Goal: Task Accomplishment & Management: Manage account settings

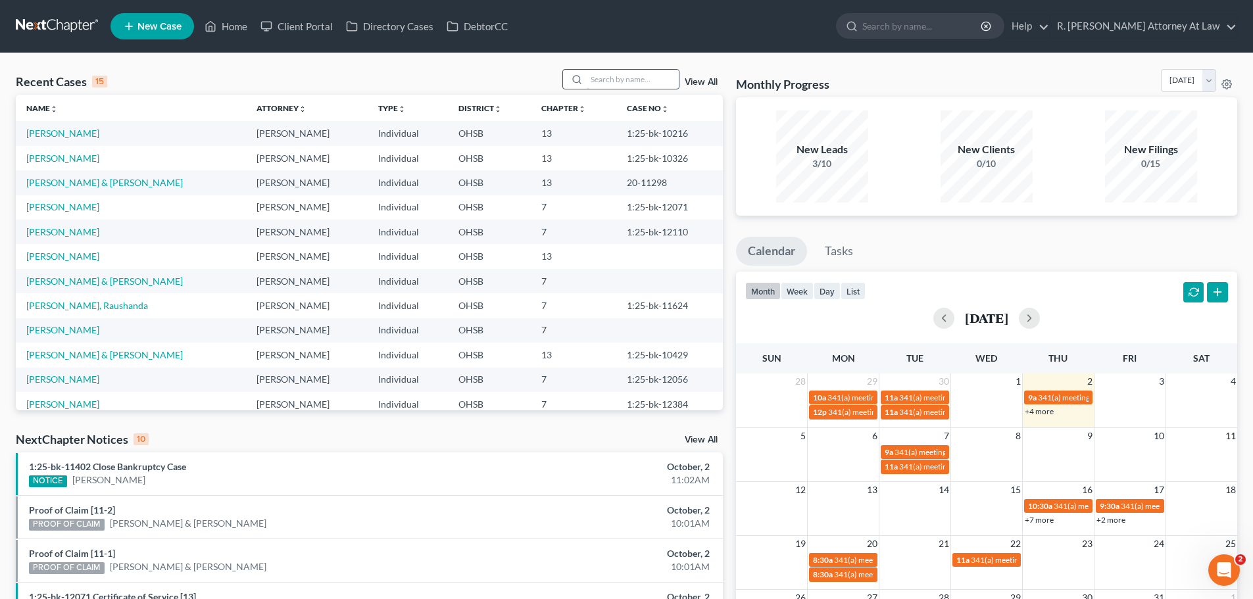
click at [586, 81] on div at bounding box center [575, 79] width 24 height 19
click at [644, 81] on input "search" at bounding box center [633, 79] width 92 height 19
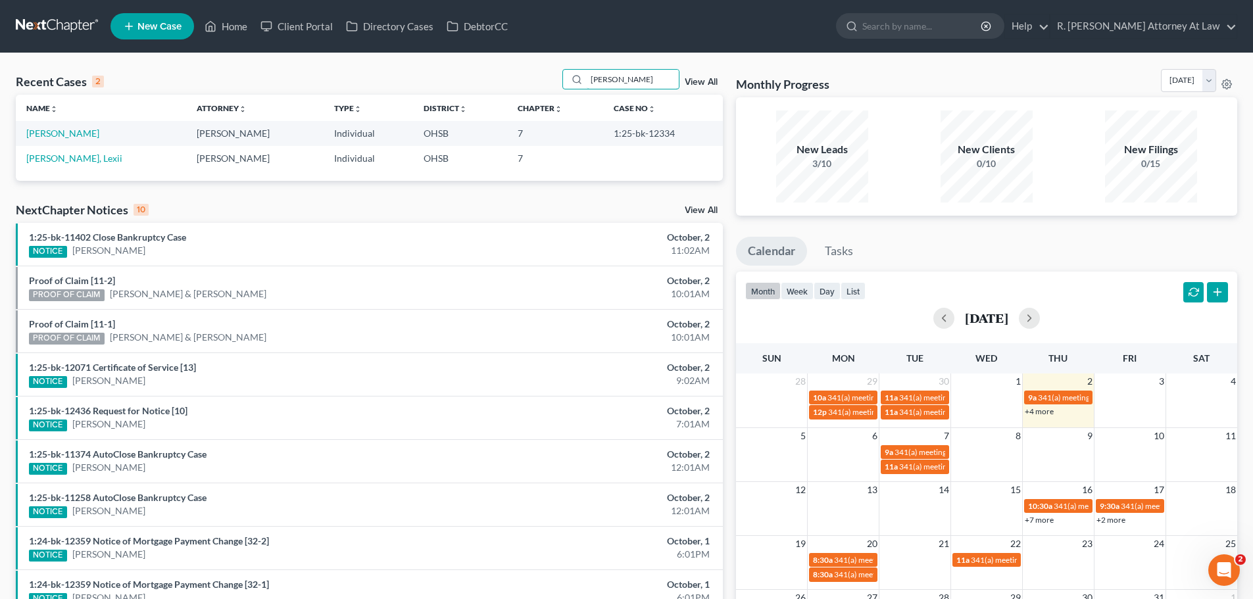
drag, startPoint x: 598, startPoint y: 82, endPoint x: 558, endPoint y: 83, distance: 40.1
click at [559, 82] on div "Recent Cases 2 [PERSON_NAME] View All" at bounding box center [369, 82] width 707 height 26
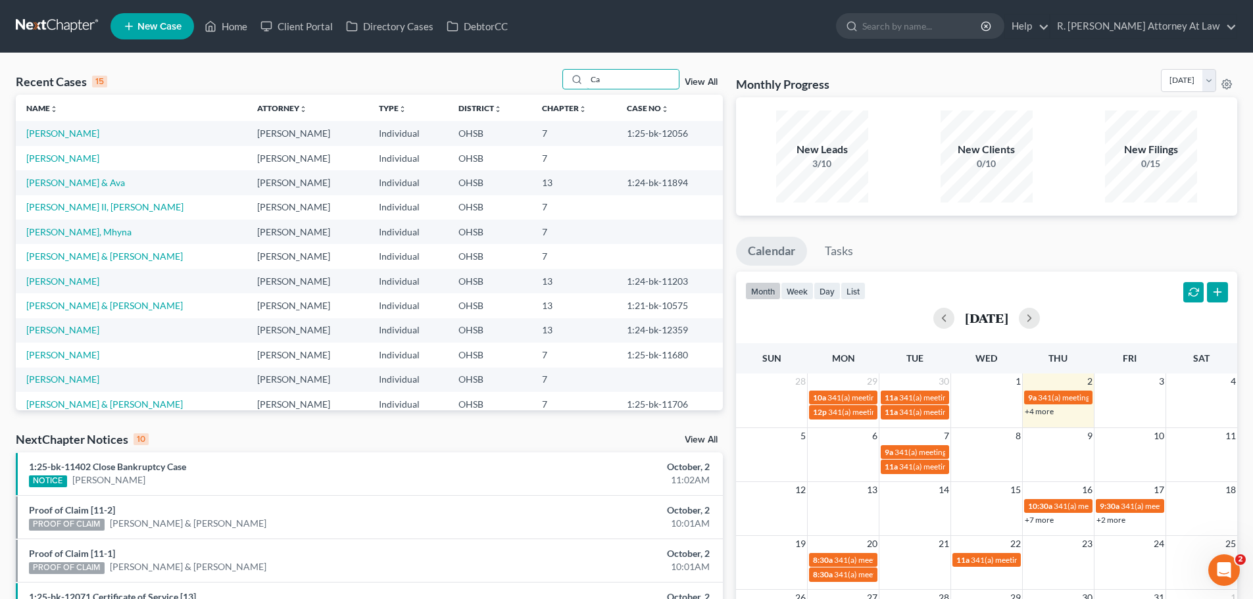
type input "Ca"
click at [138, 32] on link "New Case" at bounding box center [152, 26] width 84 height 26
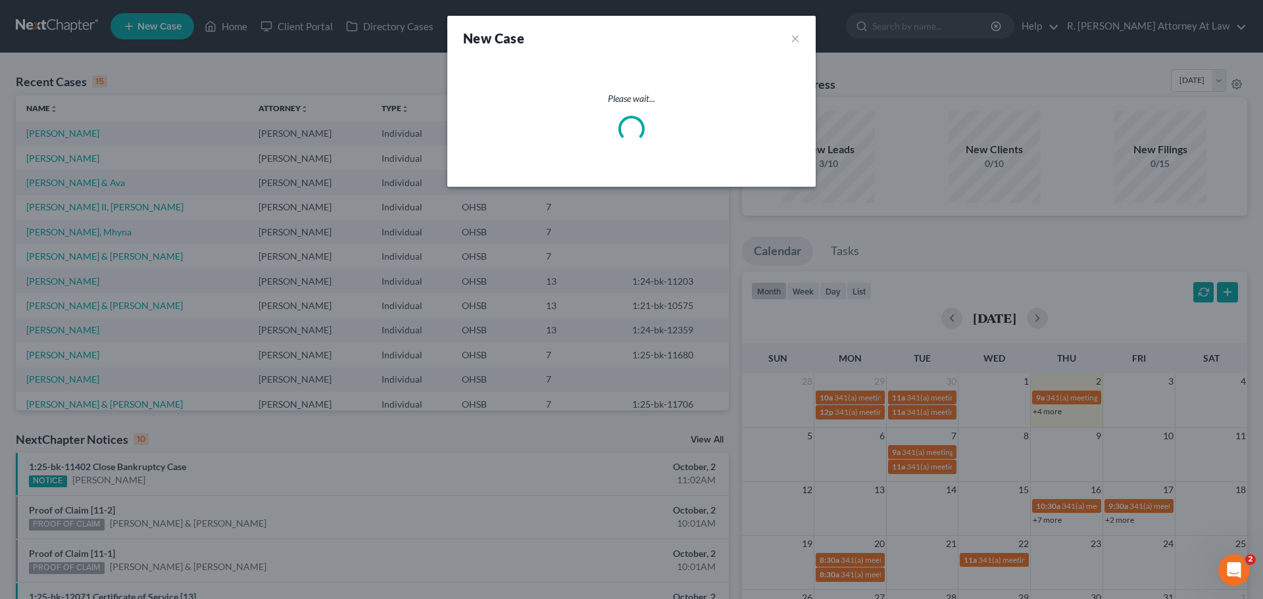
select select "62"
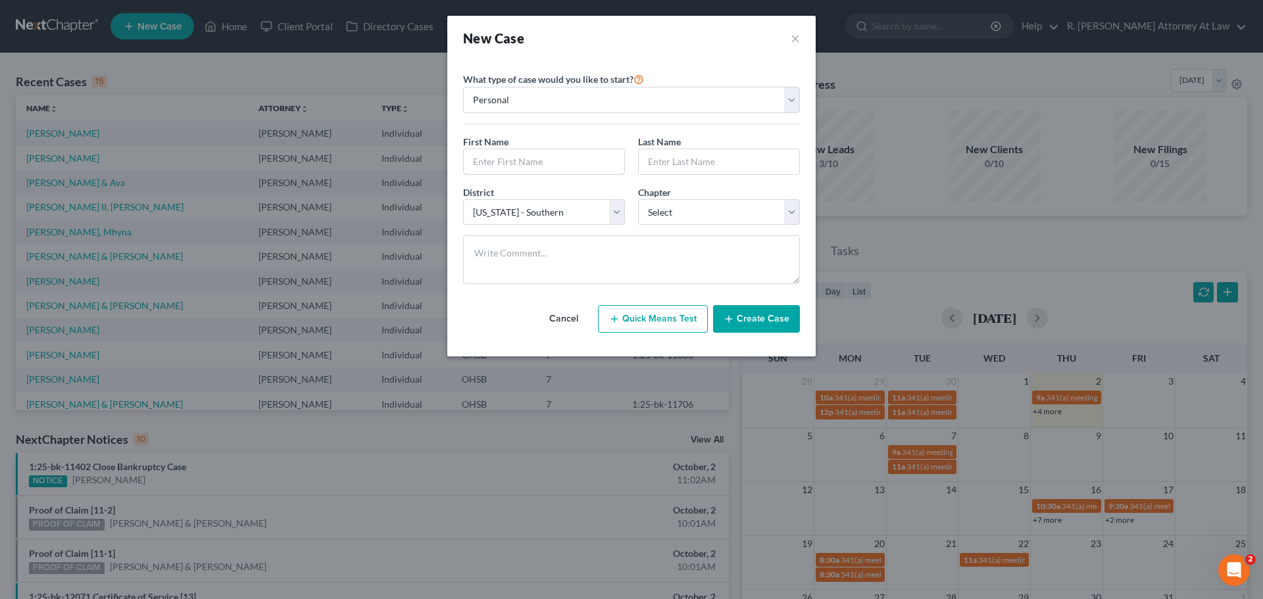
drag, startPoint x: 499, startPoint y: 157, endPoint x: 526, endPoint y: 146, distance: 29.2
click at [501, 157] on input "text" at bounding box center [544, 161] width 160 height 25
type input "[DEMOGRAPHIC_DATA]"
type input "[PERSON_NAME]"
click at [652, 219] on select "Select 7 11 12 13" at bounding box center [719, 212] width 162 height 26
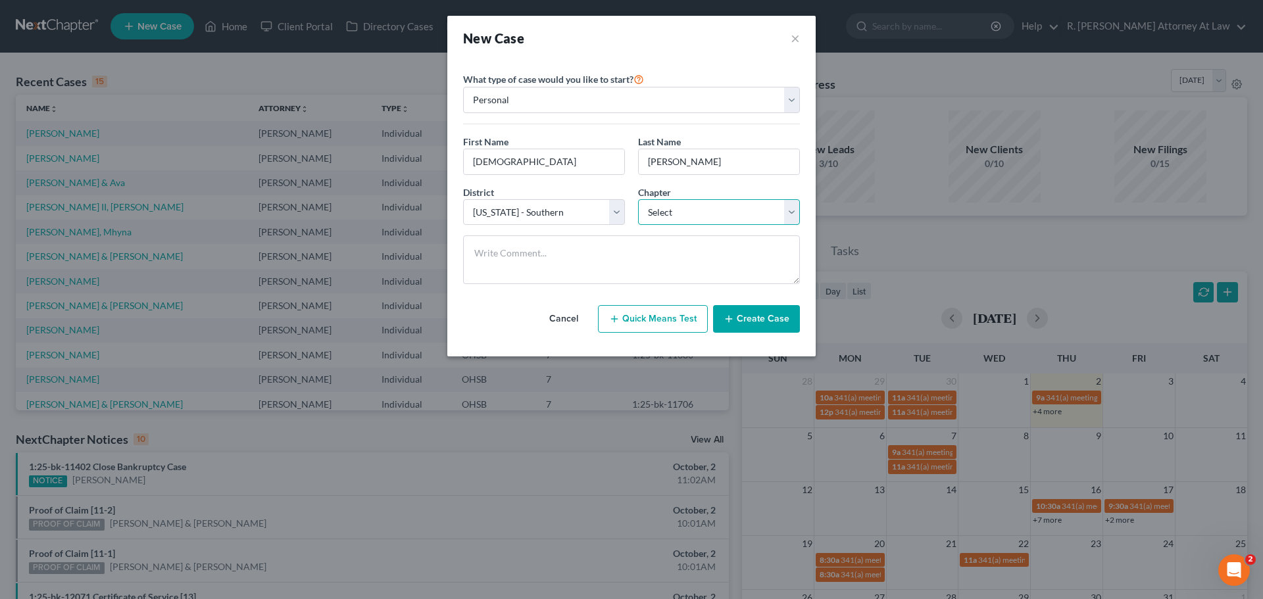
select select "0"
click at [638, 199] on select "Select 7 11 12 13" at bounding box center [719, 212] width 162 height 26
drag, startPoint x: 749, startPoint y: 349, endPoint x: 748, endPoint y: 331, distance: 17.8
click at [750, 345] on div "Please select case type * Bankruptcy Bankruptcy What type of case would you lik…" at bounding box center [631, 209] width 368 height 296
click at [748, 326] on button "Create Case" at bounding box center [756, 319] width 87 height 28
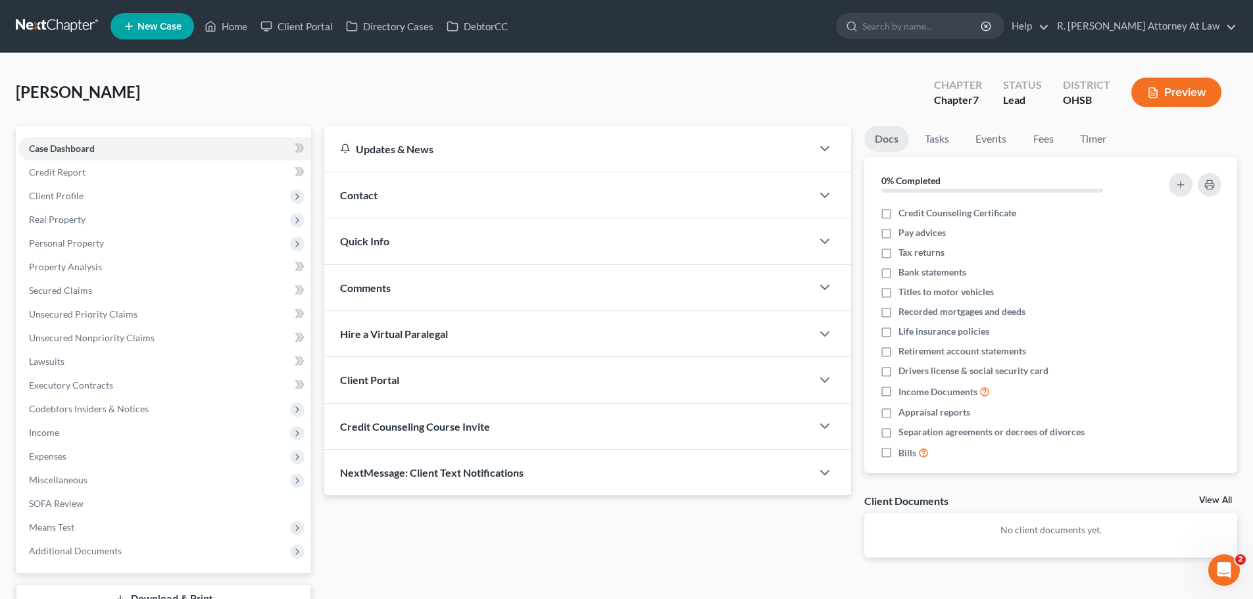
click at [367, 189] on span "Contact" at bounding box center [358, 195] width 37 height 12
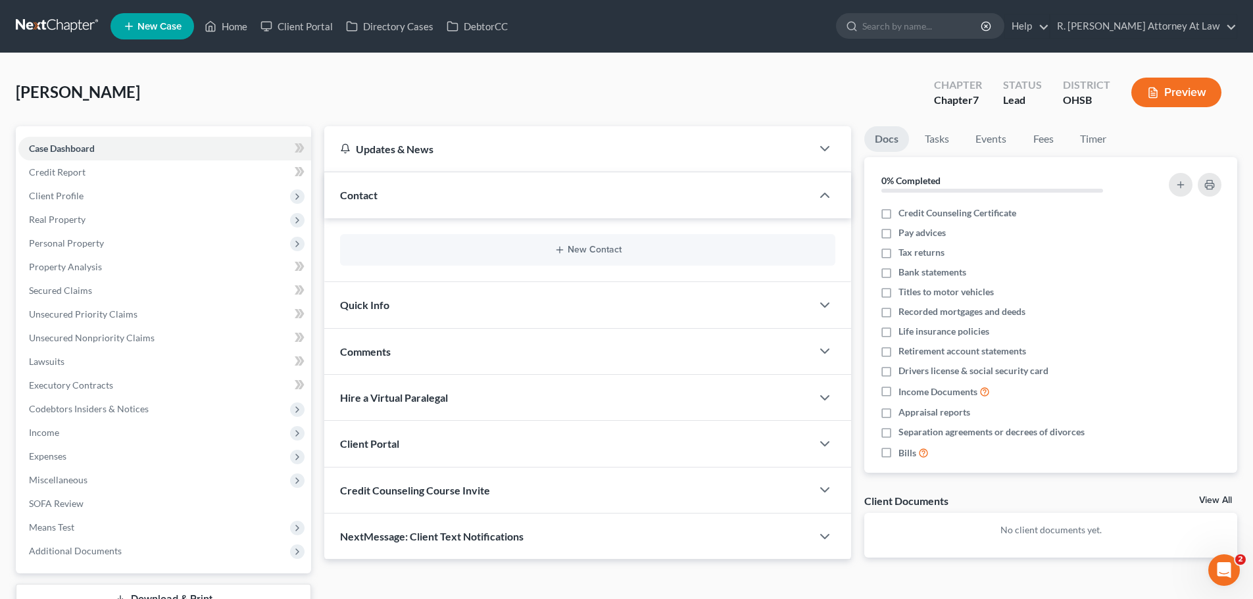
click at [568, 241] on div "New Contact" at bounding box center [587, 250] width 495 height 32
click at [574, 250] on button "New Contact" at bounding box center [588, 250] width 474 height 11
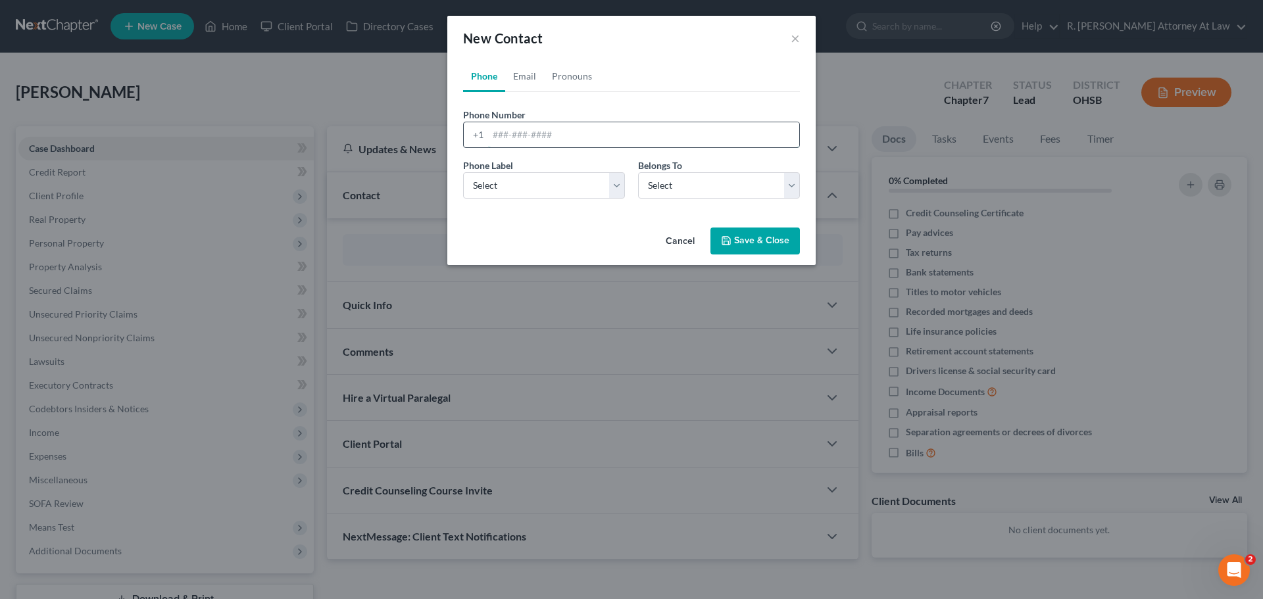
drag, startPoint x: 503, startPoint y: 133, endPoint x: 525, endPoint y: 136, distance: 22.6
click at [504, 132] on input "tel" at bounding box center [643, 134] width 311 height 25
paste input "[PHONE_NUMBER]"
type input "[PHONE_NUMBER]"
click at [527, 185] on select "Select Mobile Home Work Other" at bounding box center [544, 185] width 162 height 26
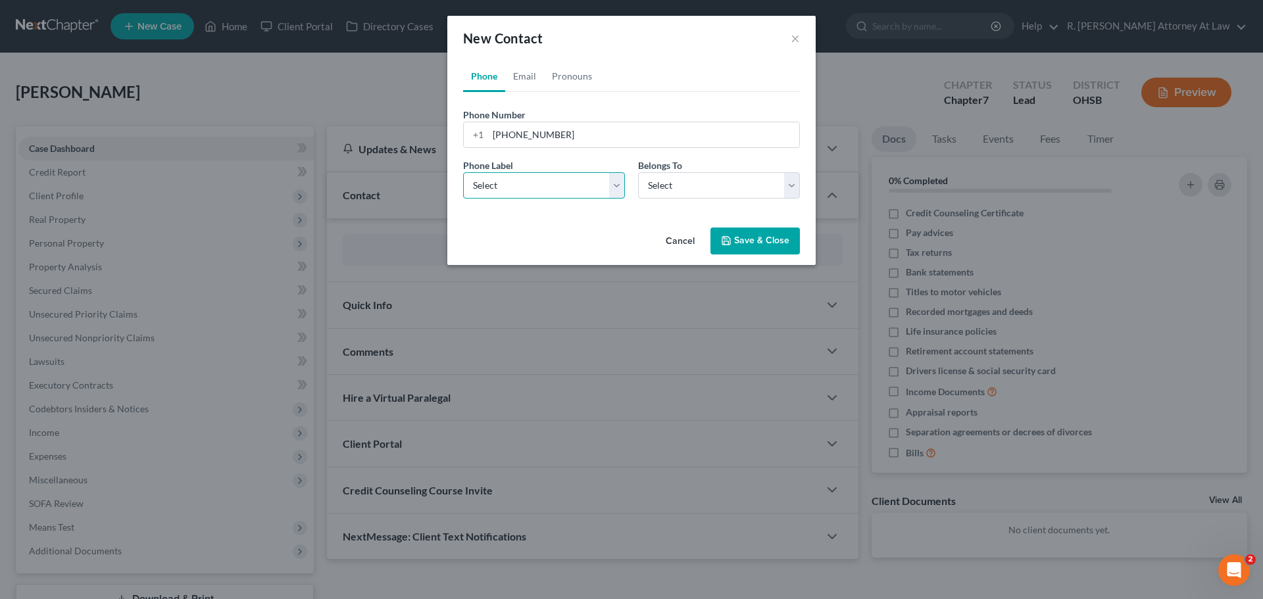
select select "0"
click at [463, 172] on select "Select Mobile Home Work Other" at bounding box center [544, 185] width 162 height 26
click at [659, 193] on select "Select Client Other" at bounding box center [719, 185] width 162 height 26
select select "0"
click at [638, 172] on select "Select Client Other" at bounding box center [719, 185] width 162 height 26
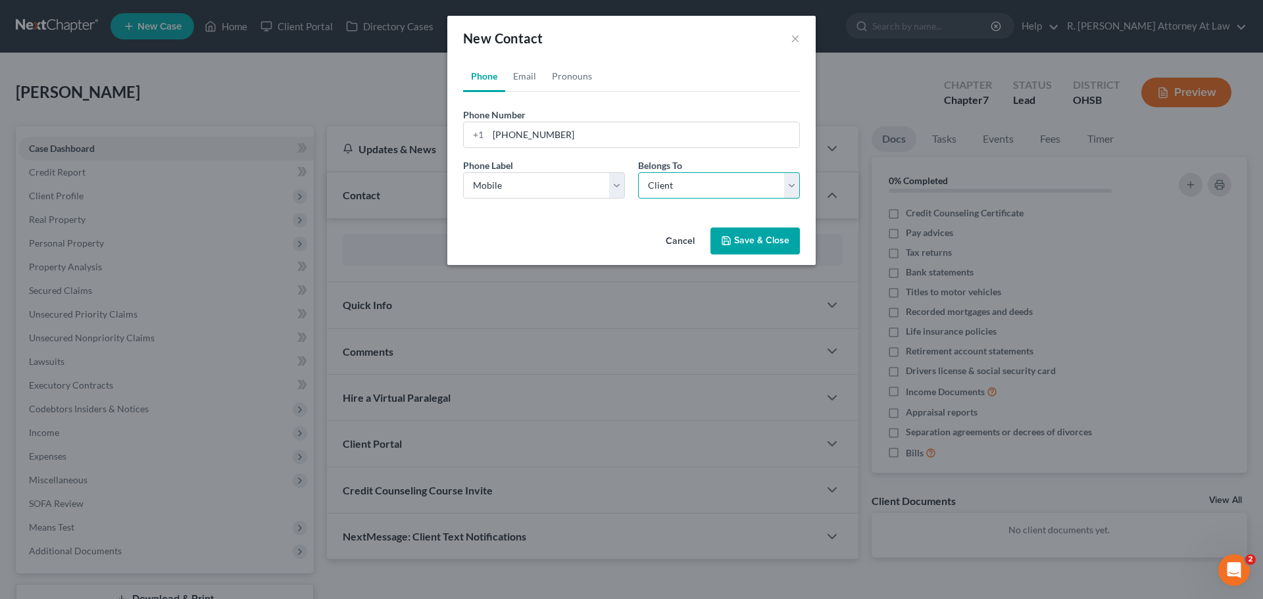
select select "0"
click at [530, 78] on link "Email" at bounding box center [524, 77] width 39 height 32
click at [530, 137] on input "email" at bounding box center [643, 134] width 311 height 25
paste input "[EMAIL_ADDRESS][DOMAIN_NAME]"
type input "[EMAIL_ADDRESS][DOMAIN_NAME]"
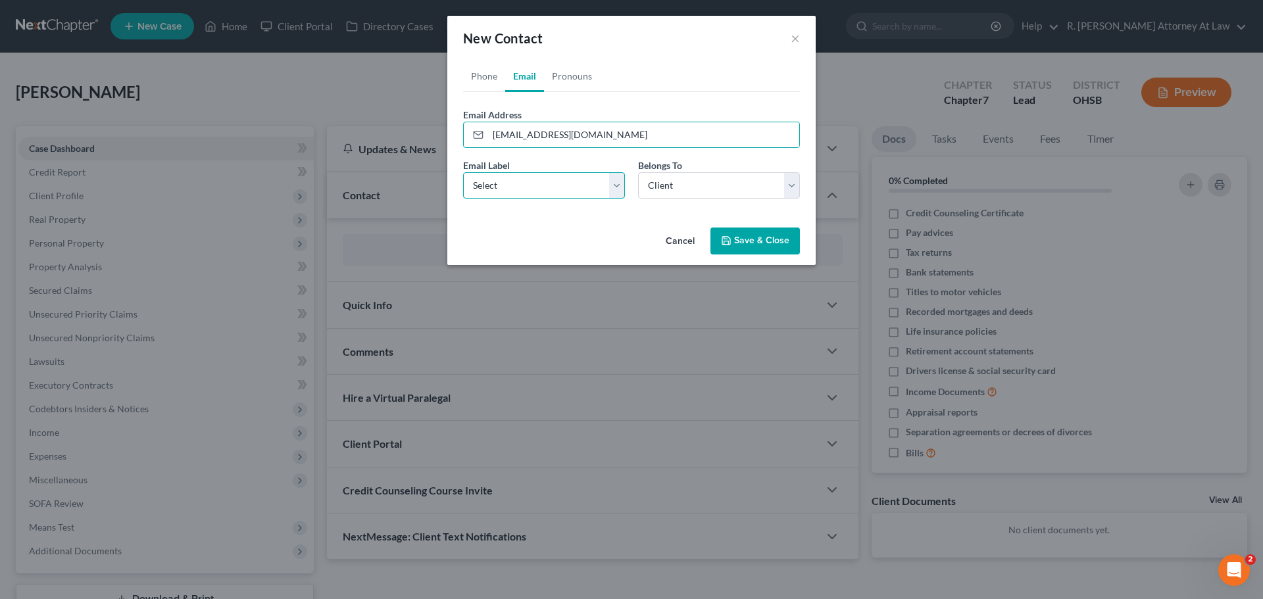
click at [491, 195] on select "Select Home Work Other" at bounding box center [544, 185] width 162 height 26
select select "0"
click at [463, 172] on select "Select Home Work Other" at bounding box center [544, 185] width 162 height 26
click at [739, 243] on button "Save & Close" at bounding box center [754, 242] width 89 height 28
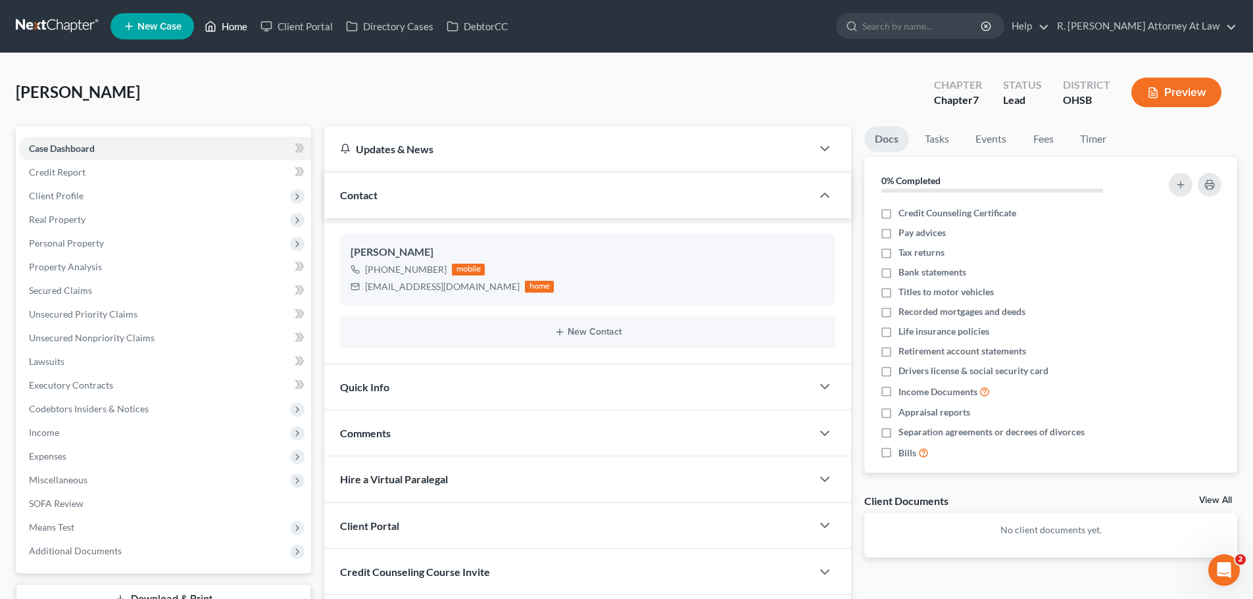
drag, startPoint x: 231, startPoint y: 25, endPoint x: 237, endPoint y: 30, distance: 7.9
click at [231, 26] on link "Home" at bounding box center [226, 26] width 56 height 24
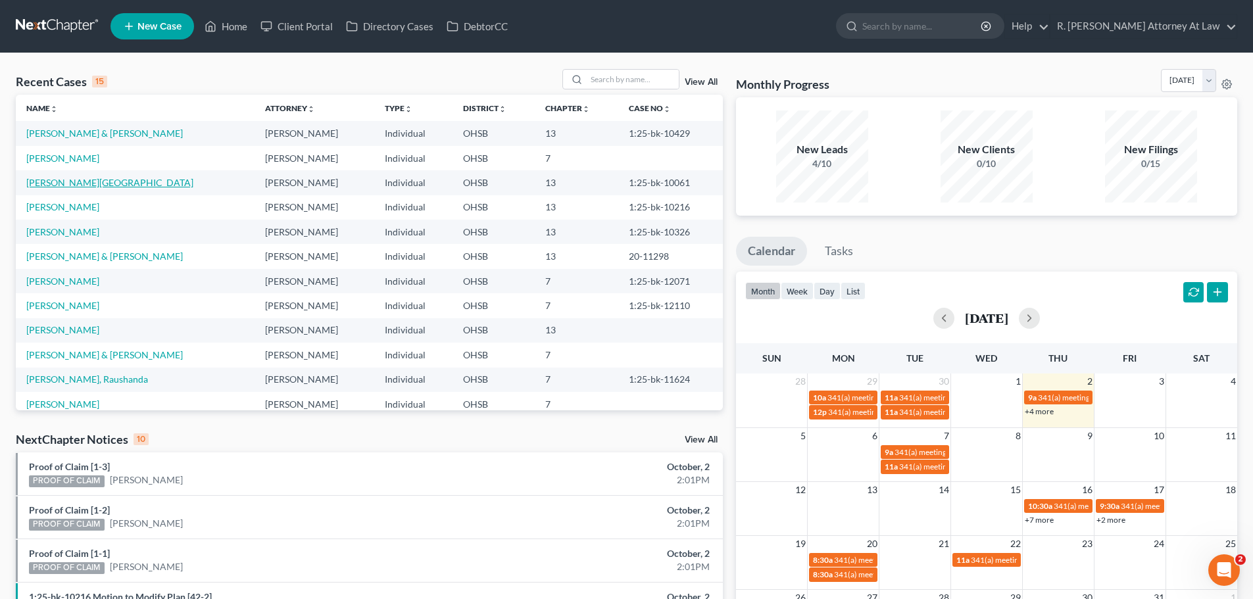
click at [72, 183] on link "[PERSON_NAME][GEOGRAPHIC_DATA]" at bounding box center [109, 182] width 167 height 11
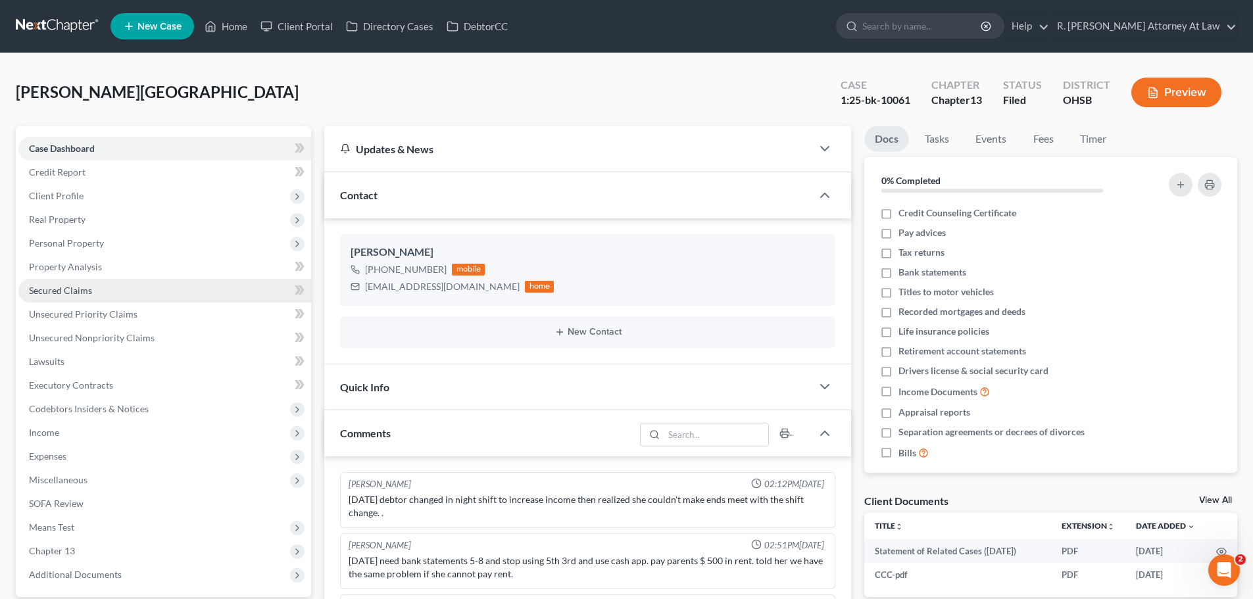
scroll to position [64, 0]
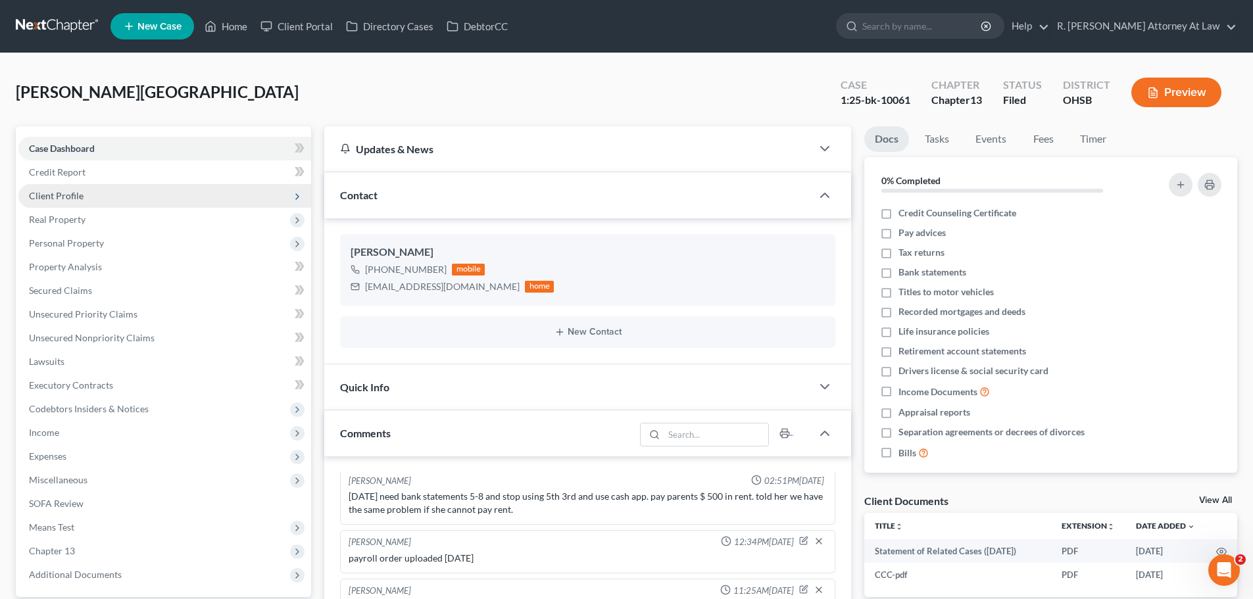
click at [74, 201] on span "Client Profile" at bounding box center [56, 195] width 55 height 11
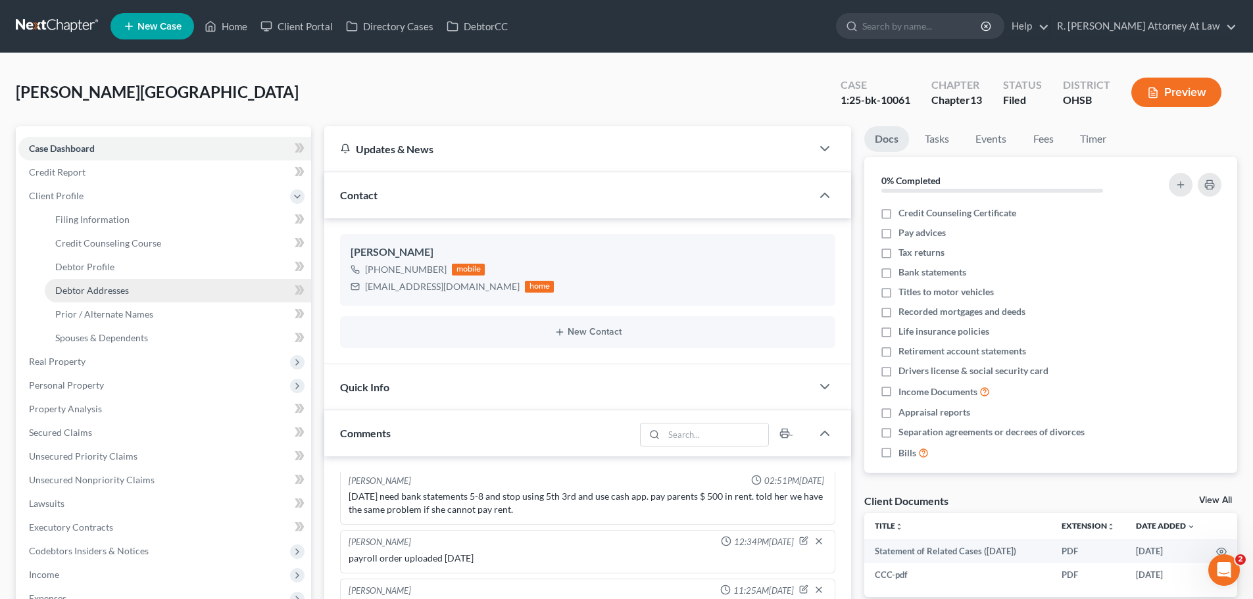
click at [114, 289] on span "Debtor Addresses" at bounding box center [92, 290] width 74 height 11
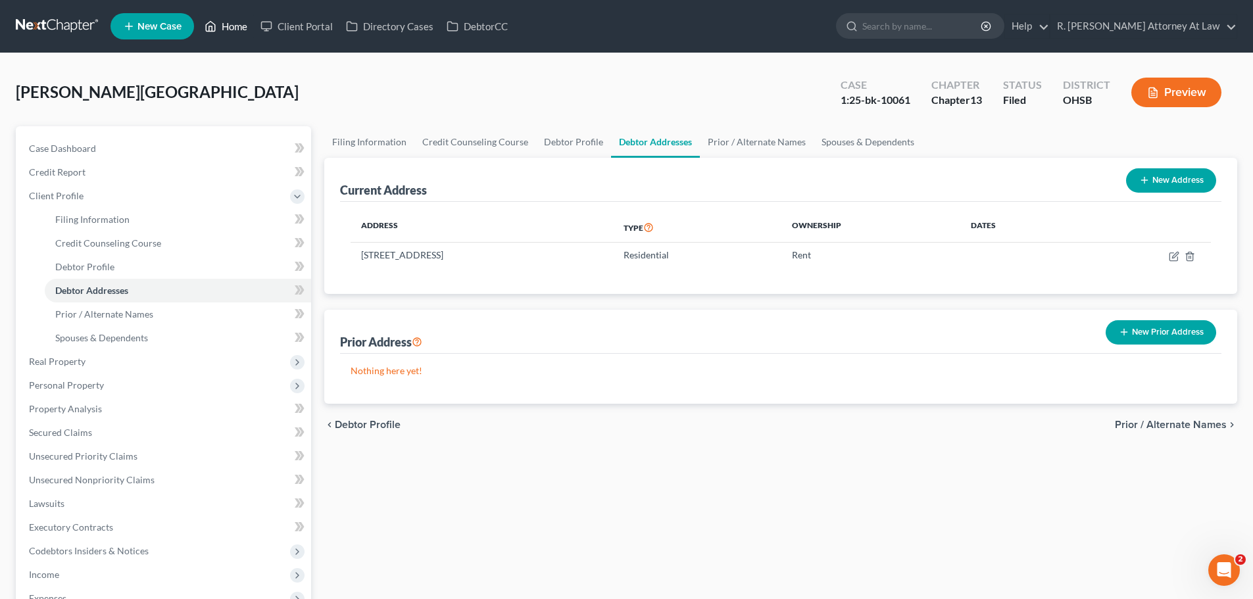
drag, startPoint x: 225, startPoint y: 25, endPoint x: 227, endPoint y: 12, distance: 12.7
click at [225, 26] on link "Home" at bounding box center [226, 26] width 56 height 24
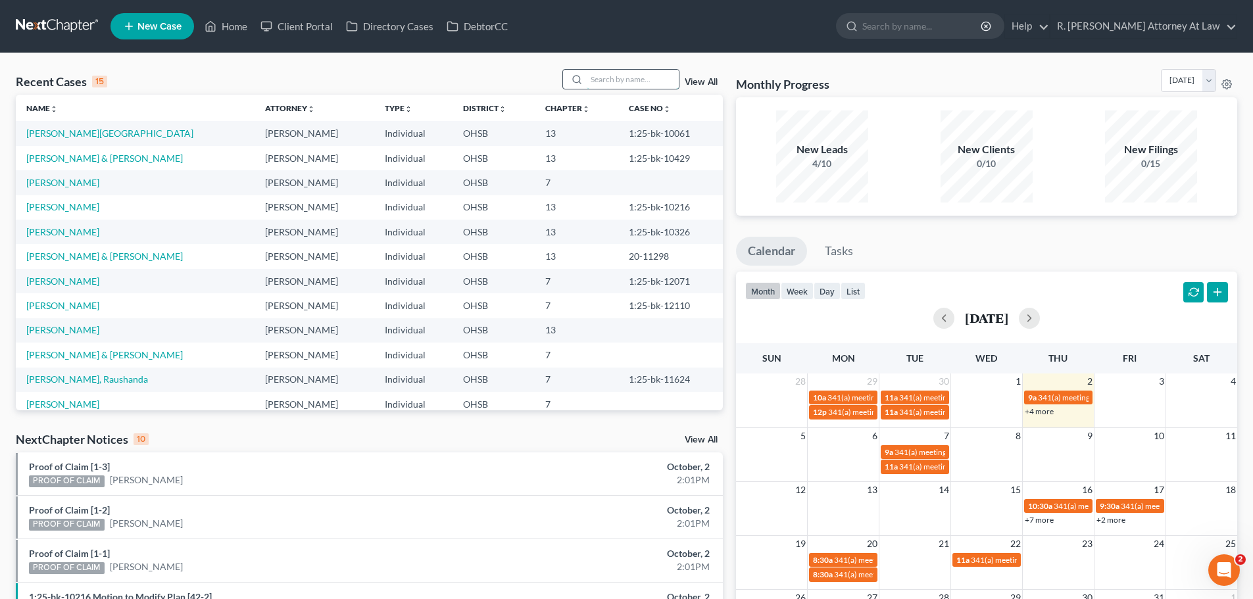
click at [629, 76] on input "search" at bounding box center [633, 79] width 92 height 19
type input "[PERSON_NAME]"
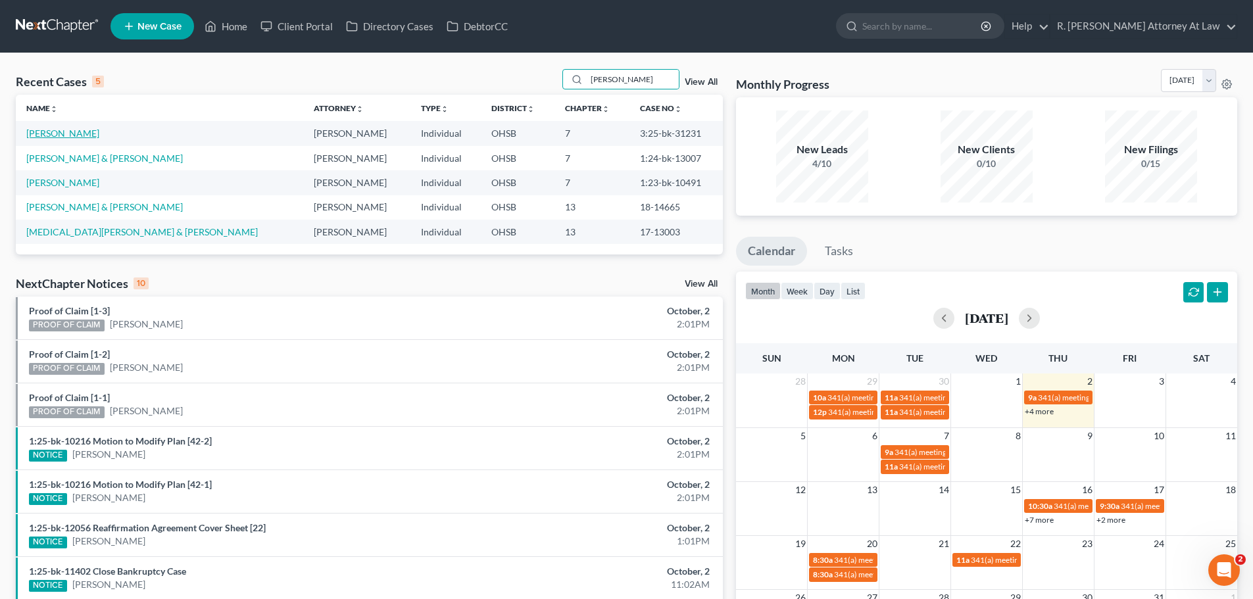
click at [40, 132] on link "[PERSON_NAME]" at bounding box center [62, 133] width 73 height 11
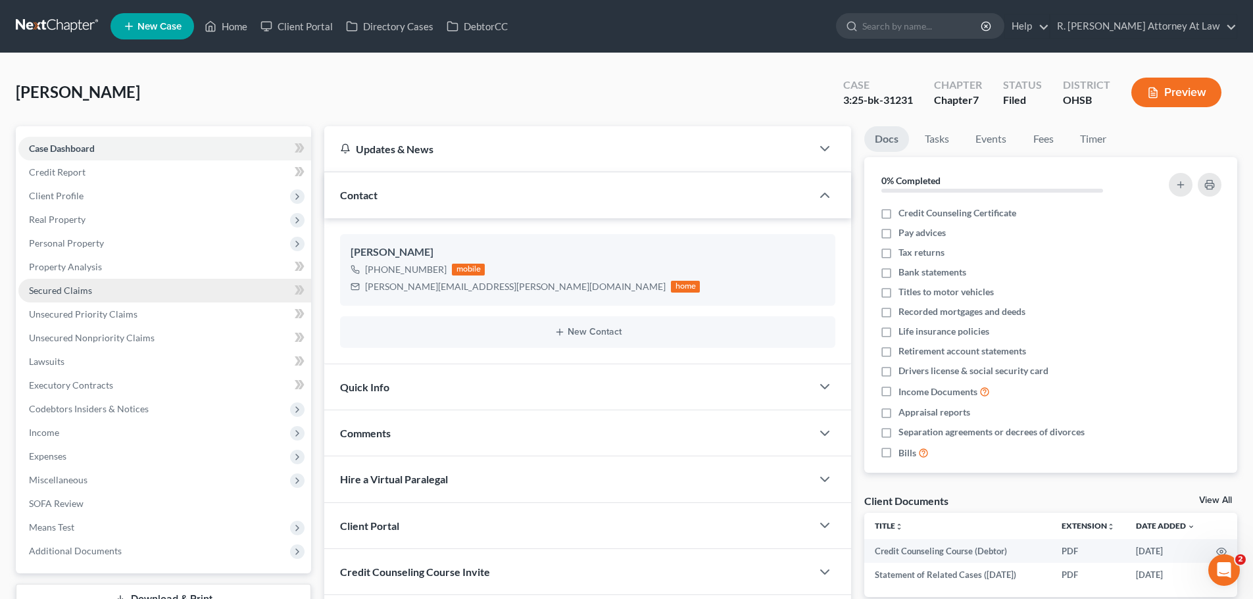
click at [69, 289] on span "Secured Claims" at bounding box center [60, 290] width 63 height 11
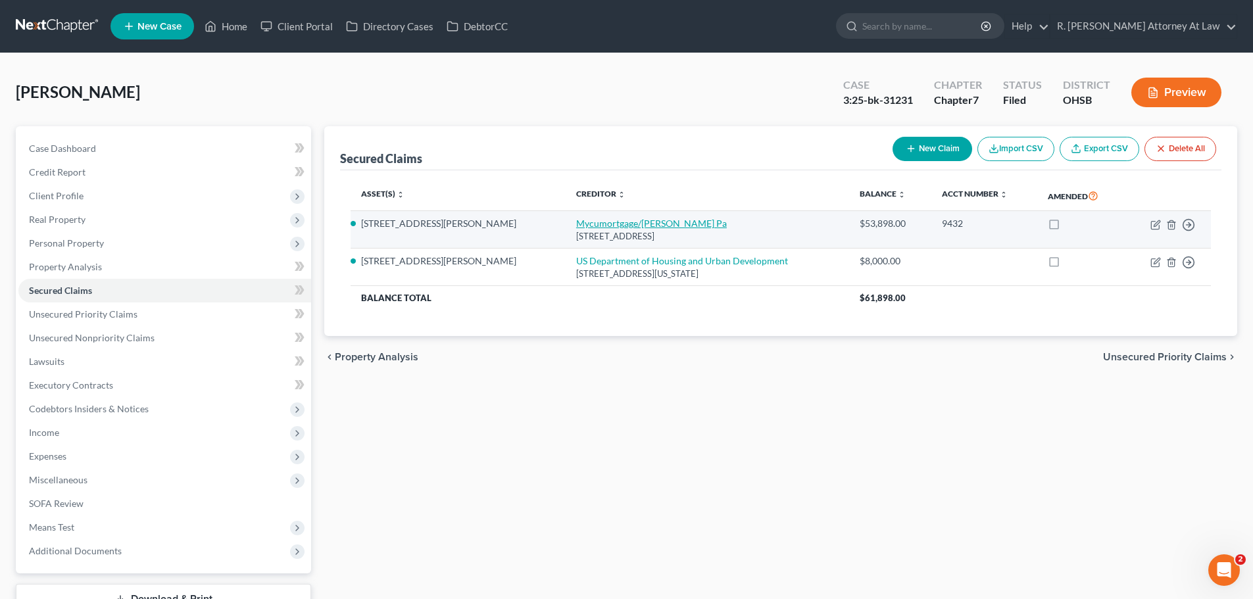
click at [576, 224] on link "Mycumortgage/[PERSON_NAME] Pa" at bounding box center [651, 223] width 151 height 11
select select "36"
select select "0"
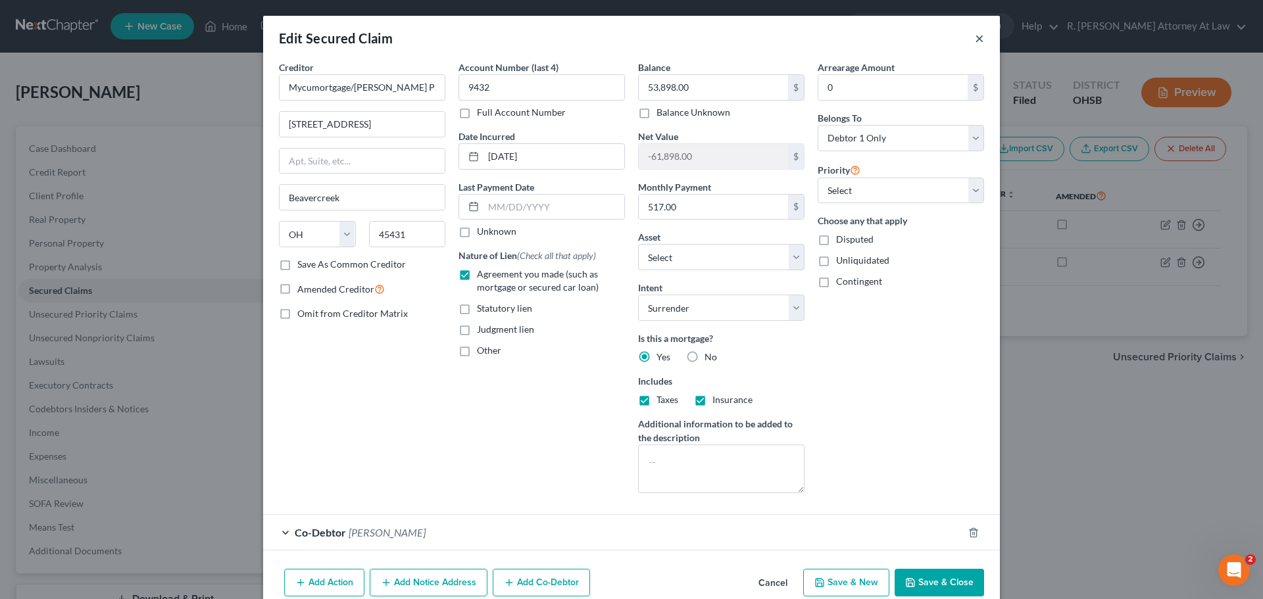
drag, startPoint x: 974, startPoint y: 41, endPoint x: 967, endPoint y: 43, distance: 7.1
click at [975, 41] on button "×" at bounding box center [979, 38] width 9 height 16
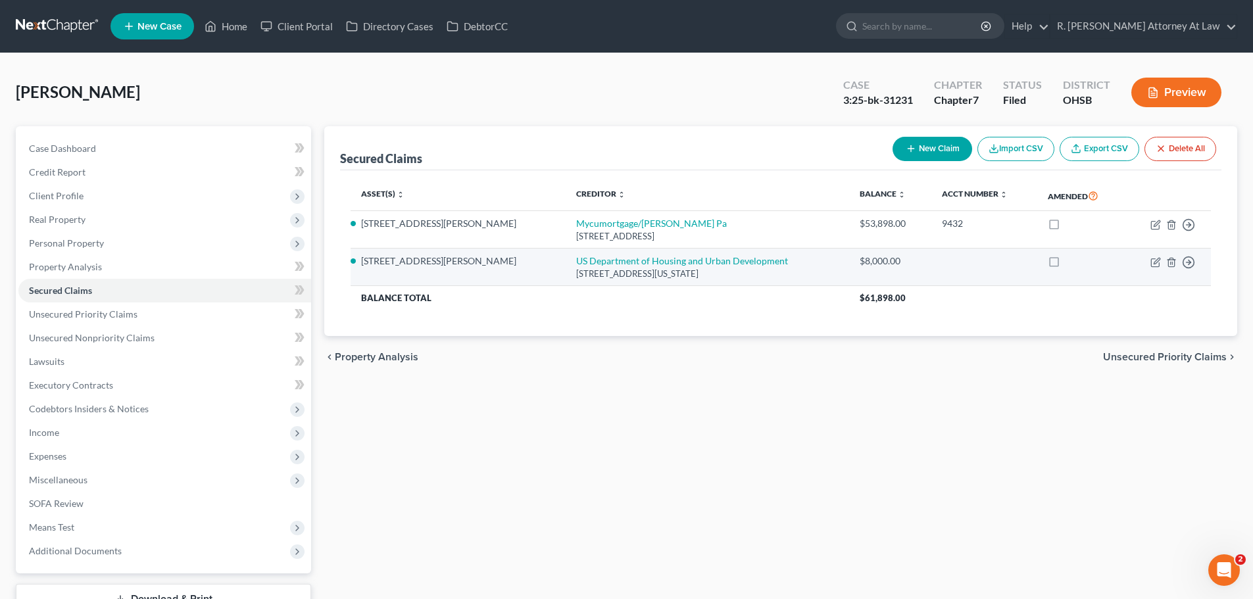
click at [650, 255] on td "US Department of Housing and Urban Development [STREET_ADDRESS][US_STATE]" at bounding box center [707, 267] width 283 height 37
click at [650, 258] on link "US Department of Housing and Urban Development" at bounding box center [682, 260] width 212 height 11
select select "8"
select select "9"
select select "0"
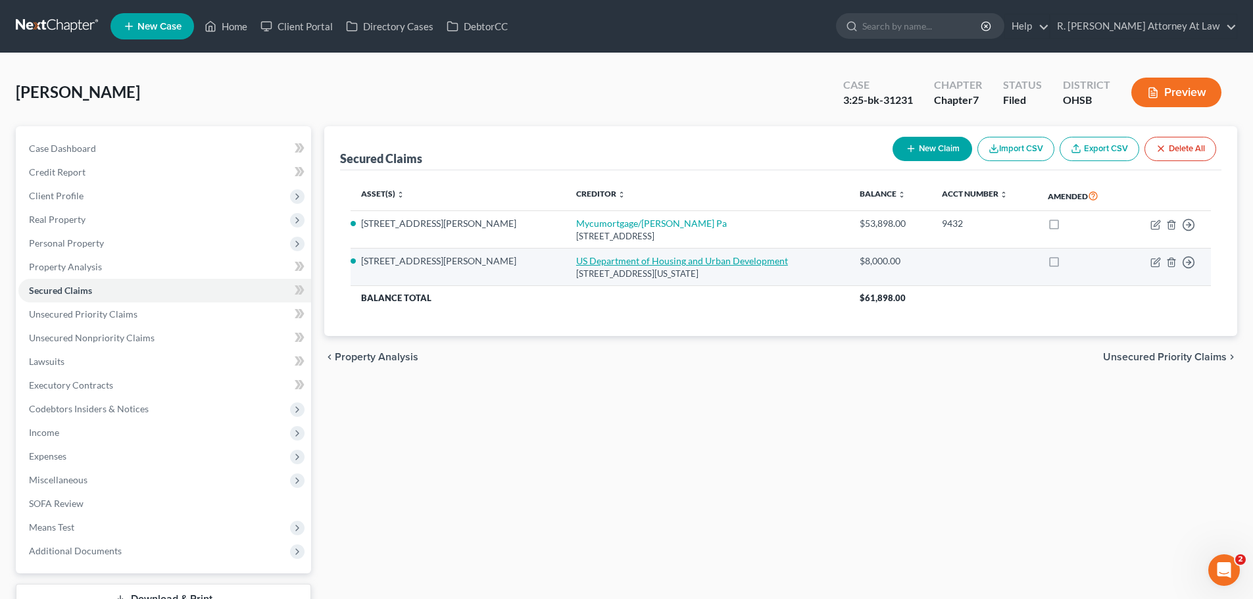
select select "3"
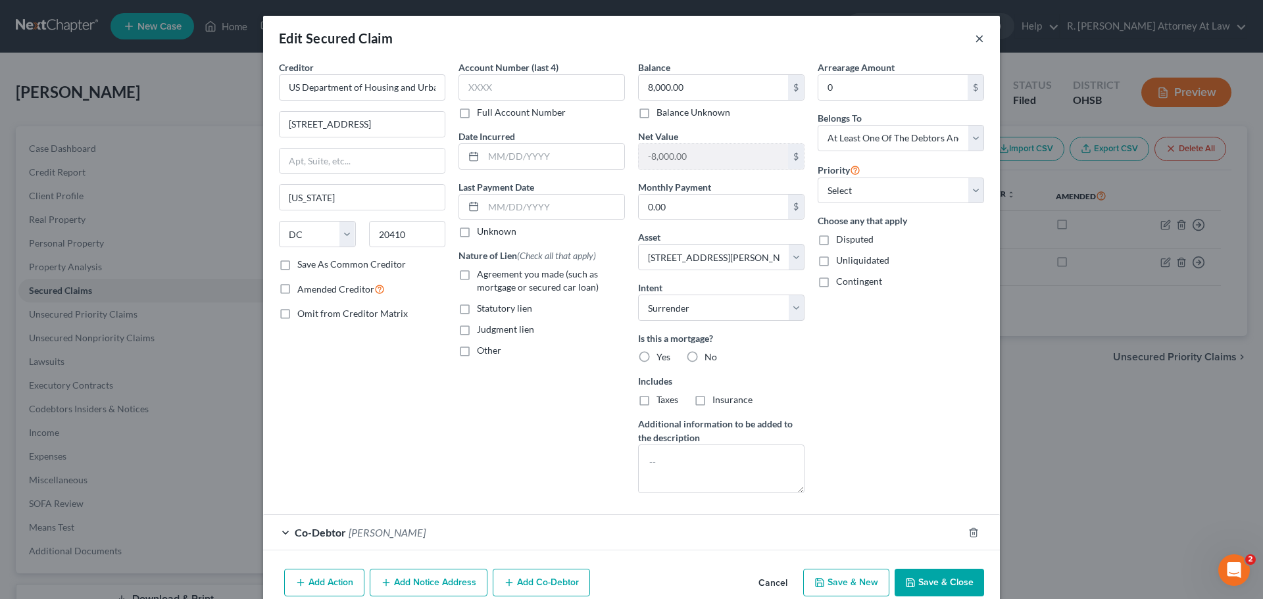
drag, startPoint x: 975, startPoint y: 35, endPoint x: 866, endPoint y: 14, distance: 110.5
click at [975, 35] on button "×" at bounding box center [979, 38] width 9 height 16
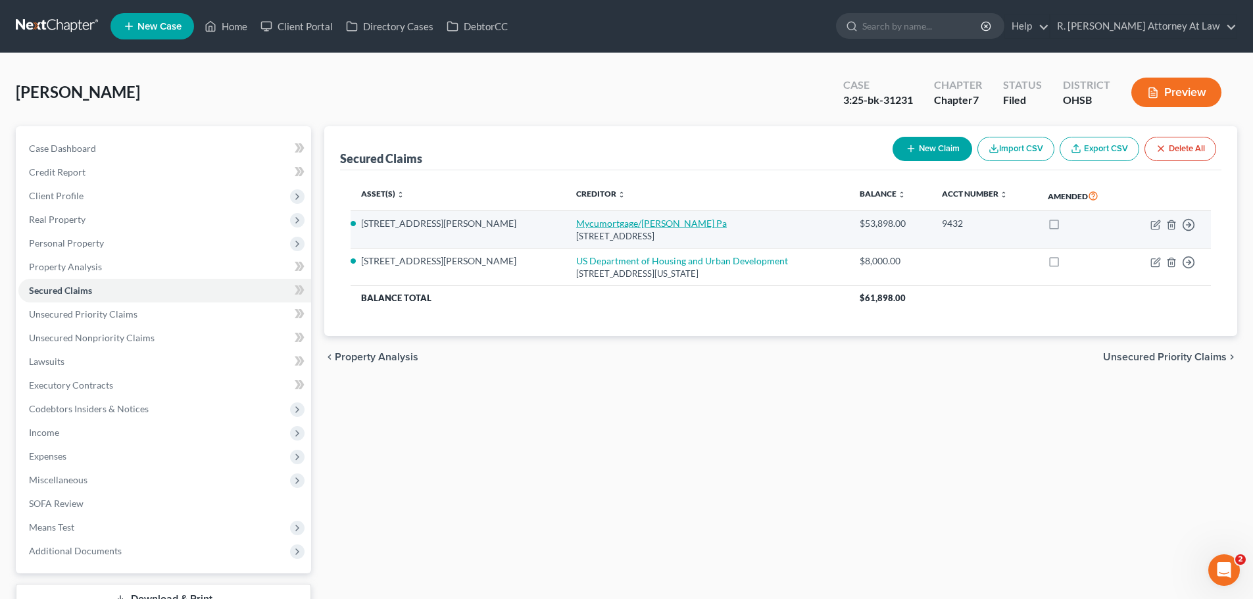
click at [576, 219] on link "Mycumortgage/[PERSON_NAME] Pa" at bounding box center [651, 223] width 151 height 11
select select "36"
select select "9"
select select "0"
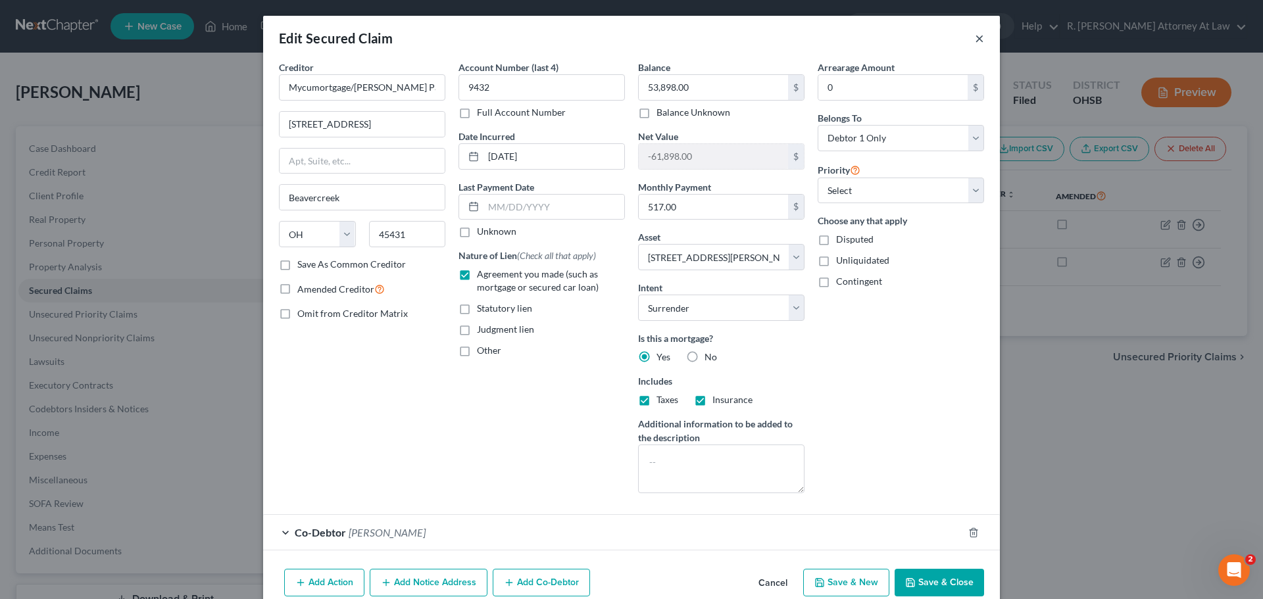
click at [975, 41] on button "×" at bounding box center [979, 38] width 9 height 16
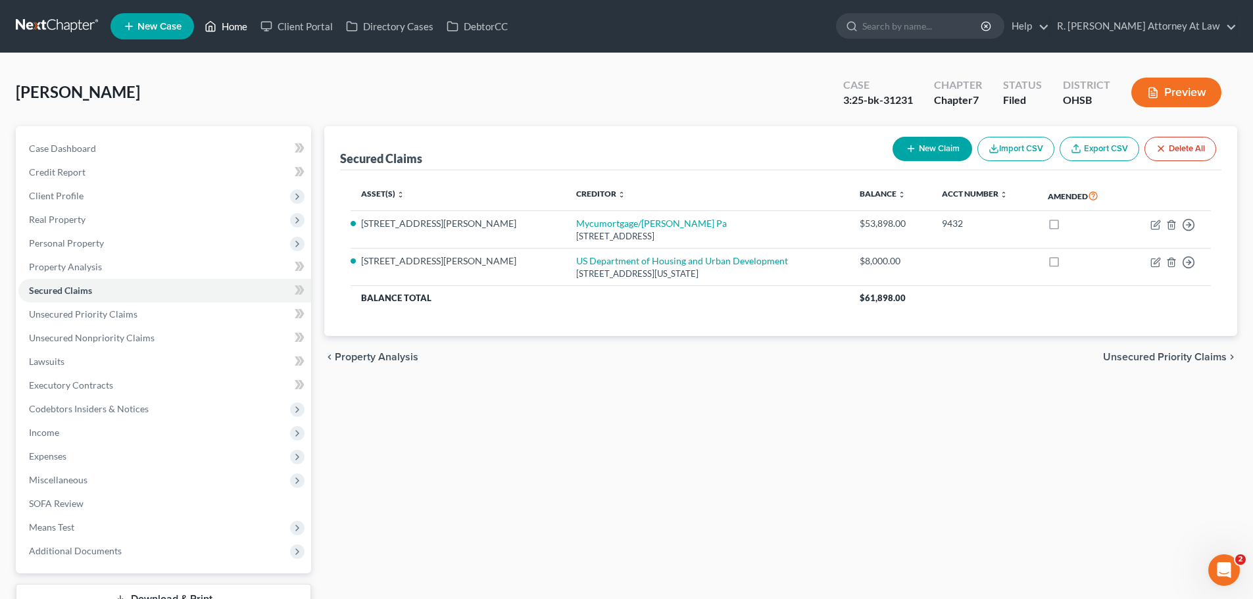
click at [231, 36] on link "Home" at bounding box center [226, 26] width 56 height 24
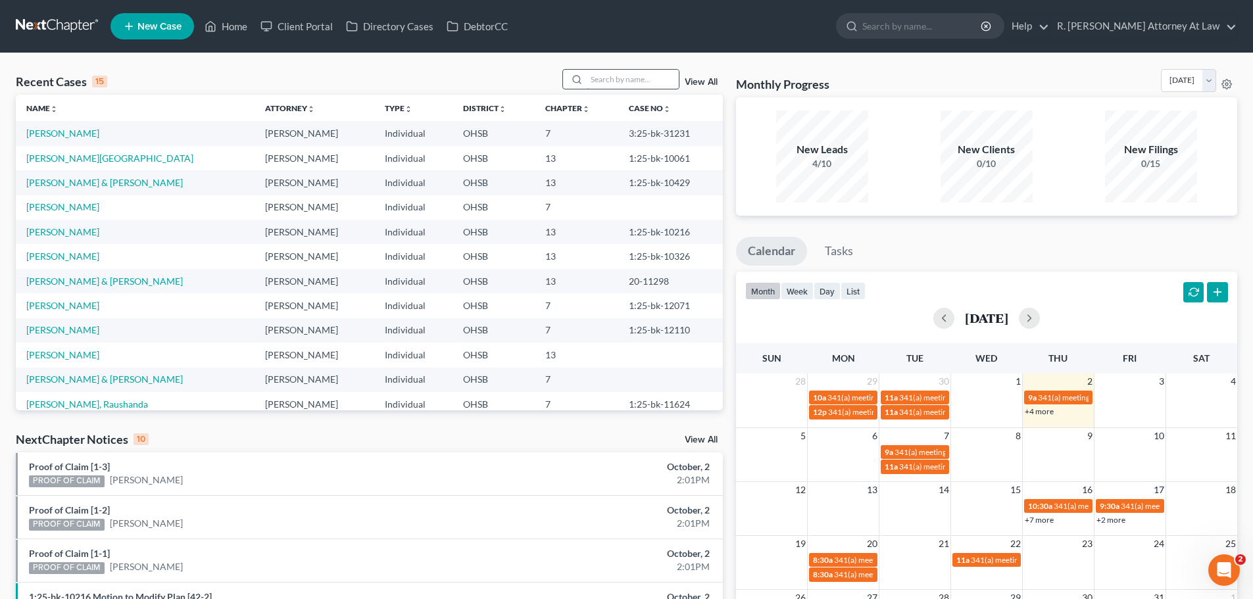
click at [608, 77] on input "search" at bounding box center [633, 79] width 92 height 19
type input "[PERSON_NAME]"
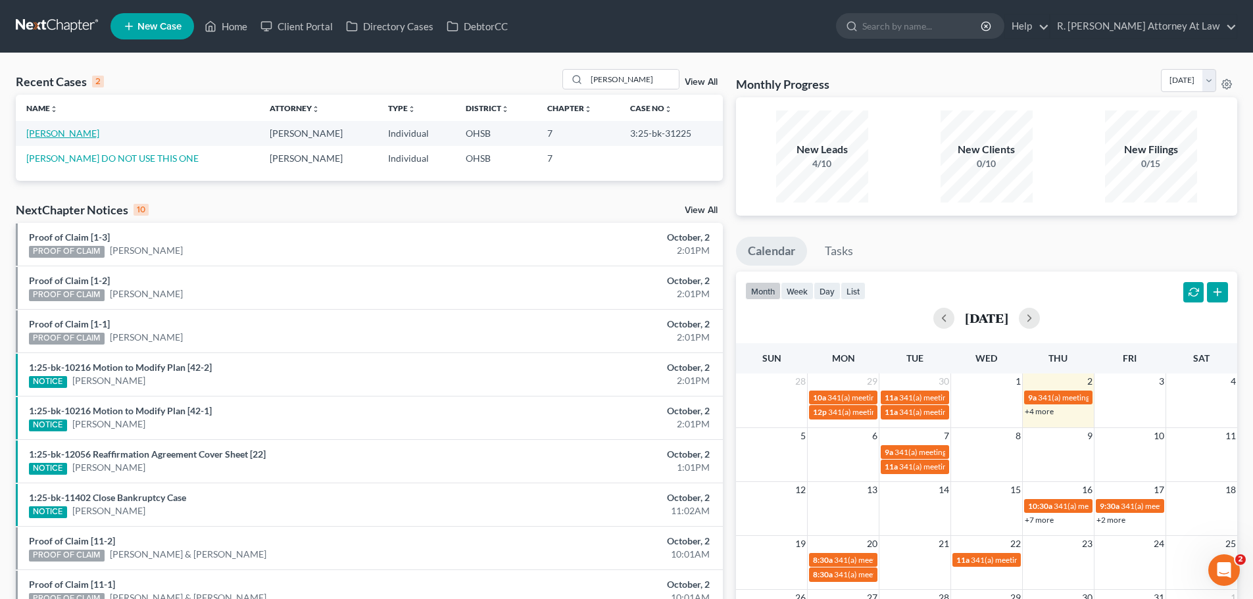
click at [53, 133] on link "[PERSON_NAME]" at bounding box center [62, 133] width 73 height 11
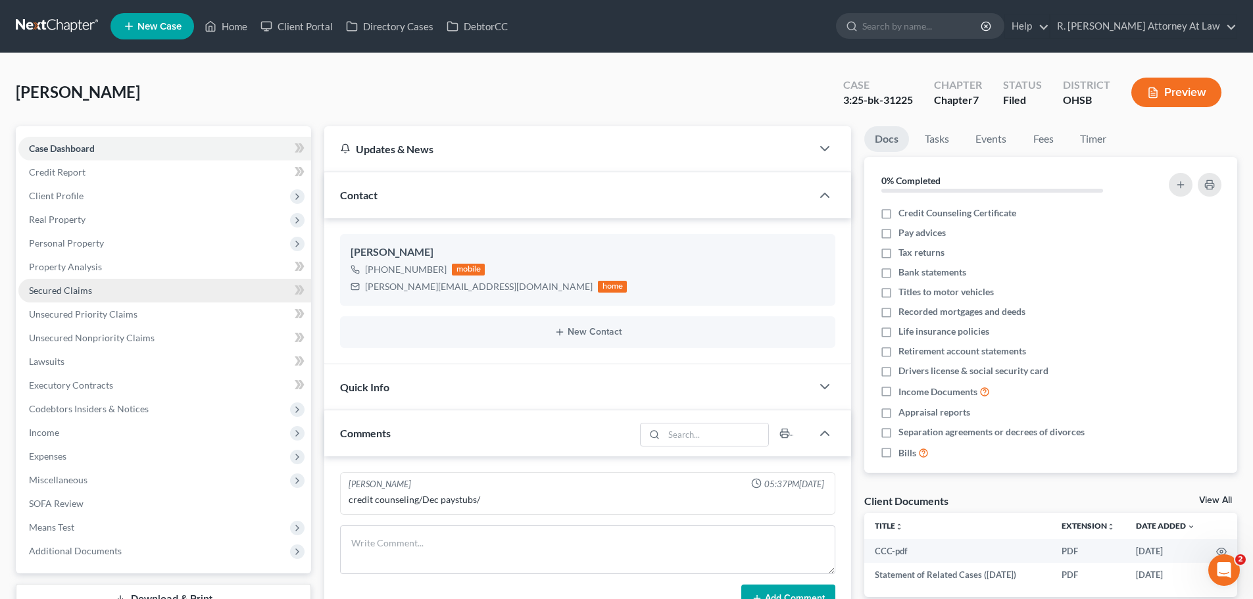
click at [59, 294] on span "Secured Claims" at bounding box center [60, 290] width 63 height 11
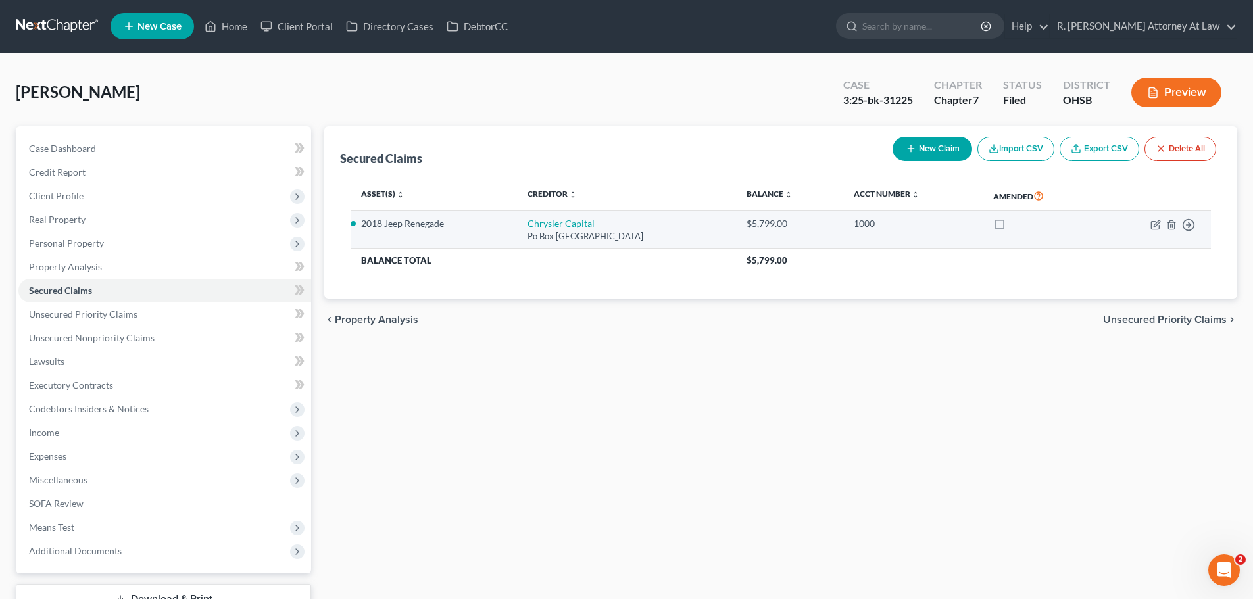
click at [539, 222] on link "Chrysler Capital" at bounding box center [560, 223] width 67 height 11
select select "45"
select select "2"
select select "0"
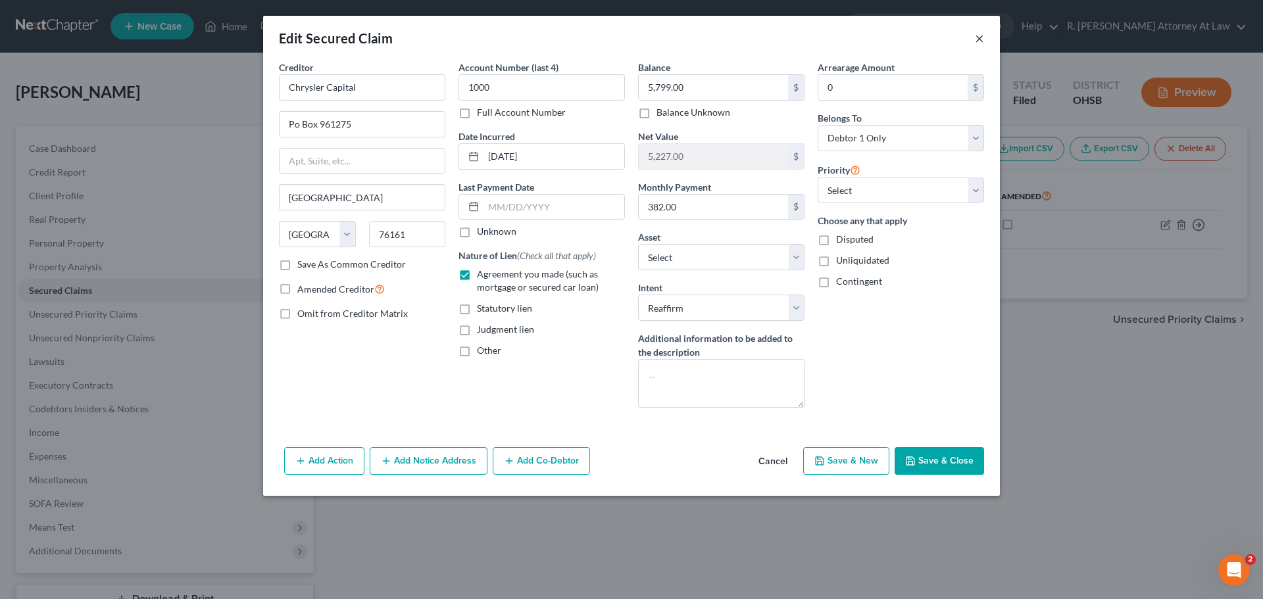
drag, startPoint x: 986, startPoint y: 34, endPoint x: 975, endPoint y: 28, distance: 11.8
click at [986, 32] on div "Edit Secured Claim ×" at bounding box center [631, 38] width 737 height 45
drag, startPoint x: 979, startPoint y: 43, endPoint x: 825, endPoint y: 34, distance: 154.2
click at [979, 42] on button "×" at bounding box center [979, 38] width 9 height 16
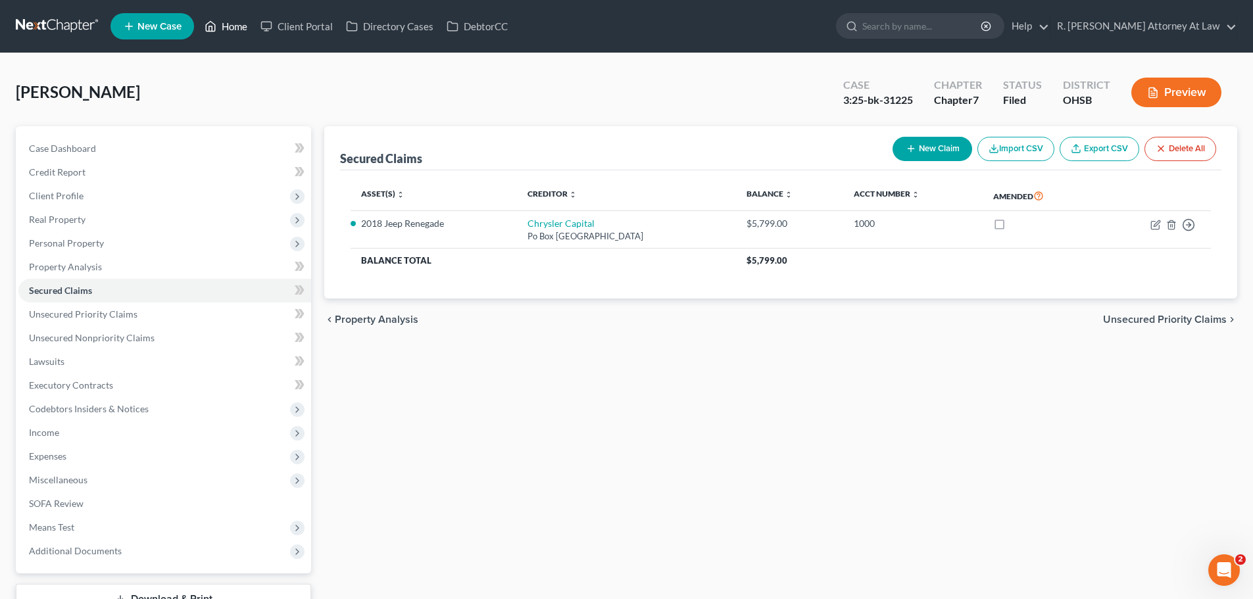
click at [239, 20] on link "Home" at bounding box center [226, 26] width 56 height 24
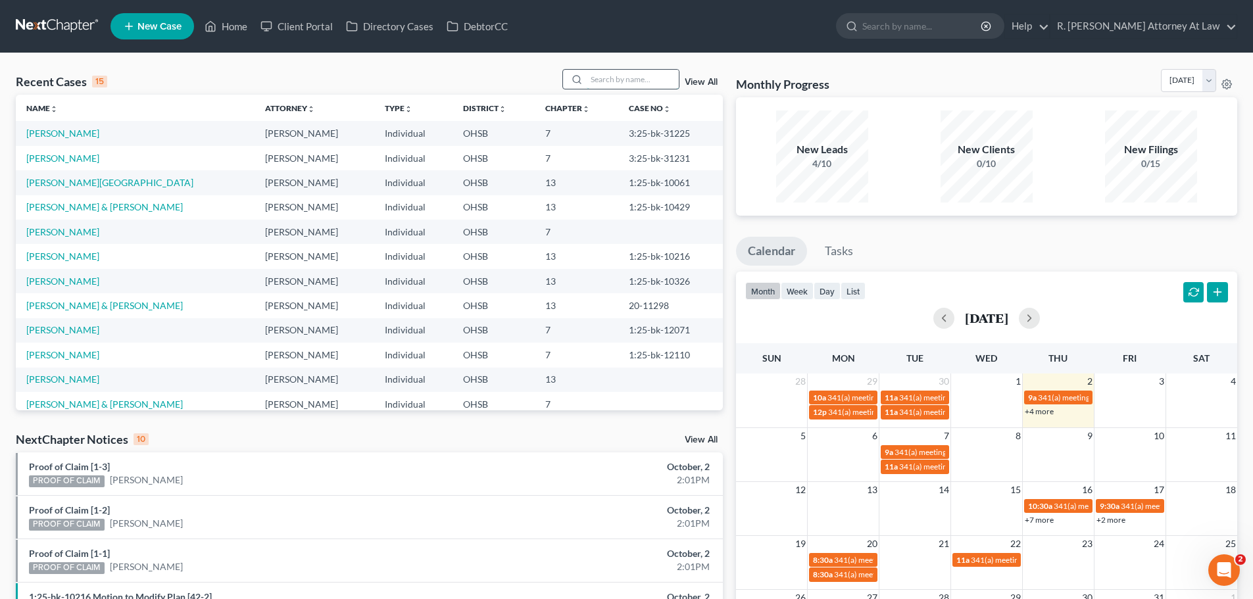
click at [611, 76] on input "search" at bounding box center [633, 79] width 92 height 19
type input "gray"
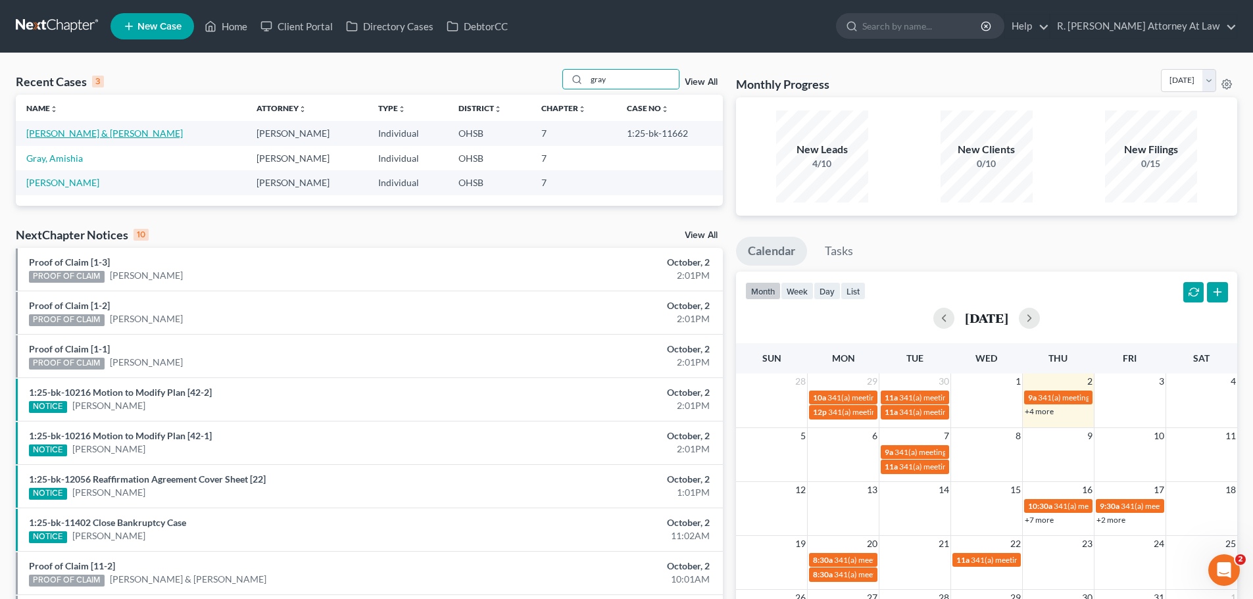
click at [84, 135] on link "[PERSON_NAME] & [PERSON_NAME]" at bounding box center [104, 133] width 157 height 11
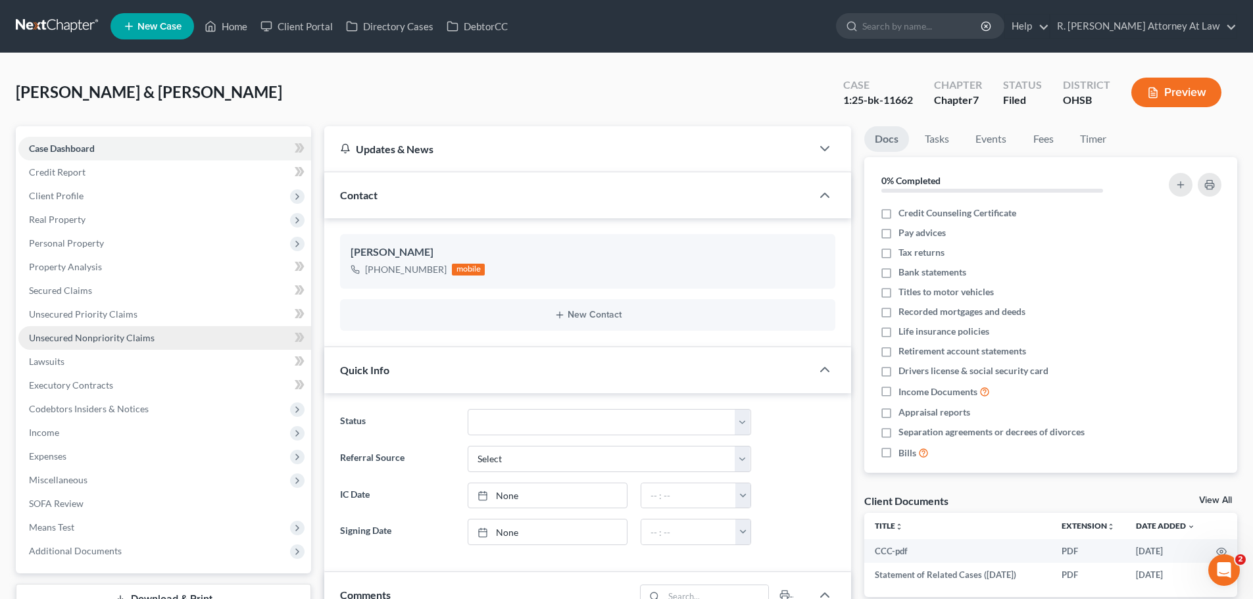
click at [97, 337] on span "Unsecured Nonpriority Claims" at bounding box center [92, 337] width 126 height 11
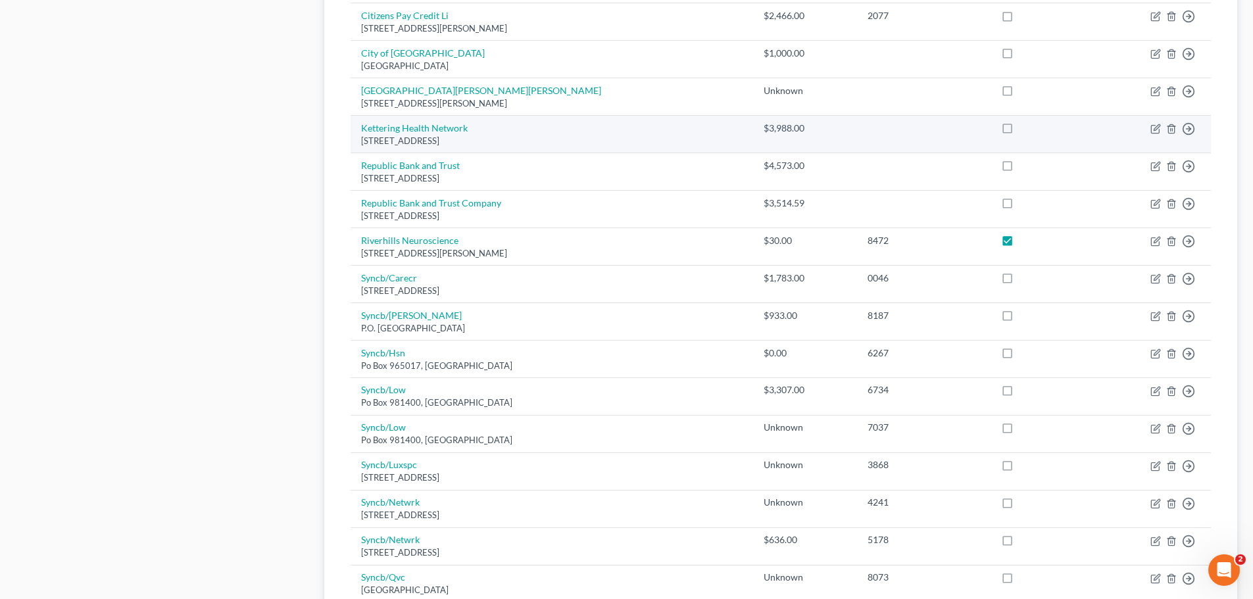
scroll to position [923, 0]
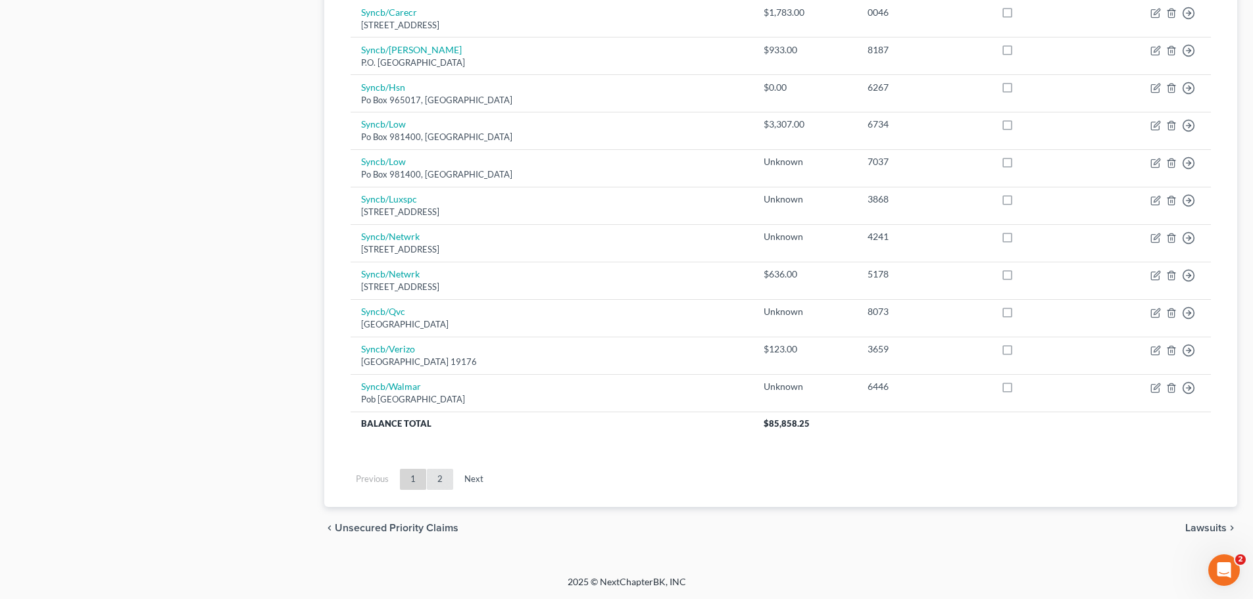
click at [435, 476] on link "2" at bounding box center [440, 479] width 26 height 21
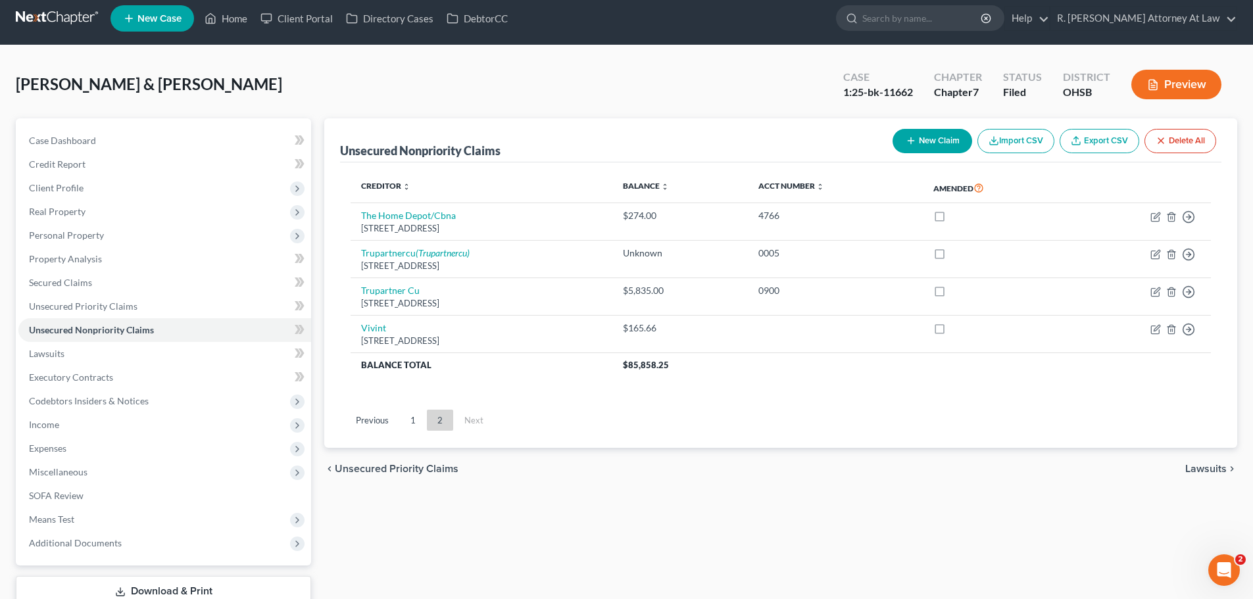
scroll to position [0, 0]
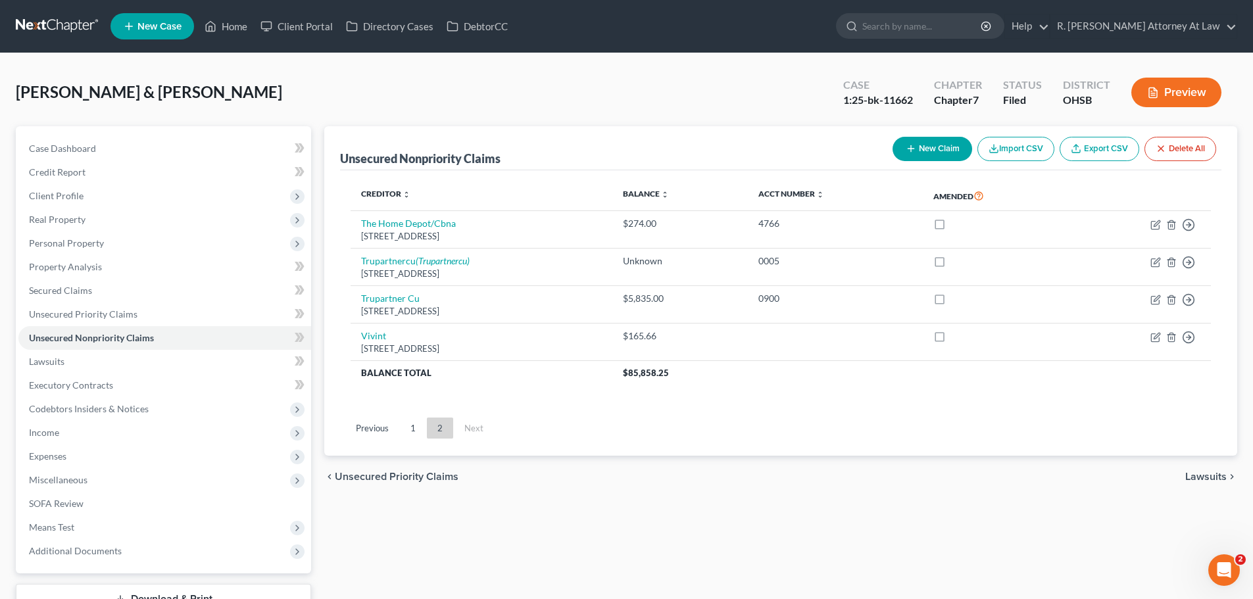
click at [416, 429] on link "1" at bounding box center [413, 428] width 26 height 21
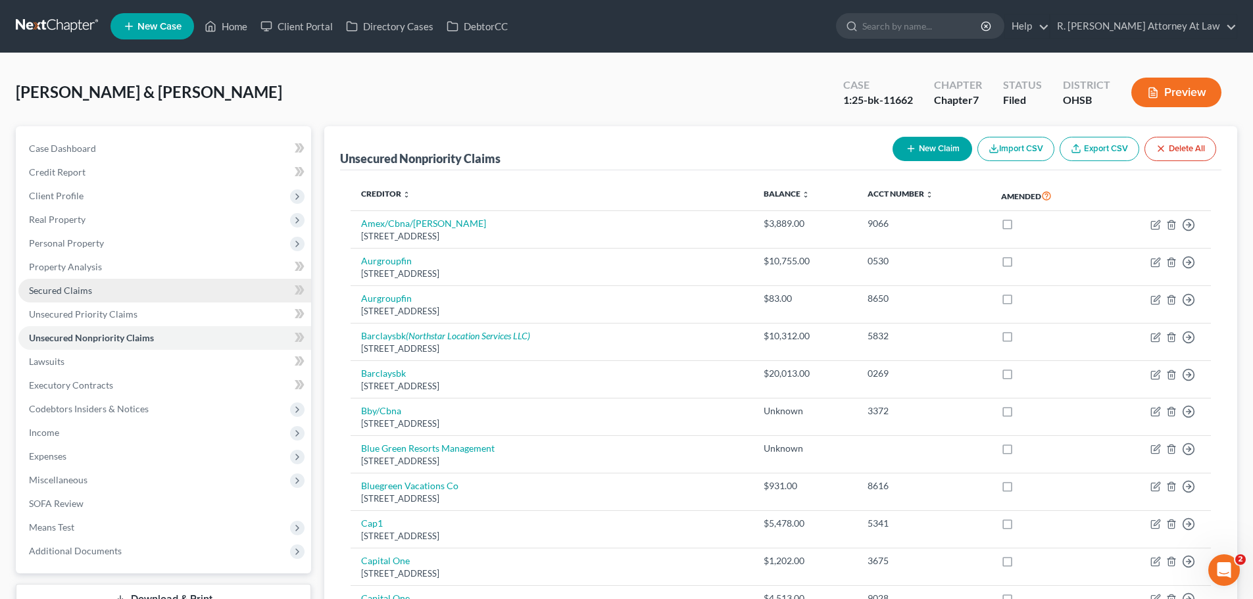
click at [70, 291] on span "Secured Claims" at bounding box center [60, 290] width 63 height 11
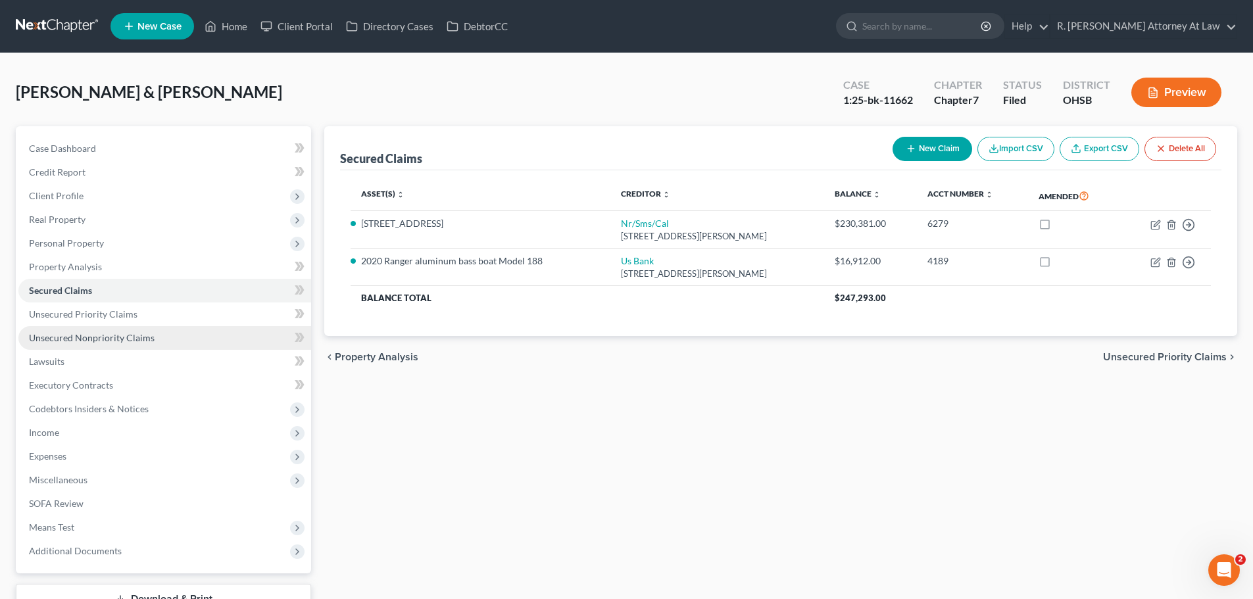
click at [122, 339] on span "Unsecured Nonpriority Claims" at bounding box center [92, 337] width 126 height 11
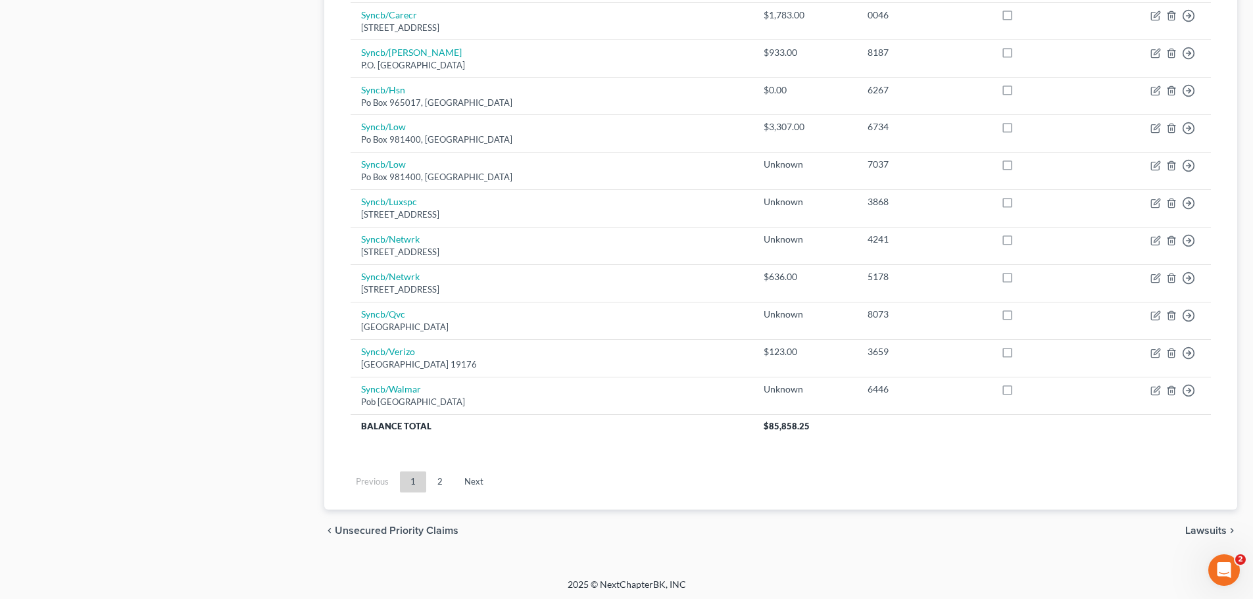
click at [445, 477] on link "2" at bounding box center [440, 482] width 26 height 21
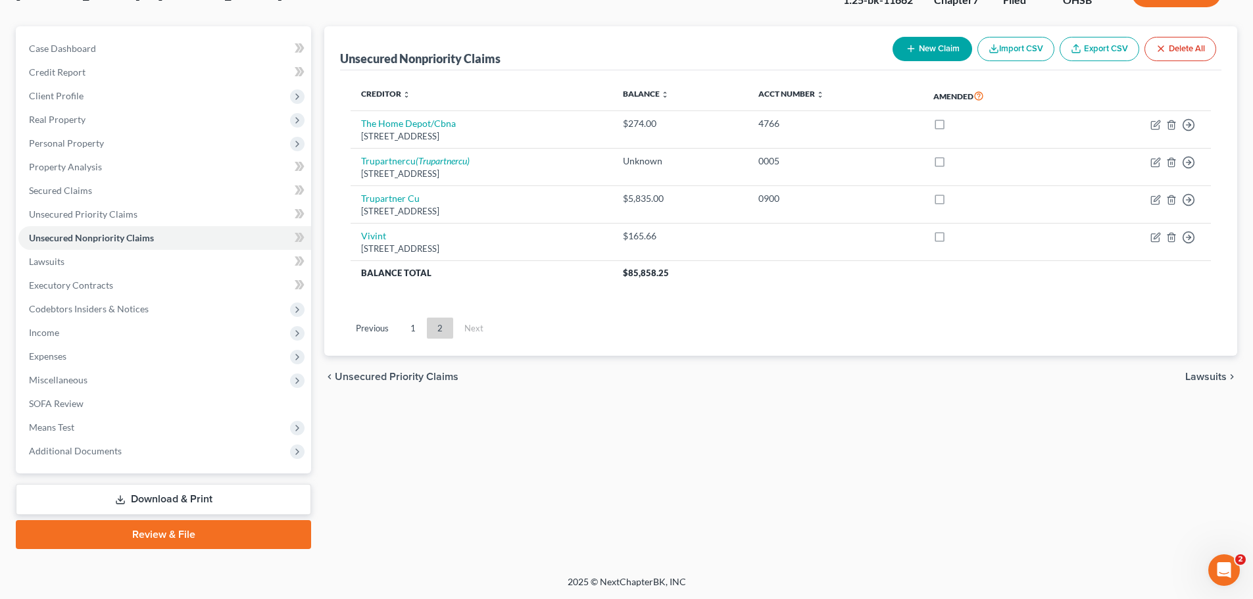
scroll to position [100, 0]
click at [408, 324] on link "1" at bounding box center [413, 328] width 26 height 21
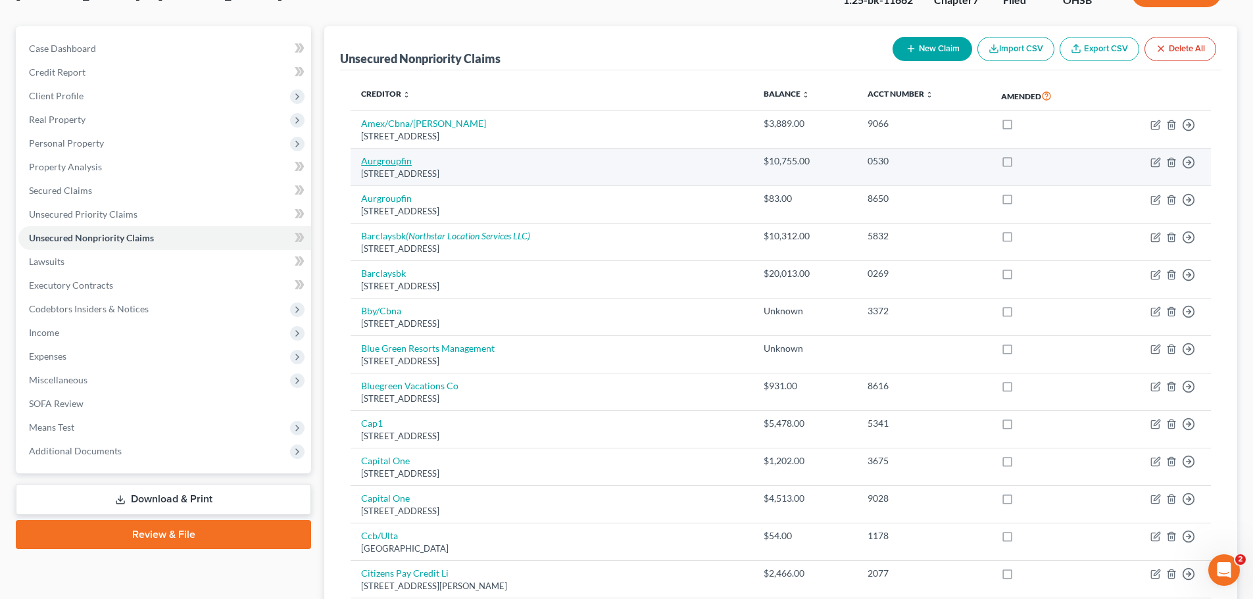
click at [397, 164] on link "Aurgroupfin" at bounding box center [386, 160] width 51 height 11
select select "36"
select select "10"
select select "2"
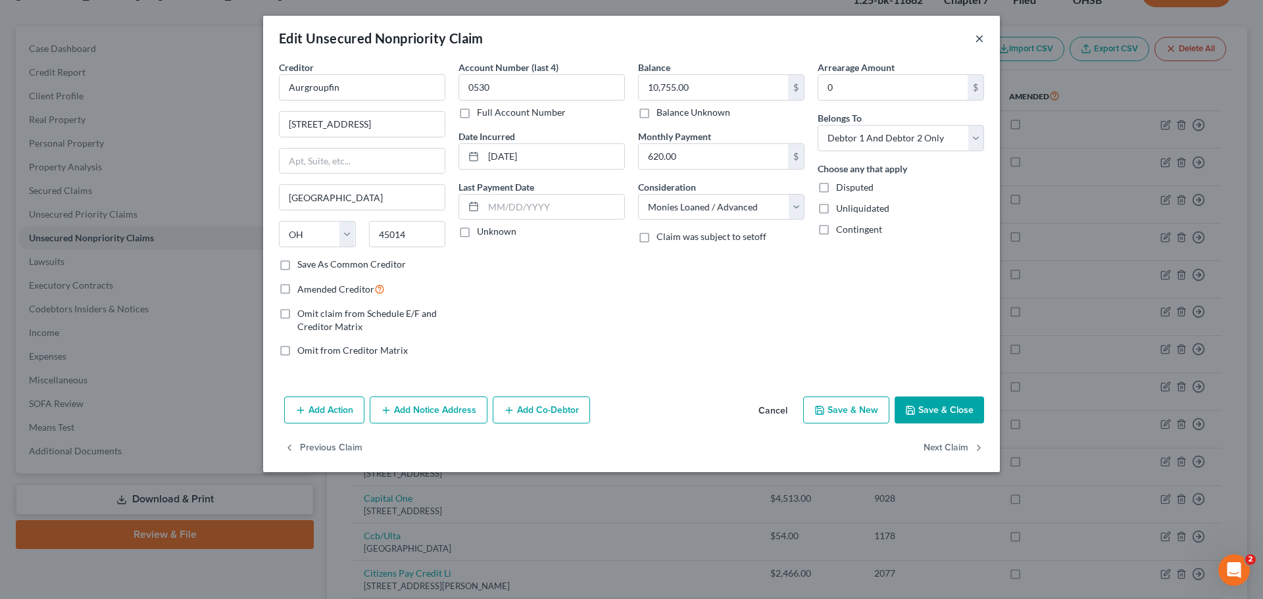
click at [983, 43] on button "×" at bounding box center [979, 38] width 9 height 16
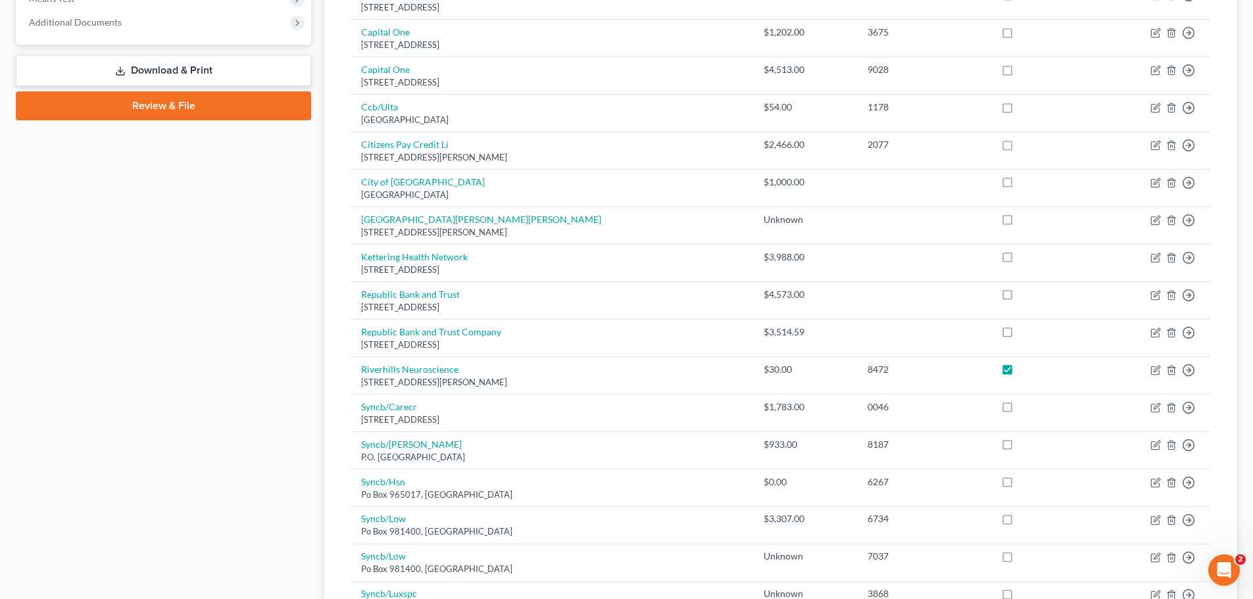
scroll to position [200, 0]
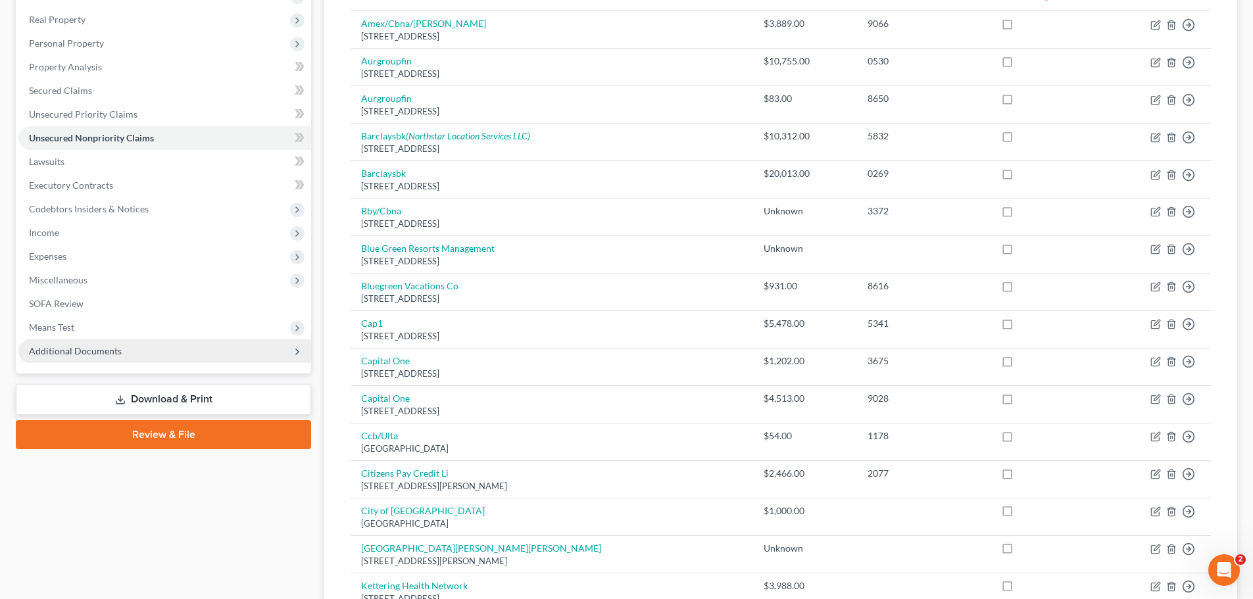
click at [121, 356] on span "Additional Documents" at bounding box center [164, 351] width 293 height 24
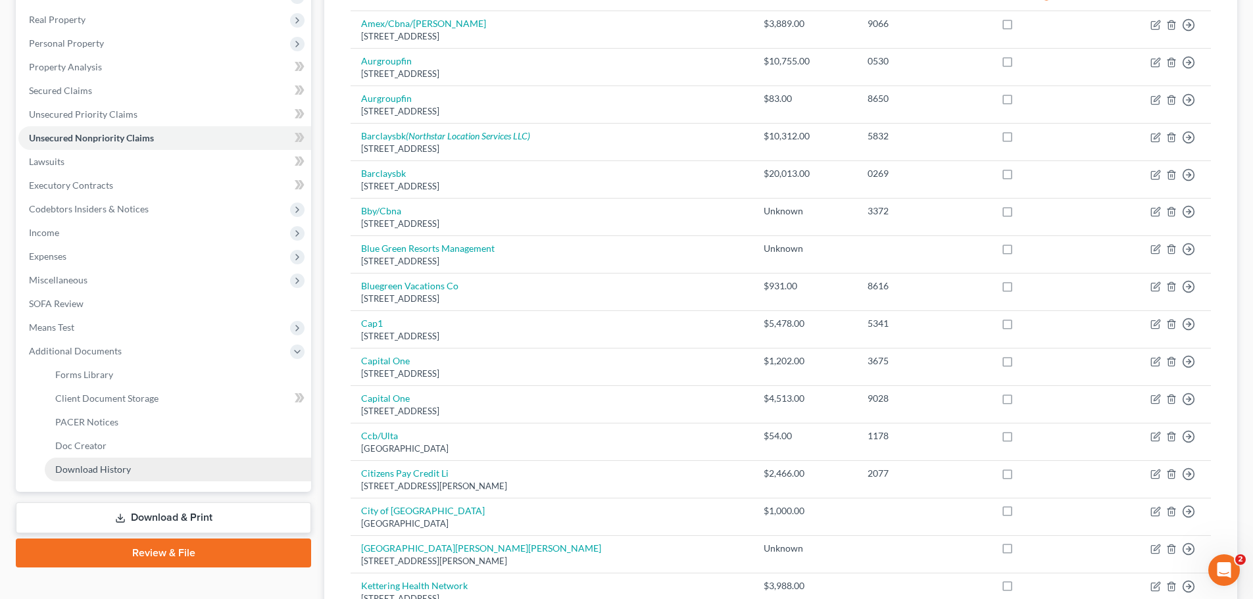
click at [110, 466] on span "Download History" at bounding box center [93, 469] width 76 height 11
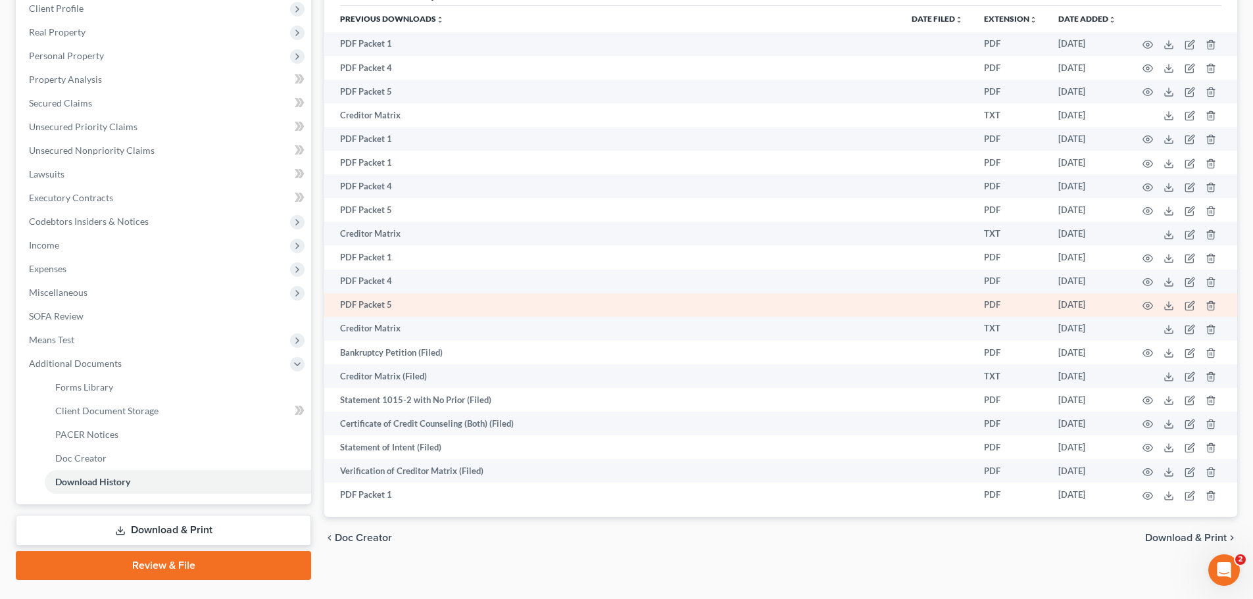
scroll to position [218, 0]
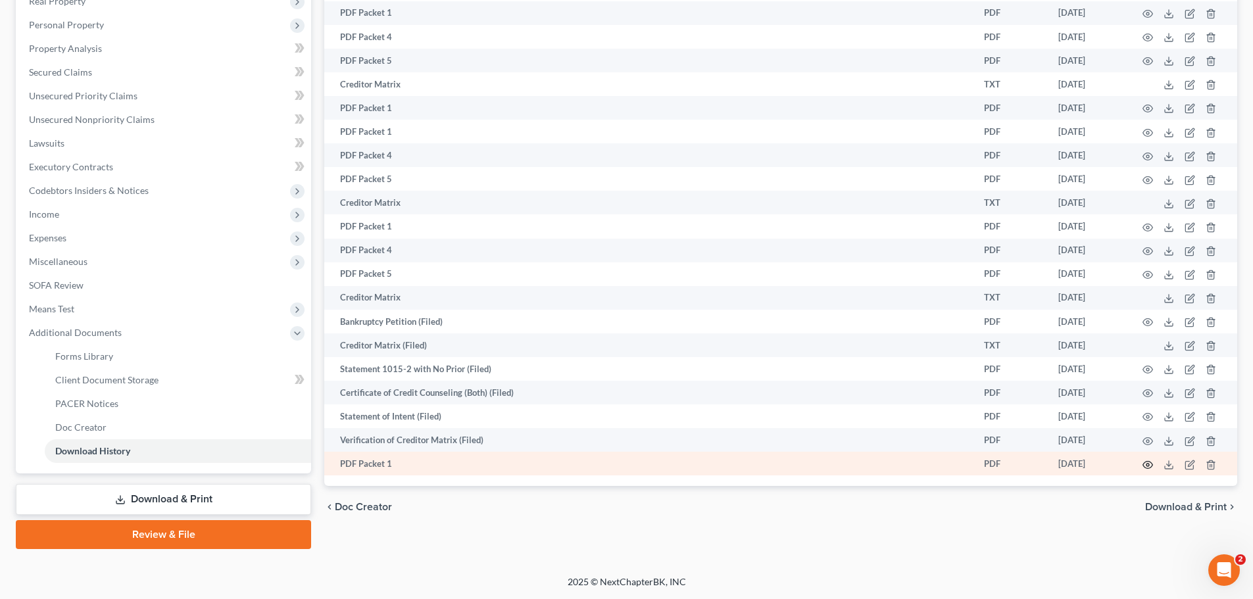
click at [1145, 466] on icon "button" at bounding box center [1147, 465] width 11 height 11
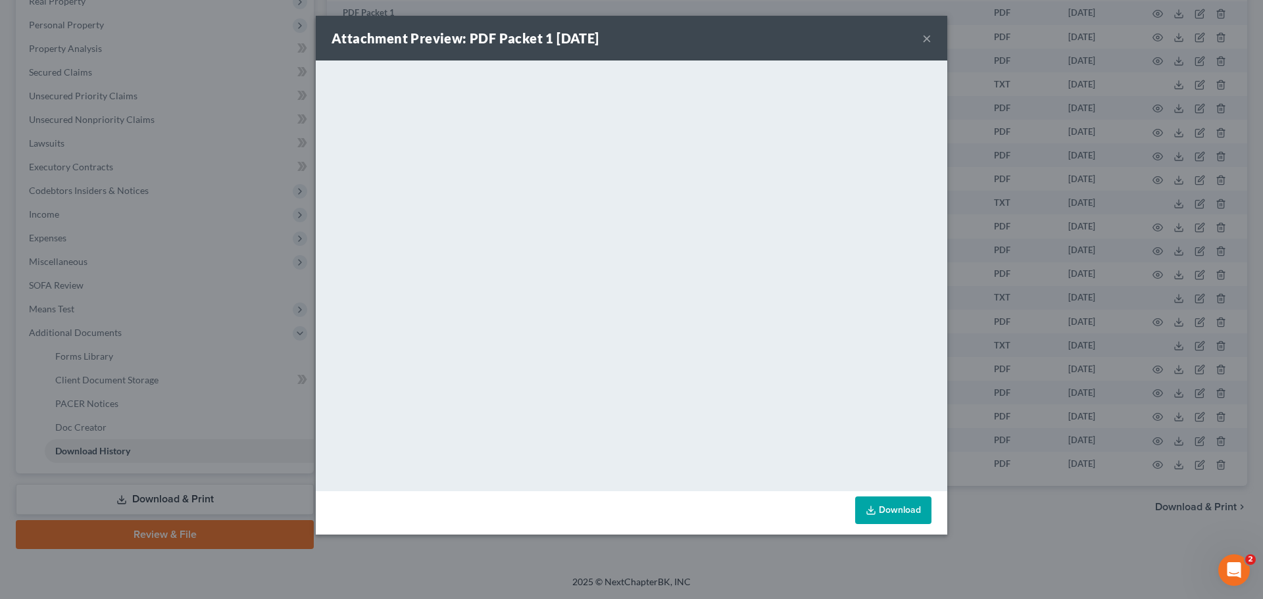
click at [933, 43] on div "Attachment Preview: PDF Packet 1 [DATE] ×" at bounding box center [631, 38] width 631 height 45
drag, startPoint x: 929, startPoint y: 44, endPoint x: 879, endPoint y: 65, distance: 53.6
click at [927, 44] on button "×" at bounding box center [926, 38] width 9 height 16
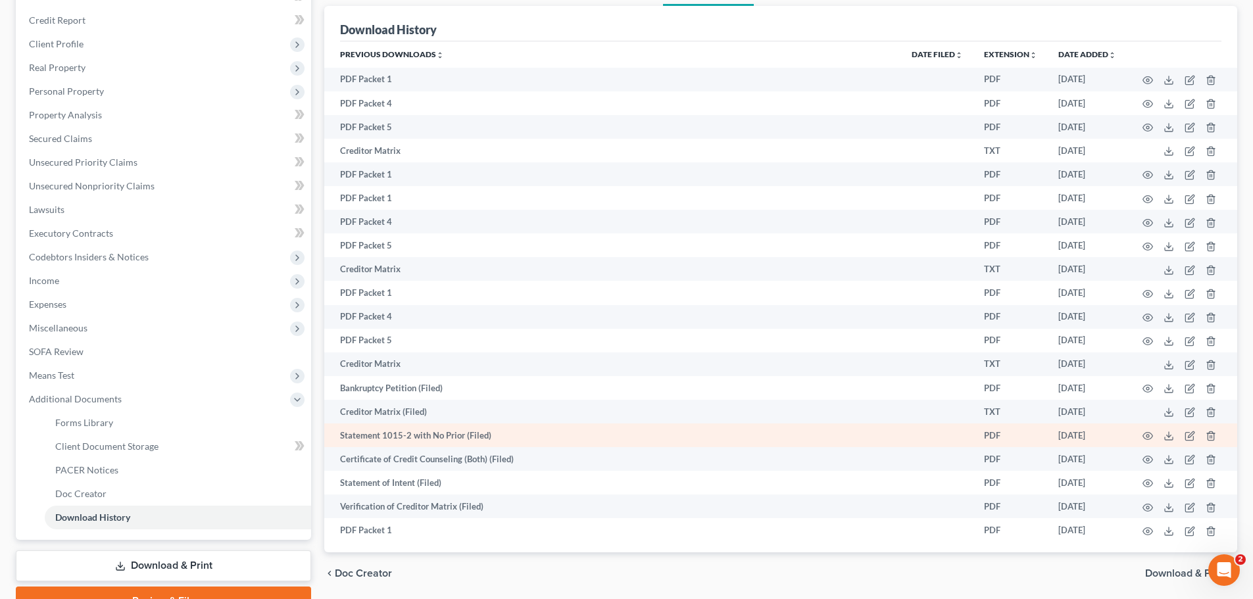
scroll to position [153, 0]
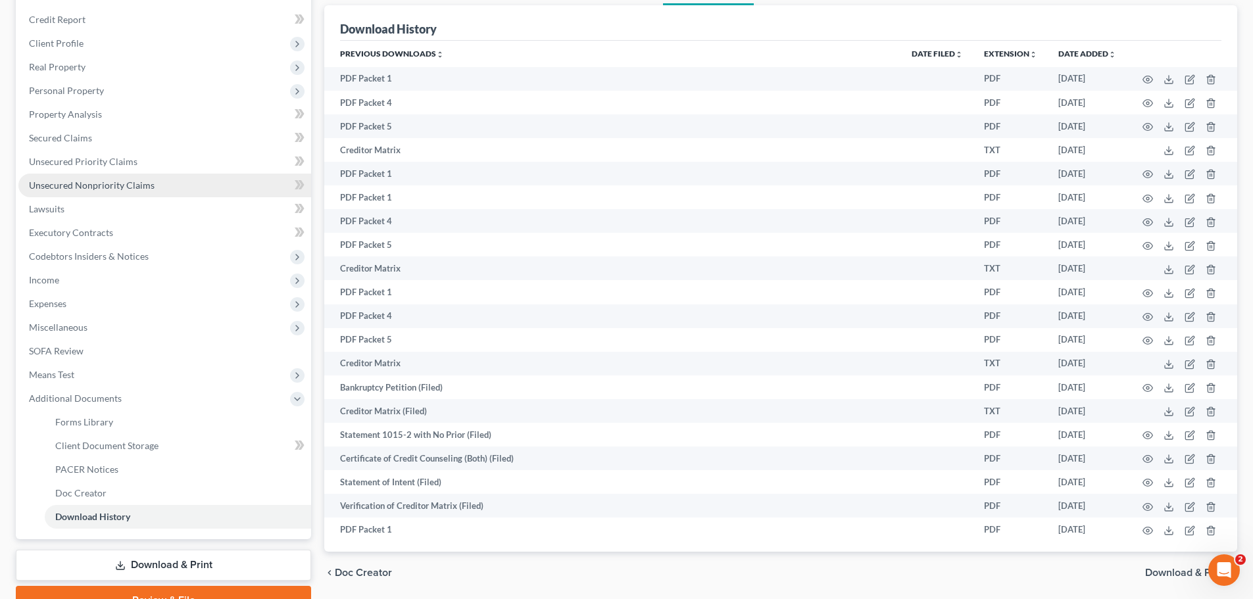
click at [105, 185] on span "Unsecured Nonpriority Claims" at bounding box center [92, 185] width 126 height 11
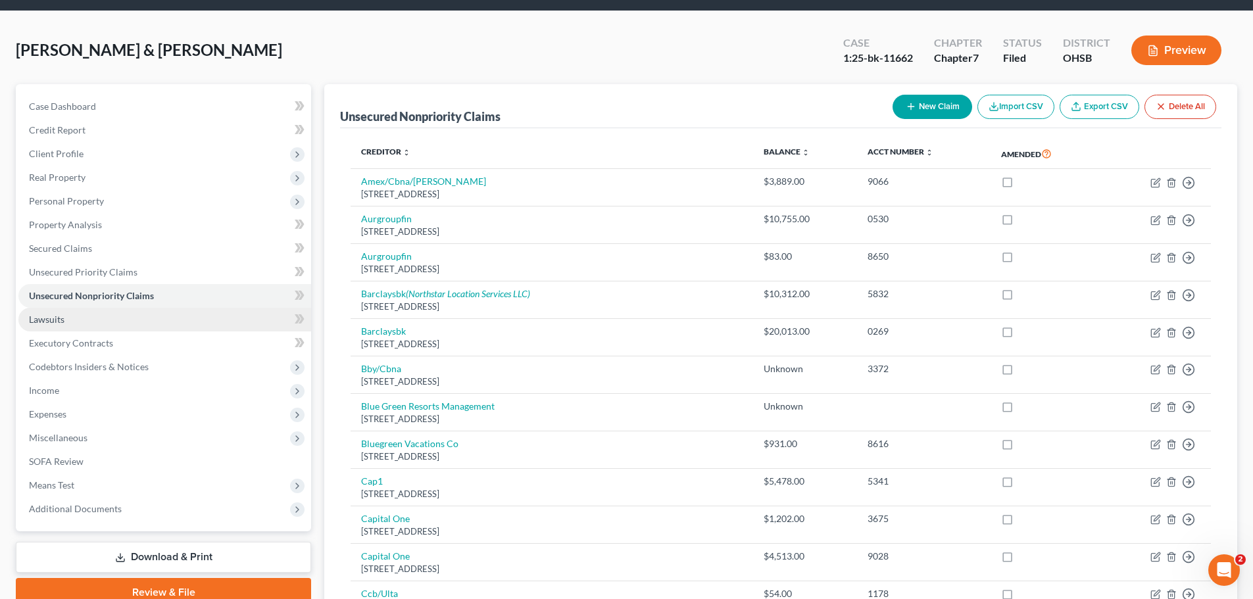
scroll to position [66, 0]
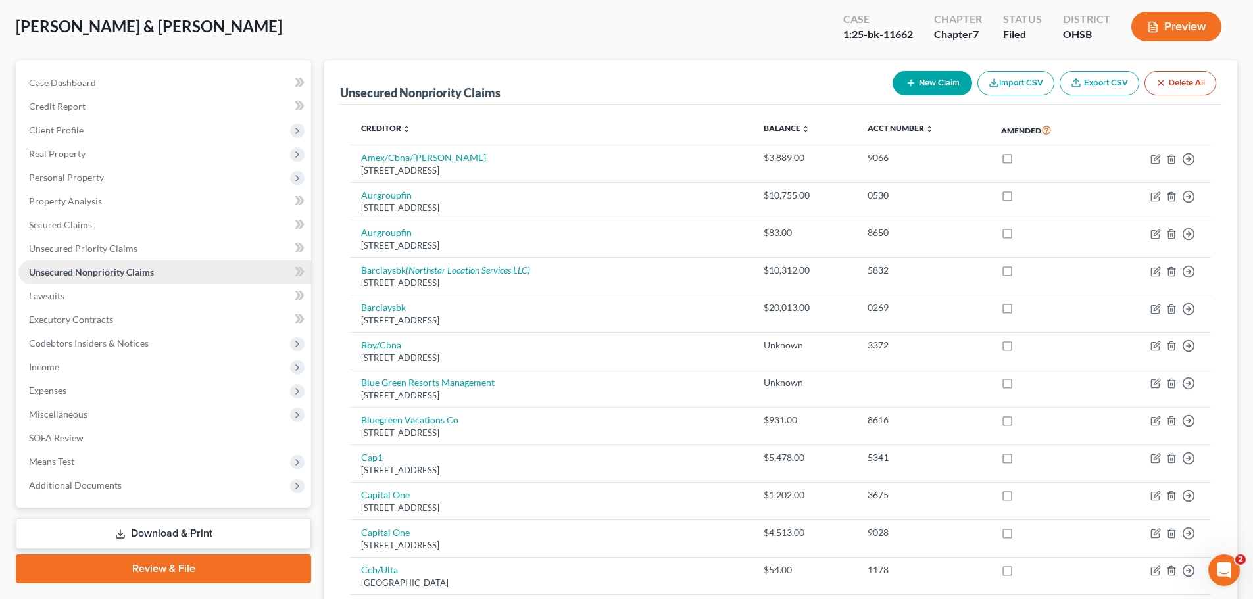
click at [130, 274] on span "Unsecured Nonpriority Claims" at bounding box center [91, 271] width 125 height 11
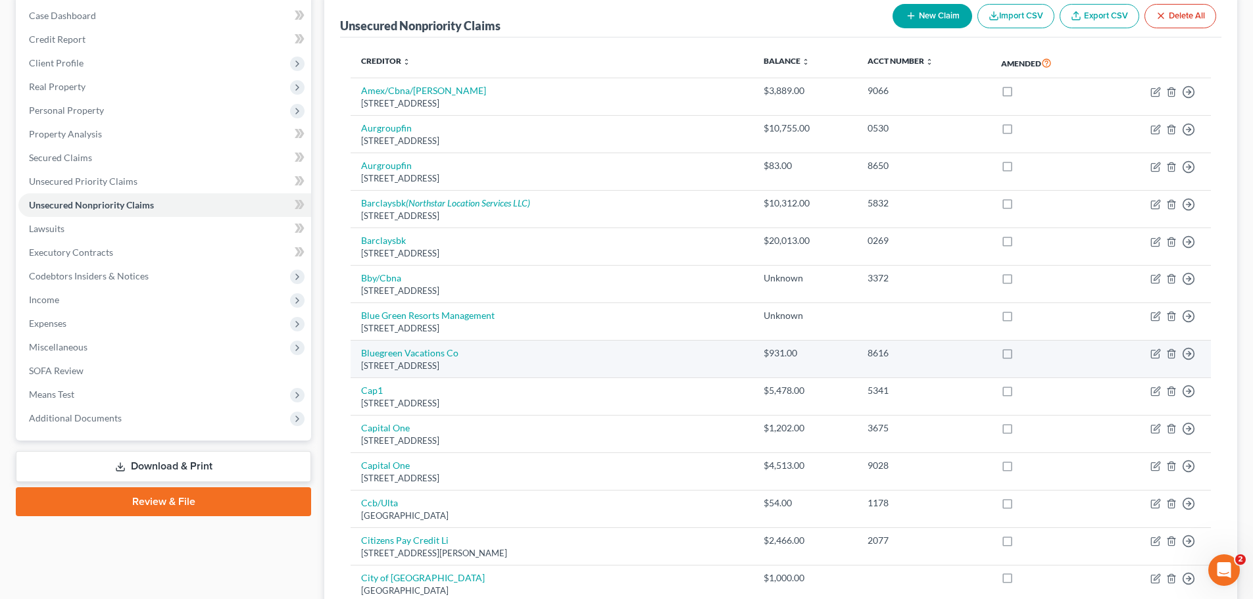
scroll to position [132, 0]
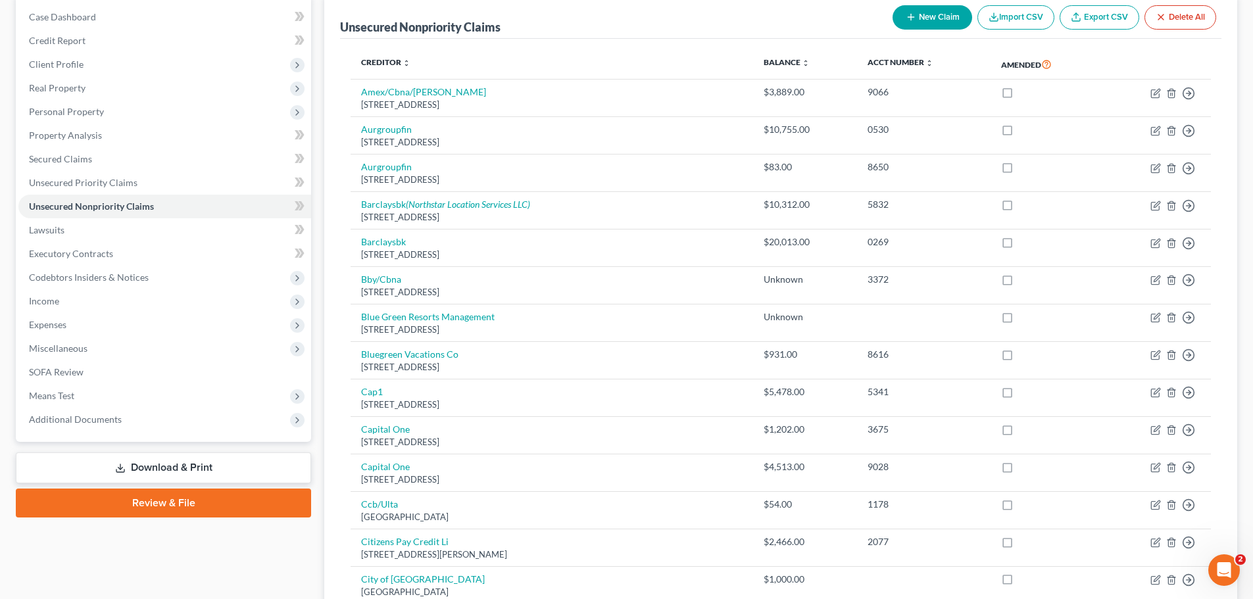
click at [144, 462] on link "Download & Print" at bounding box center [163, 467] width 295 height 31
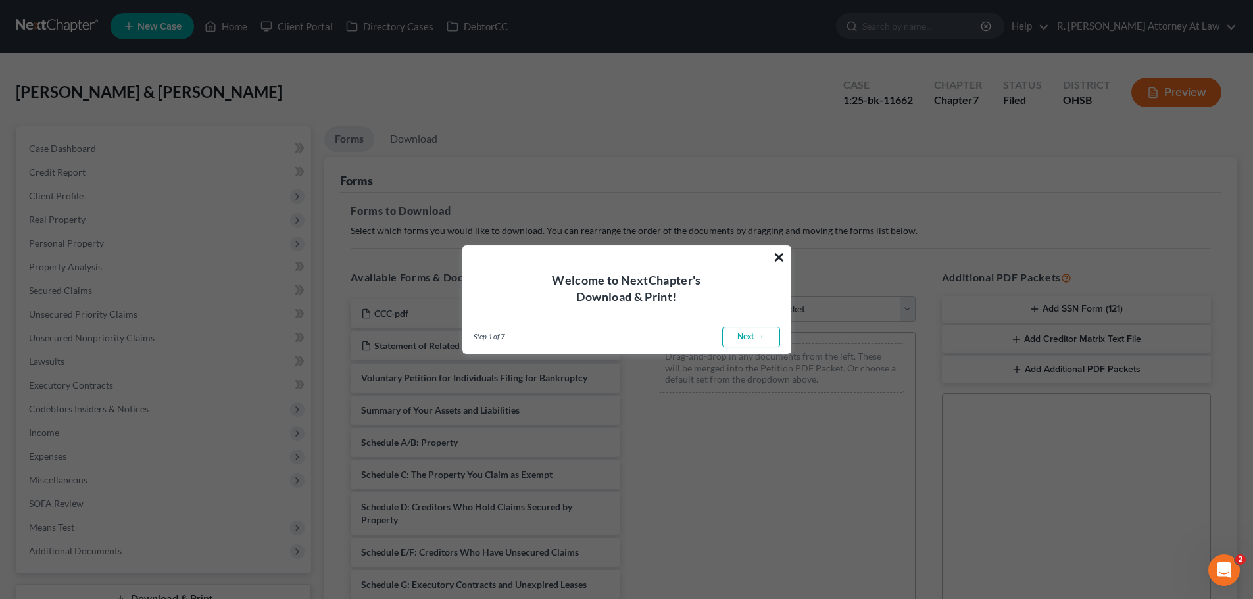
click at [775, 256] on button "×" at bounding box center [779, 257] width 12 height 21
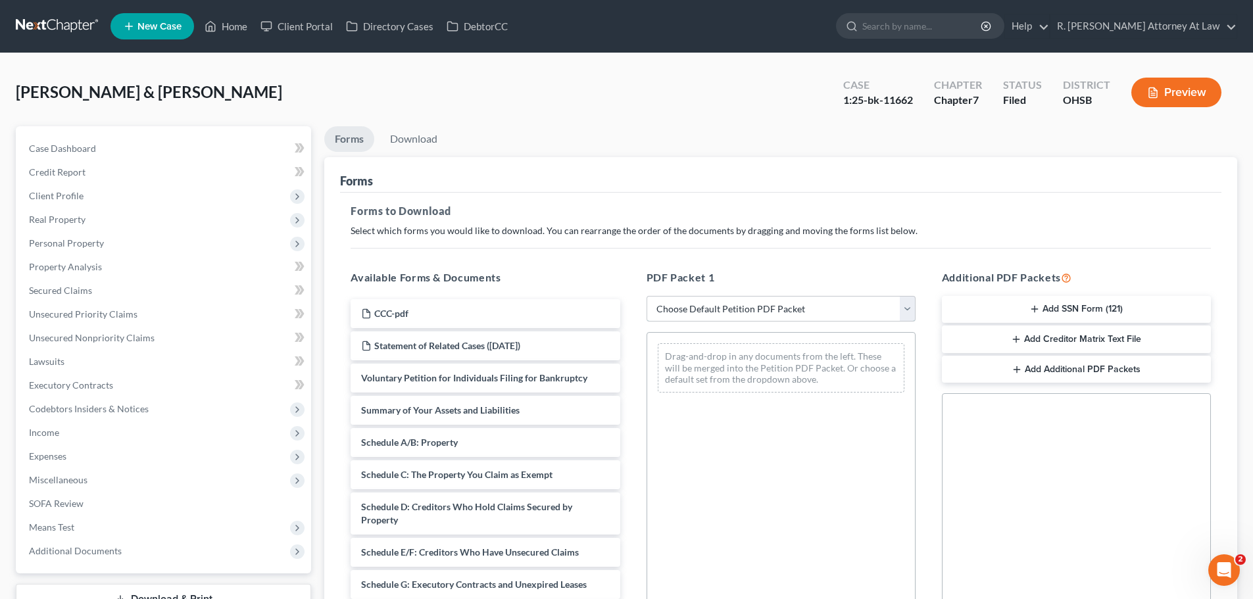
click at [689, 314] on select "Choose Default Petition PDF Packet Complete Bankruptcy Petition (all forms and …" at bounding box center [781, 309] width 269 height 26
select select "2"
click at [647, 296] on select "Choose Default Petition PDF Packet Complete Bankruptcy Petition (all forms and …" at bounding box center [781, 309] width 269 height 26
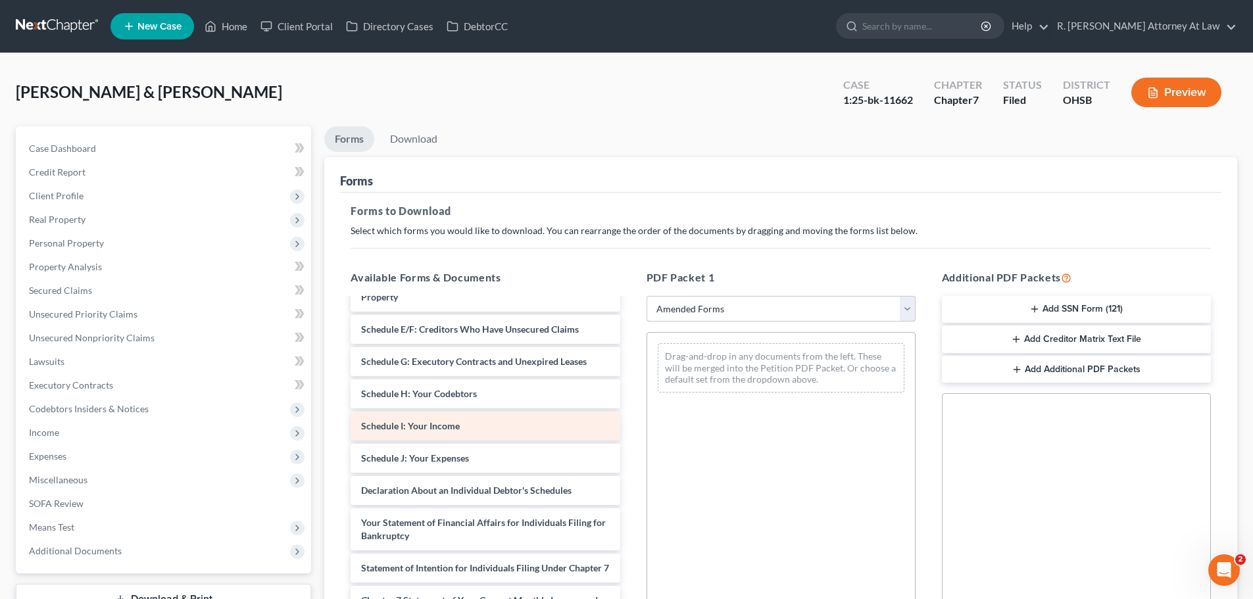
scroll to position [156, 0]
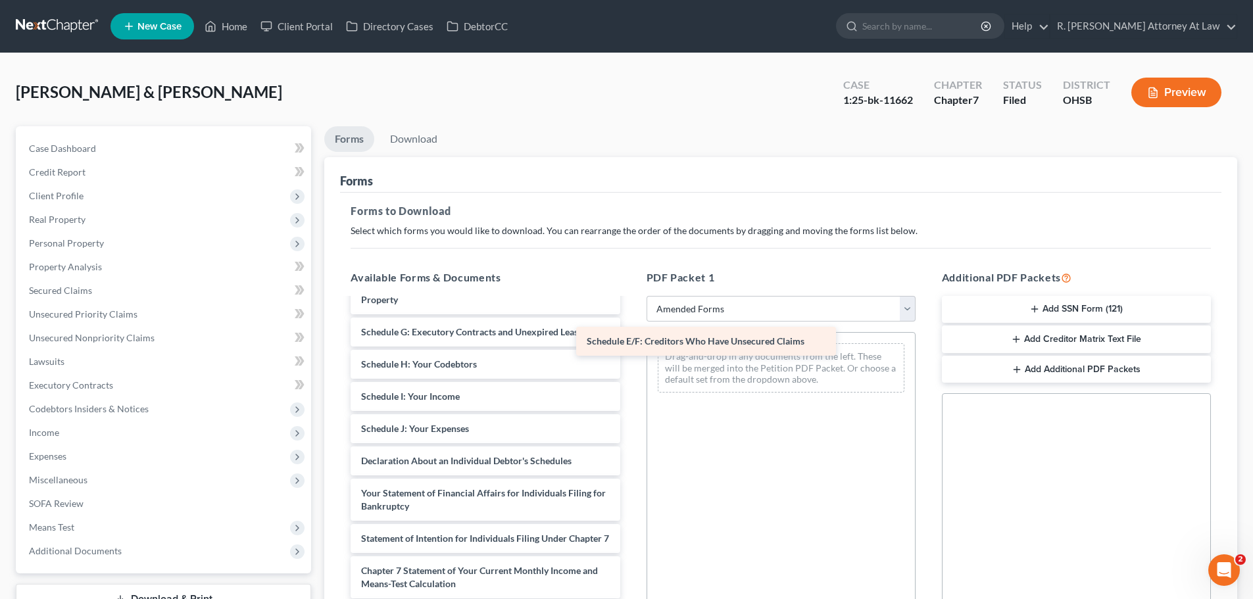
drag, startPoint x: 441, startPoint y: 333, endPoint x: 703, endPoint y: 339, distance: 261.8
click at [630, 338] on div "Schedule E/F: Creditors Who Have Unsecured Claims Voluntary Petition for Indivi…" at bounding box center [485, 441] width 290 height 597
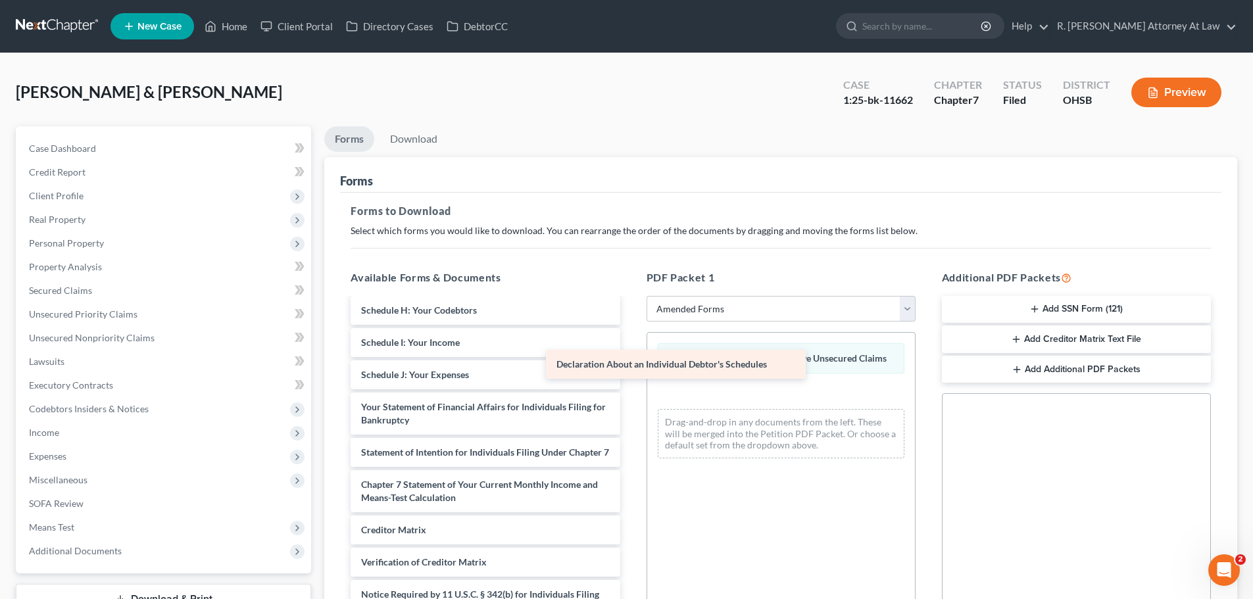
scroll to position [223, 0]
drag, startPoint x: 466, startPoint y: 365, endPoint x: 740, endPoint y: 361, distance: 274.3
click at [630, 360] on div "Declaration About an Individual Debtor's Schedules Voluntary Petition for Indiv…" at bounding box center [485, 371] width 290 height 565
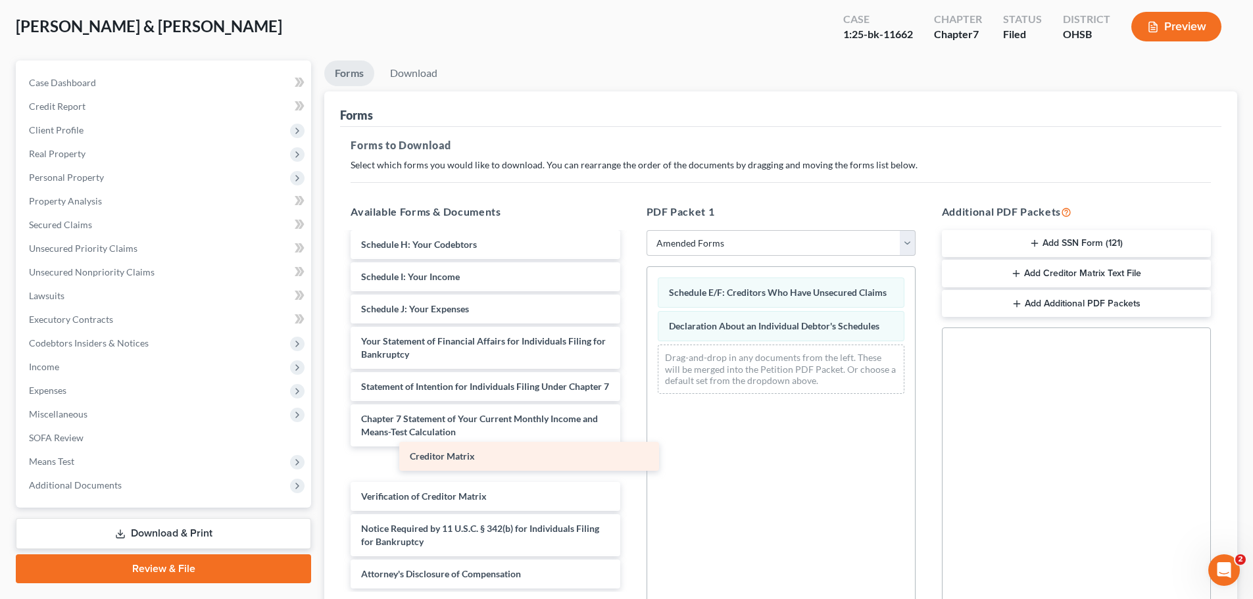
scroll to position [191, 0]
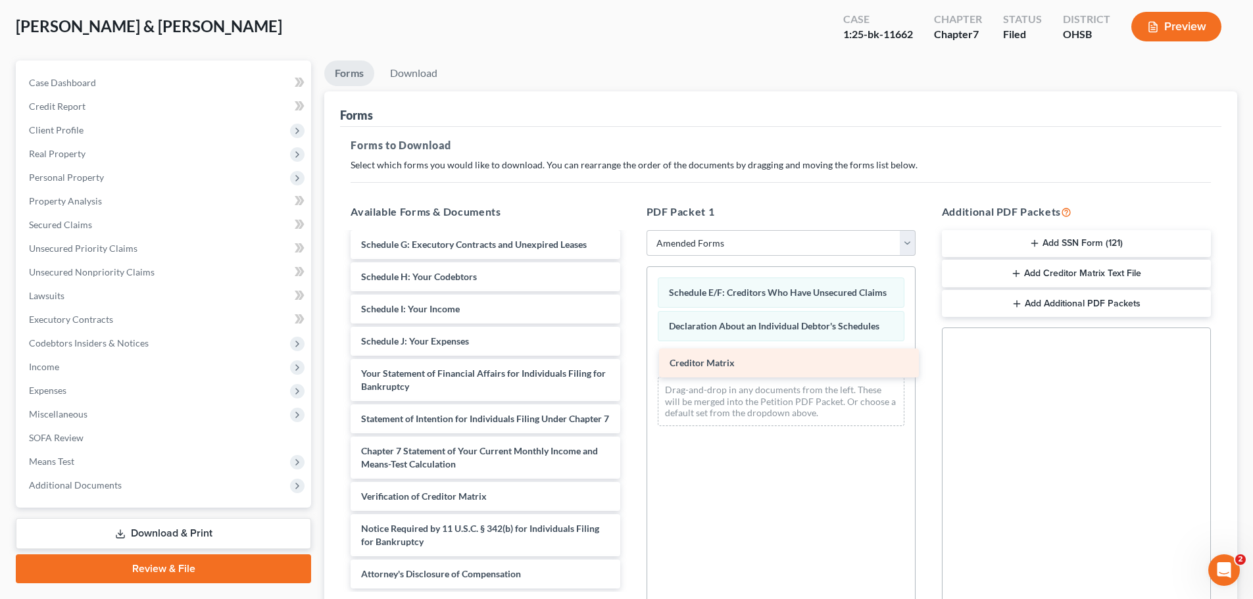
drag, startPoint x: 431, startPoint y: 466, endPoint x: 729, endPoint y: 364, distance: 314.1
click at [630, 364] on div "Creditor Matrix Voluntary Petition for Individuals Filing for Bankruptcy Summar…" at bounding box center [485, 322] width 290 height 533
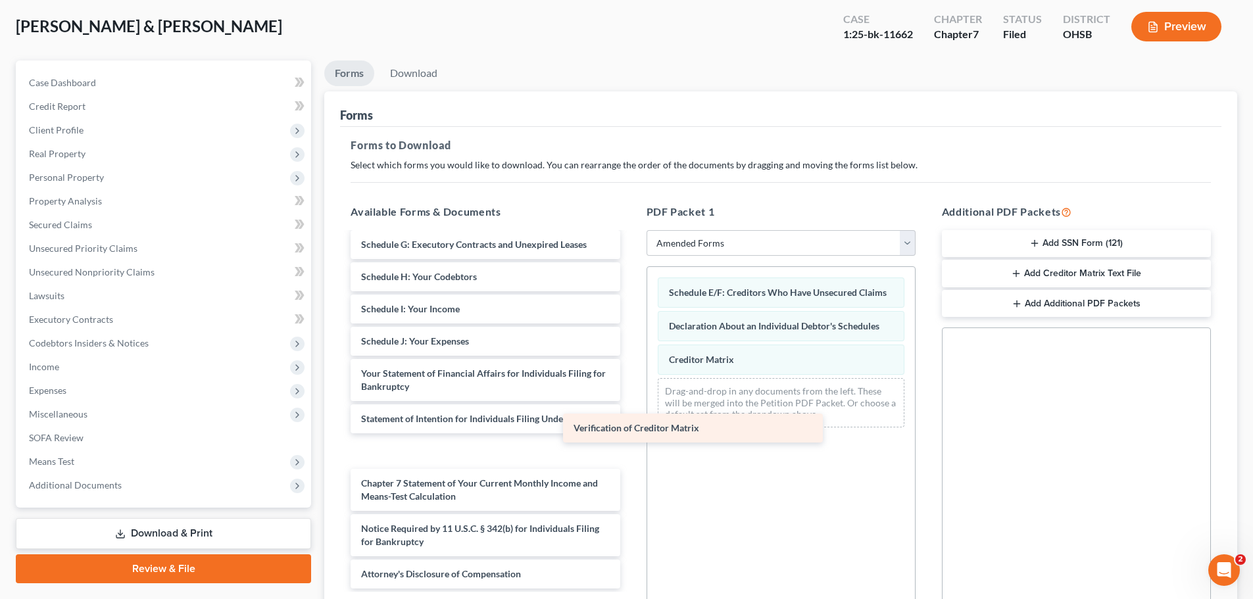
scroll to position [159, 0]
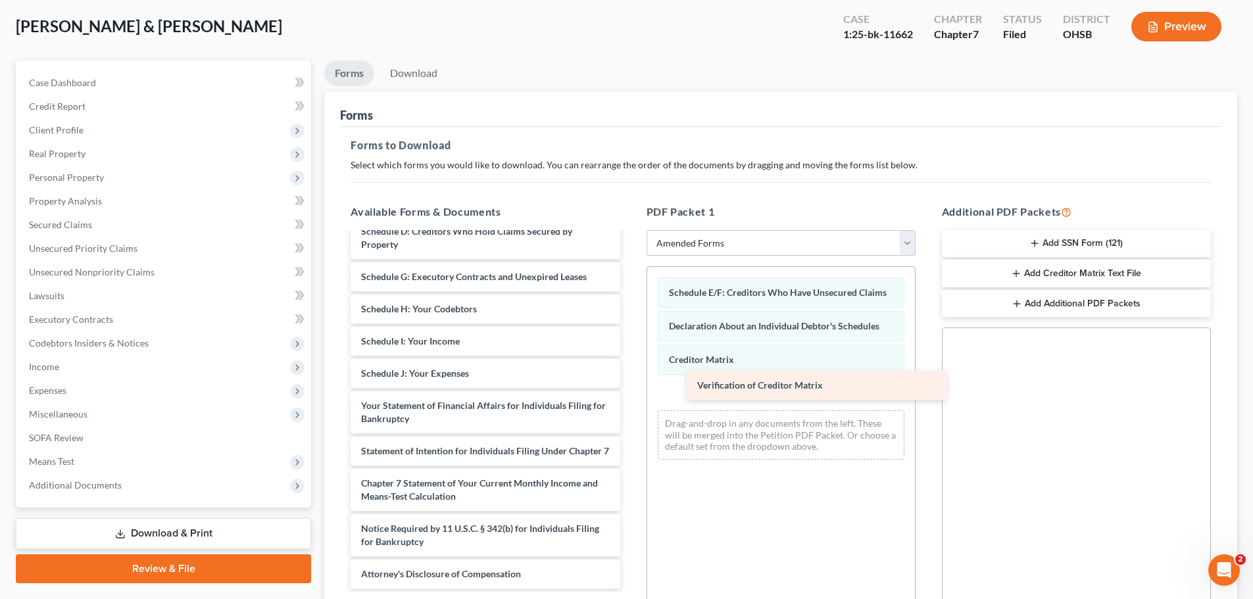
drag, startPoint x: 413, startPoint y: 495, endPoint x: 748, endPoint y: 384, distance: 352.7
click at [630, 384] on div "Verification of Creditor Matrix Voluntary Petition for Individuals Filing for B…" at bounding box center [485, 338] width 290 height 501
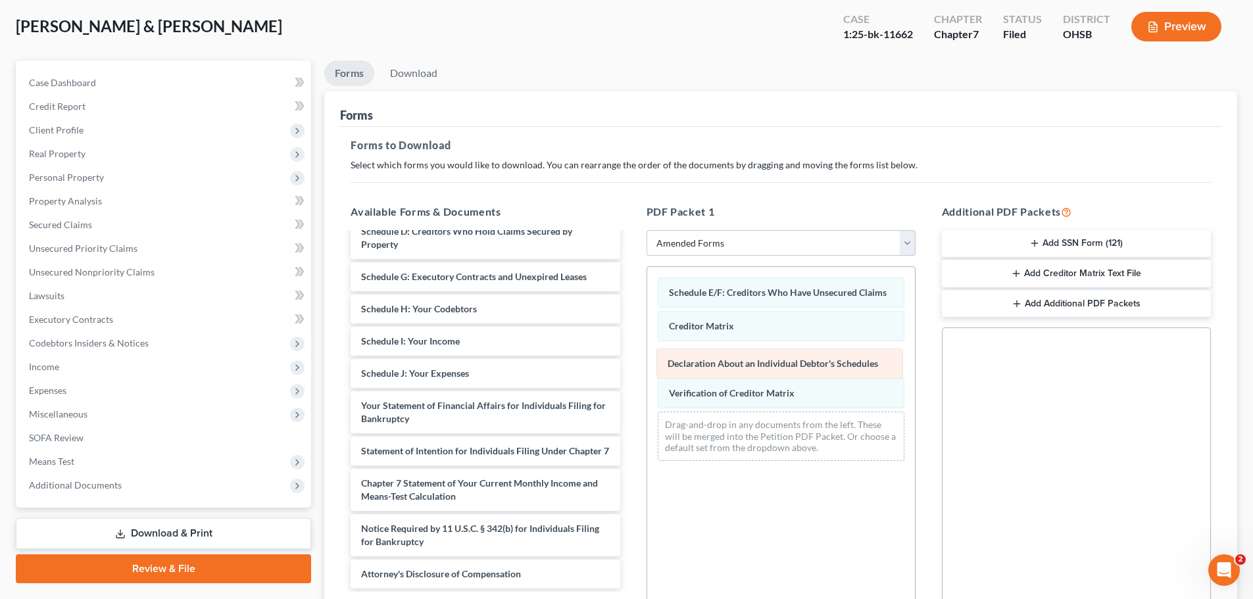
drag, startPoint x: 724, startPoint y: 337, endPoint x: 722, endPoint y: 372, distance: 34.9
click at [722, 372] on div "Declaration About an Individual Debtor's Schedules Schedule E/F: Creditors Who …" at bounding box center [781, 369] width 268 height 205
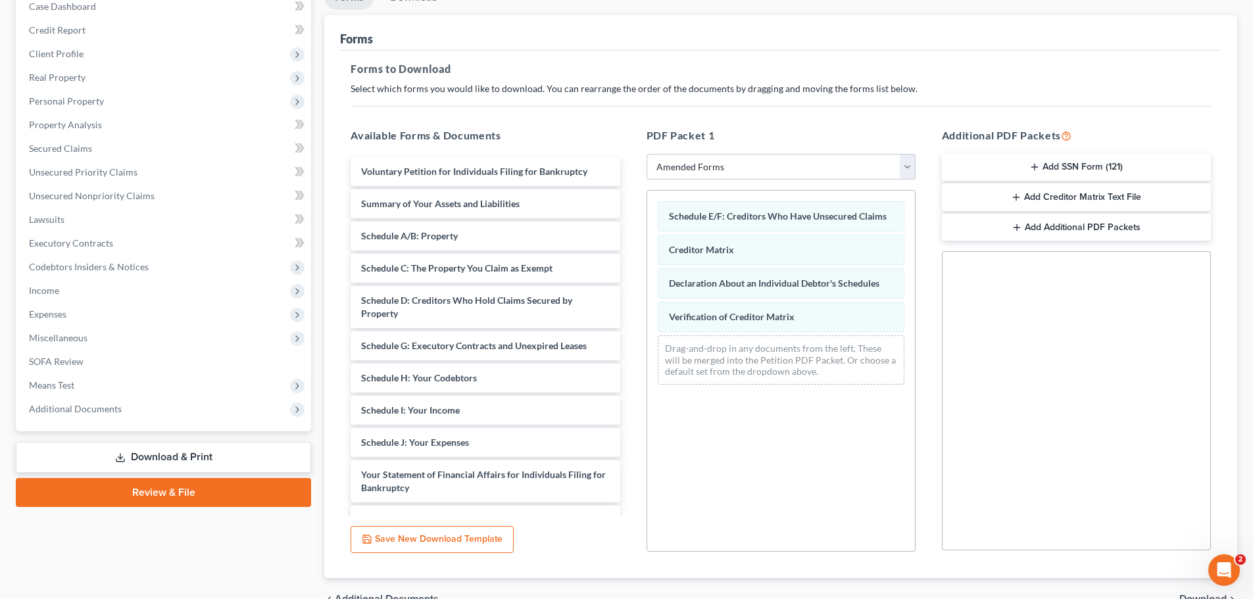
scroll to position [0, 0]
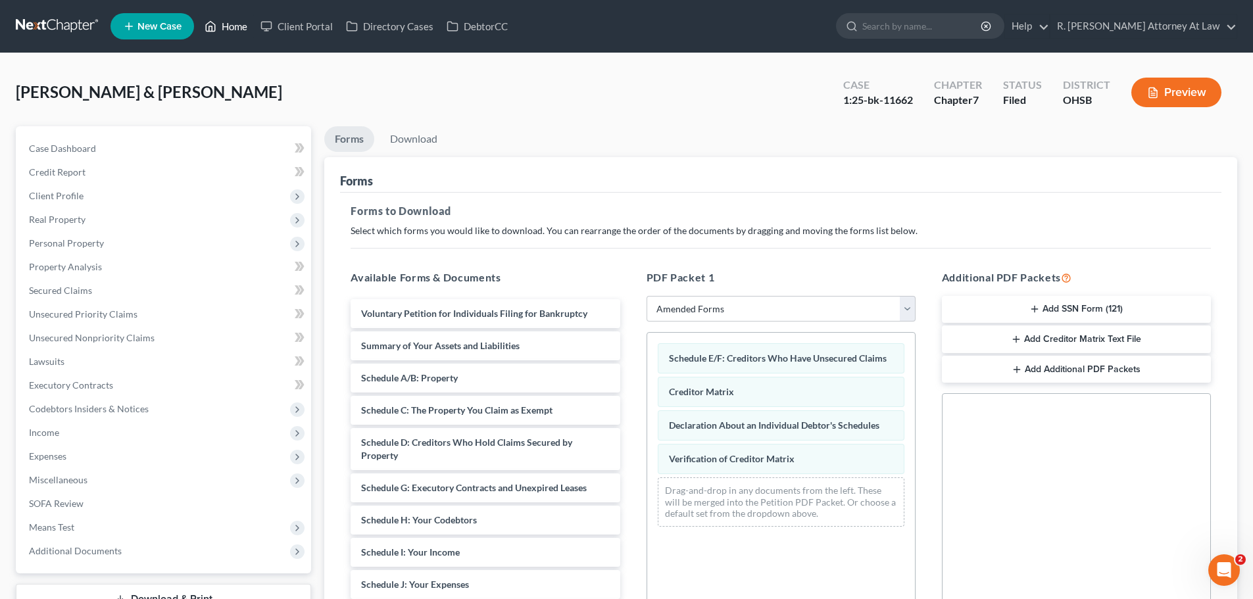
click at [222, 24] on link "Home" at bounding box center [226, 26] width 56 height 24
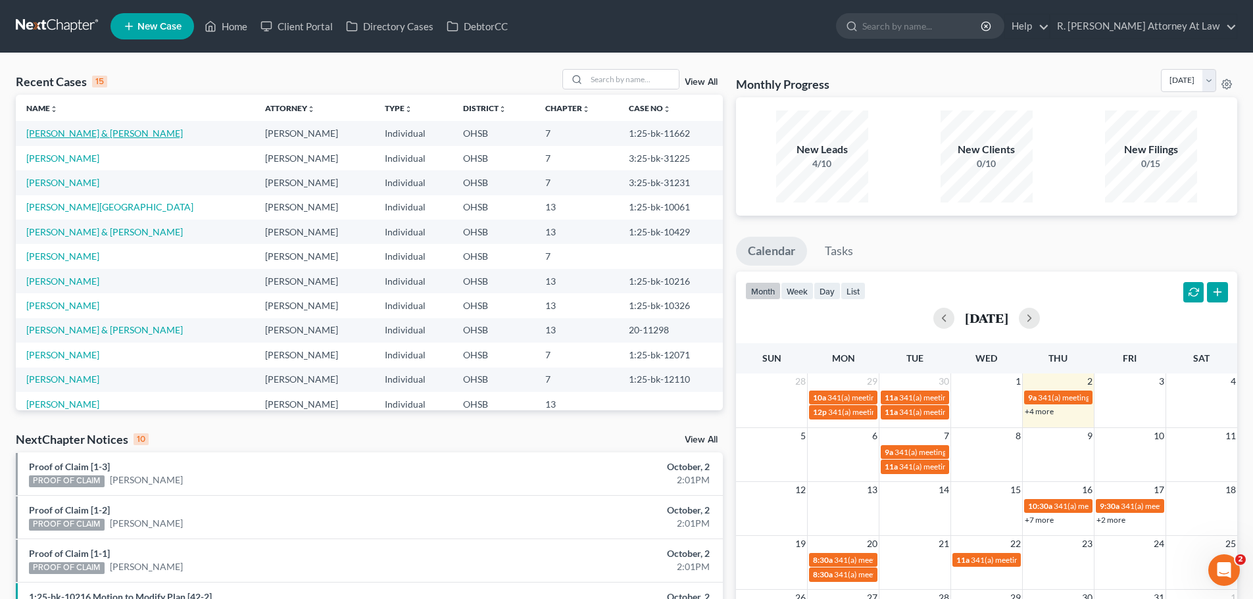
click at [60, 137] on link "[PERSON_NAME] & [PERSON_NAME]" at bounding box center [104, 133] width 157 height 11
select select "6"
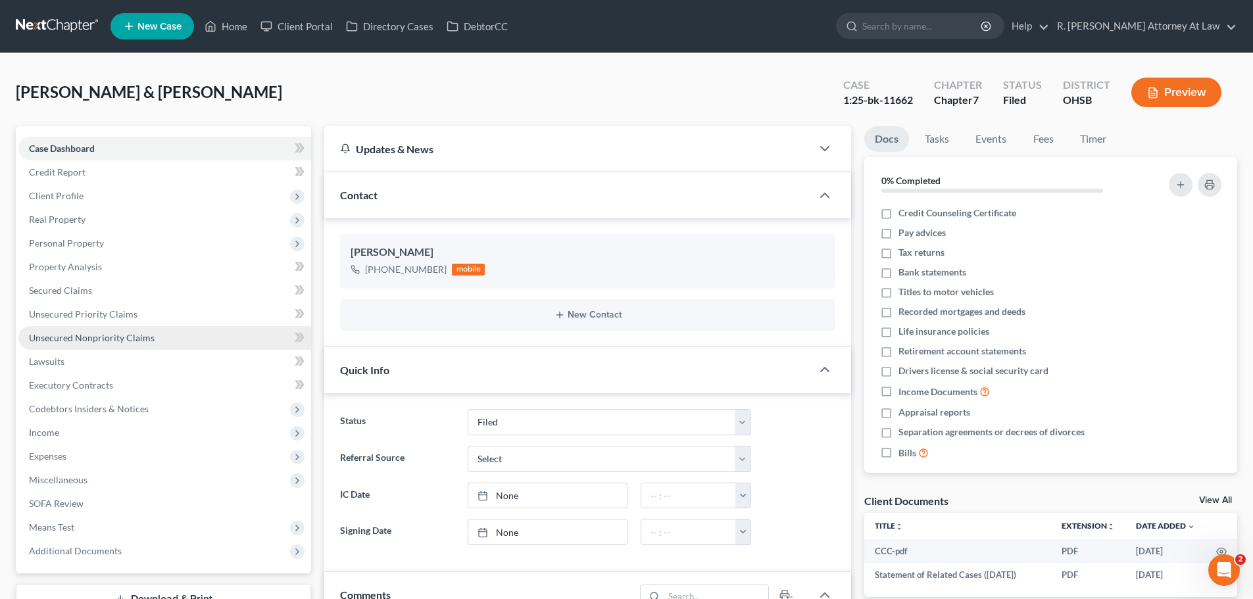
click at [90, 340] on span "Unsecured Nonpriority Claims" at bounding box center [92, 337] width 126 height 11
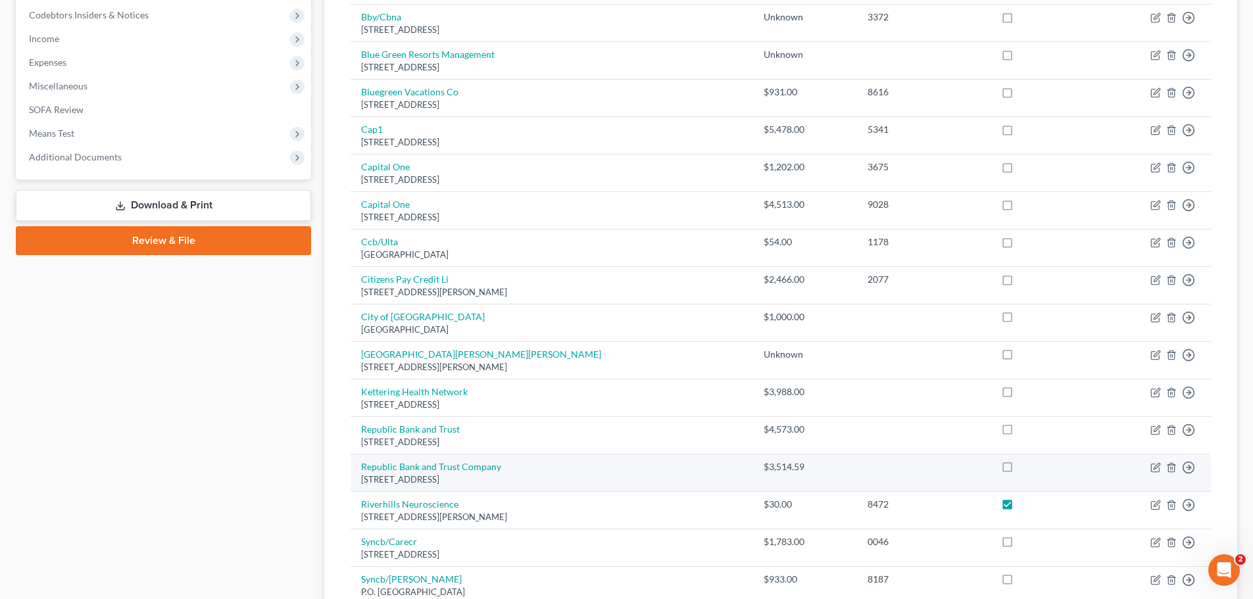
scroll to position [526, 0]
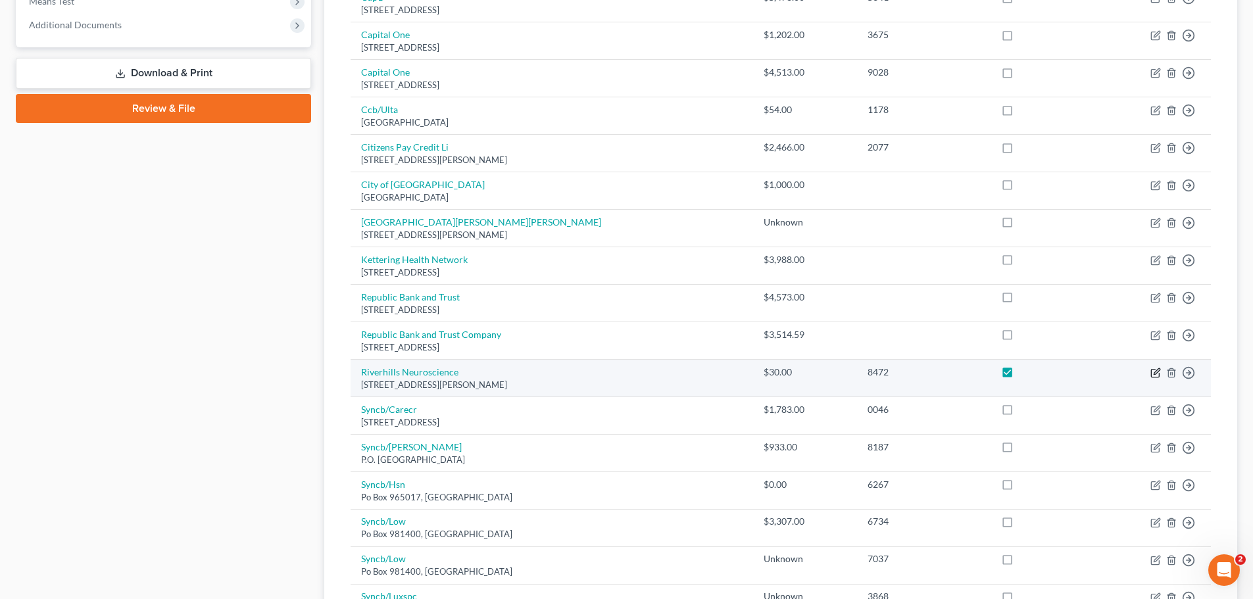
click at [1154, 372] on icon "button" at bounding box center [1155, 373] width 11 height 11
select select "36"
select select "9"
select select "1"
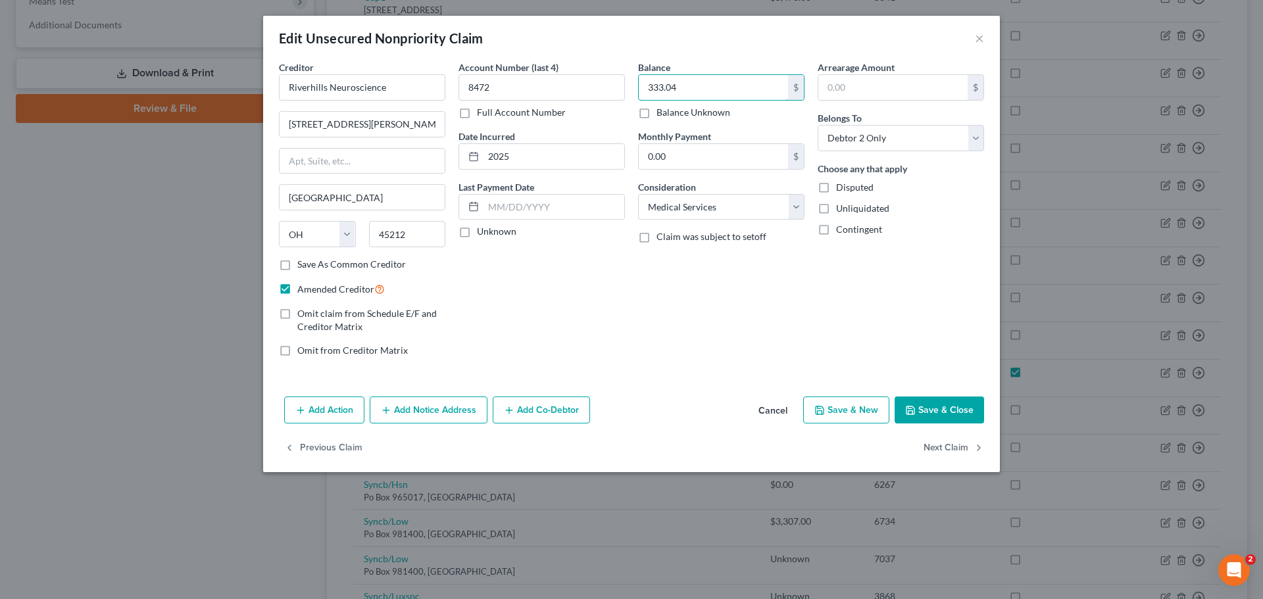
type input "333.04"
click at [937, 424] on button "Save & Close" at bounding box center [938, 411] width 89 height 28
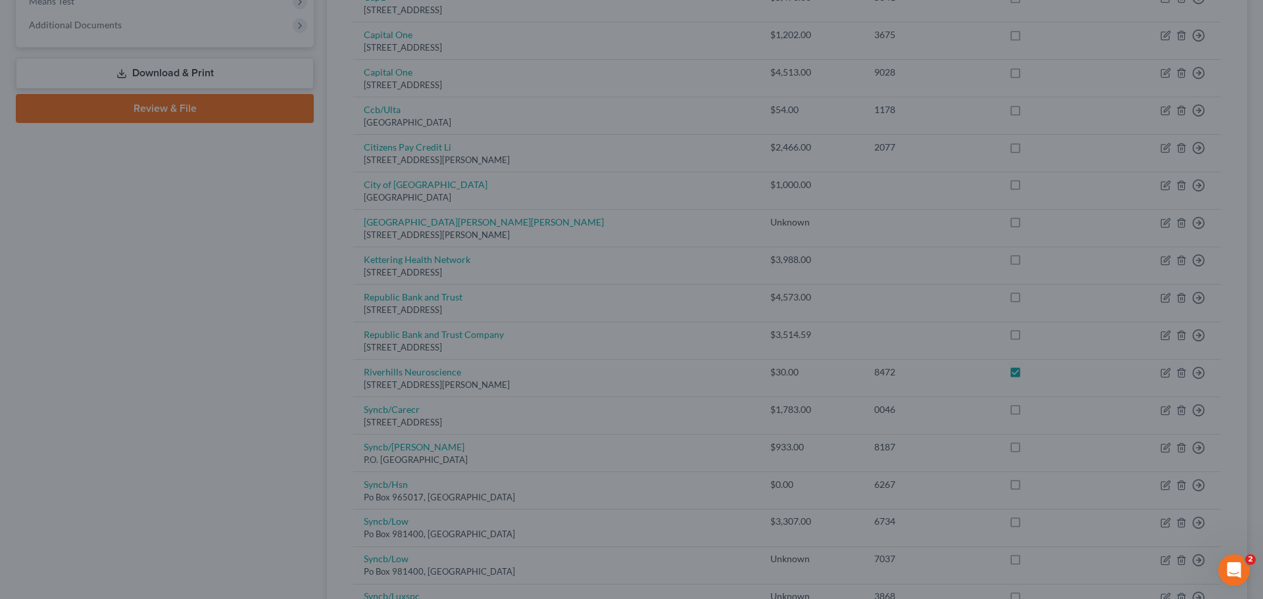
type input "0"
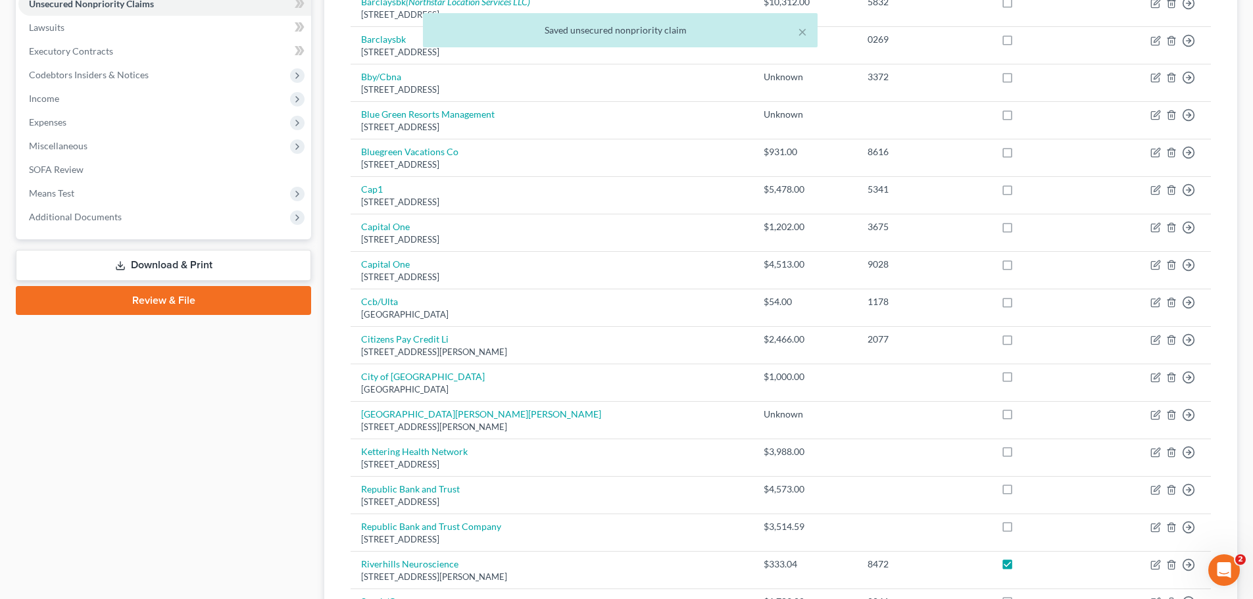
scroll to position [329, 0]
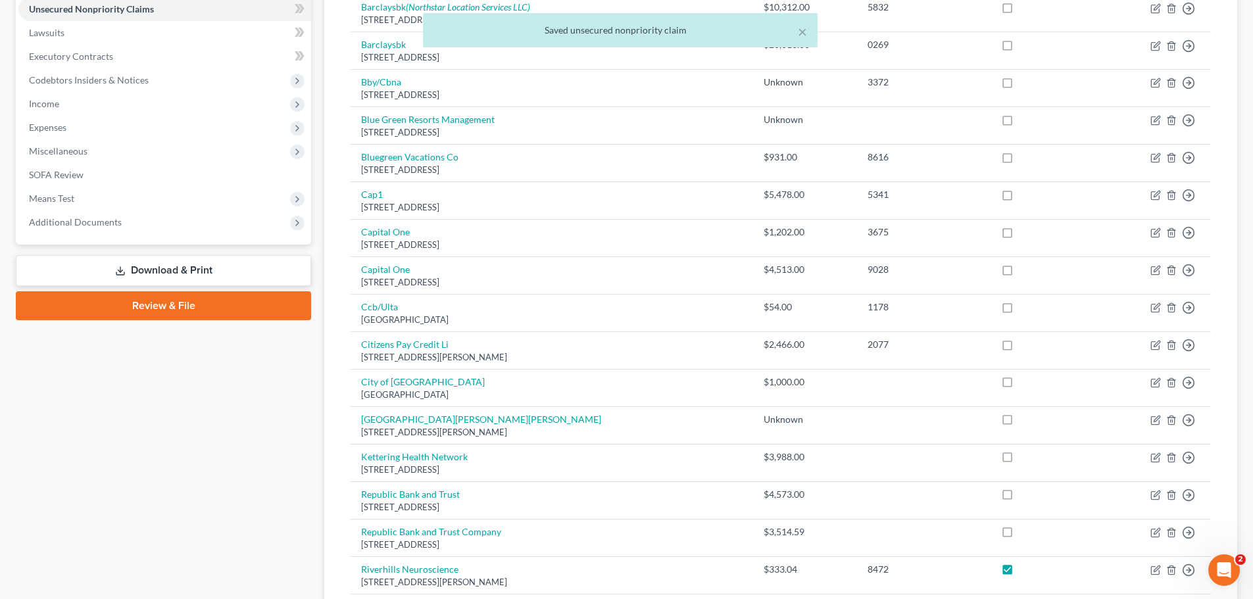
click at [192, 271] on link "Download & Print" at bounding box center [163, 270] width 295 height 31
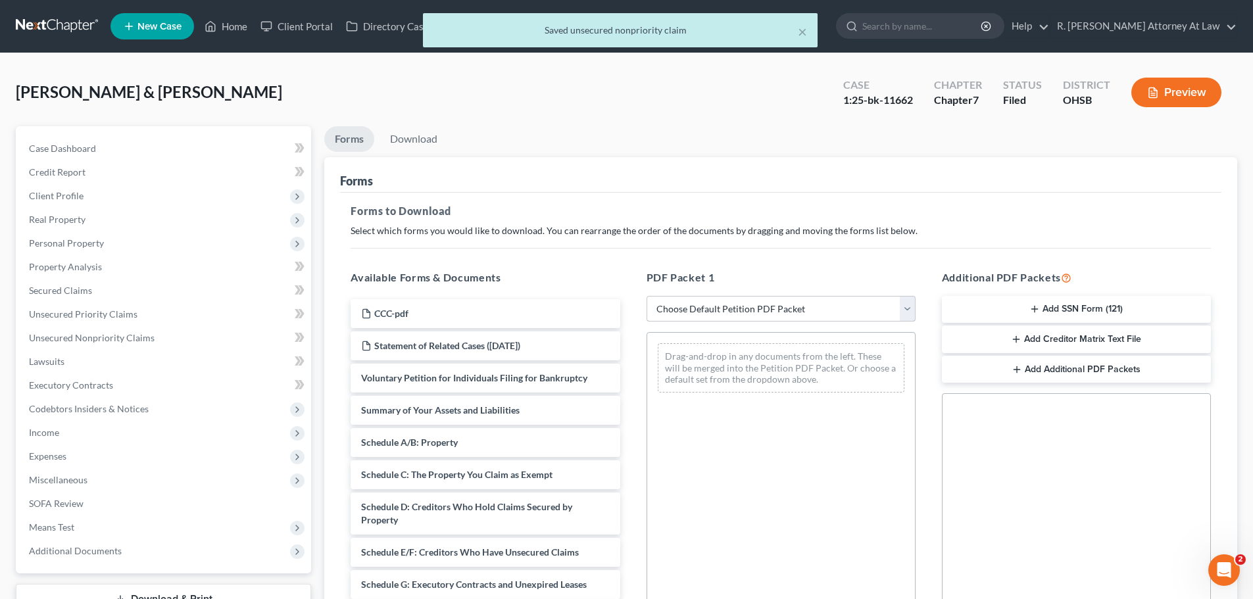
drag, startPoint x: 714, startPoint y: 313, endPoint x: 714, endPoint y: 325, distance: 11.8
click at [714, 314] on select "Choose Default Petition PDF Packet Complete Bankruptcy Petition (all forms and …" at bounding box center [781, 309] width 269 height 26
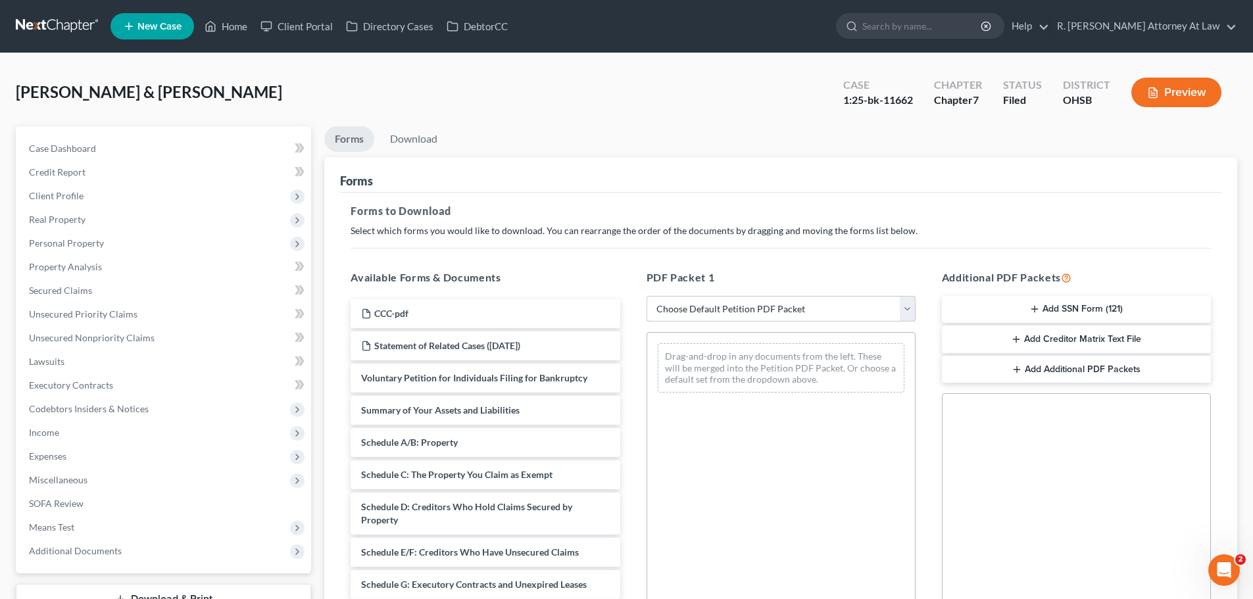
select select "15"
click at [647, 296] on select "Choose Default Petition PDF Packet Complete Bankruptcy Petition (all forms and …" at bounding box center [781, 309] width 269 height 26
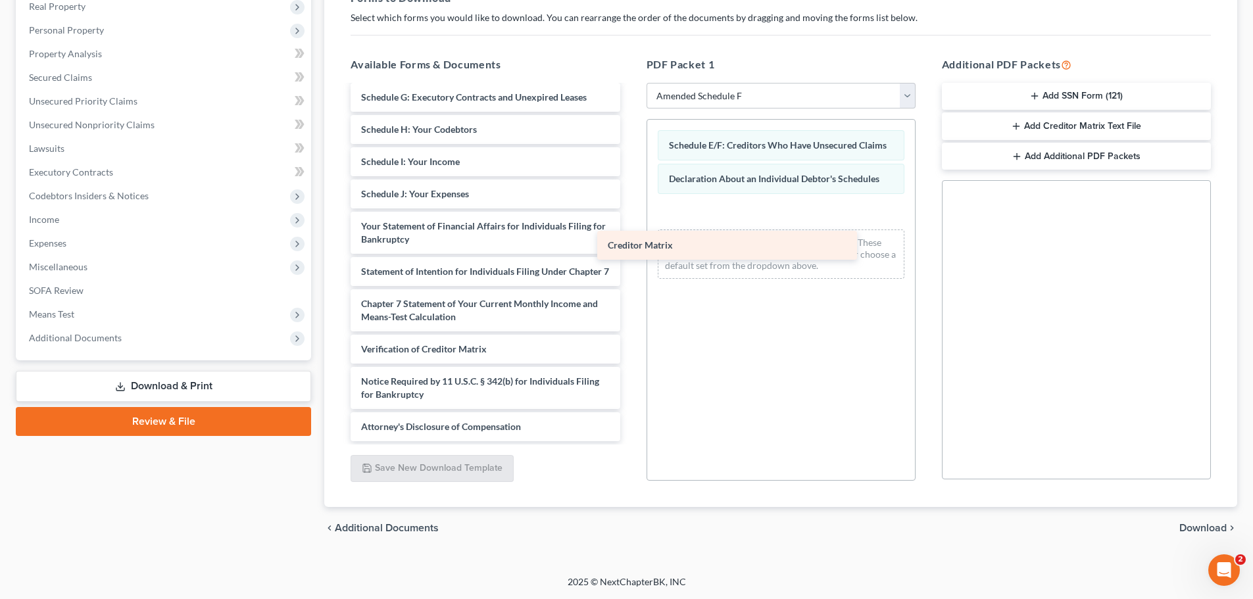
scroll to position [255, 0]
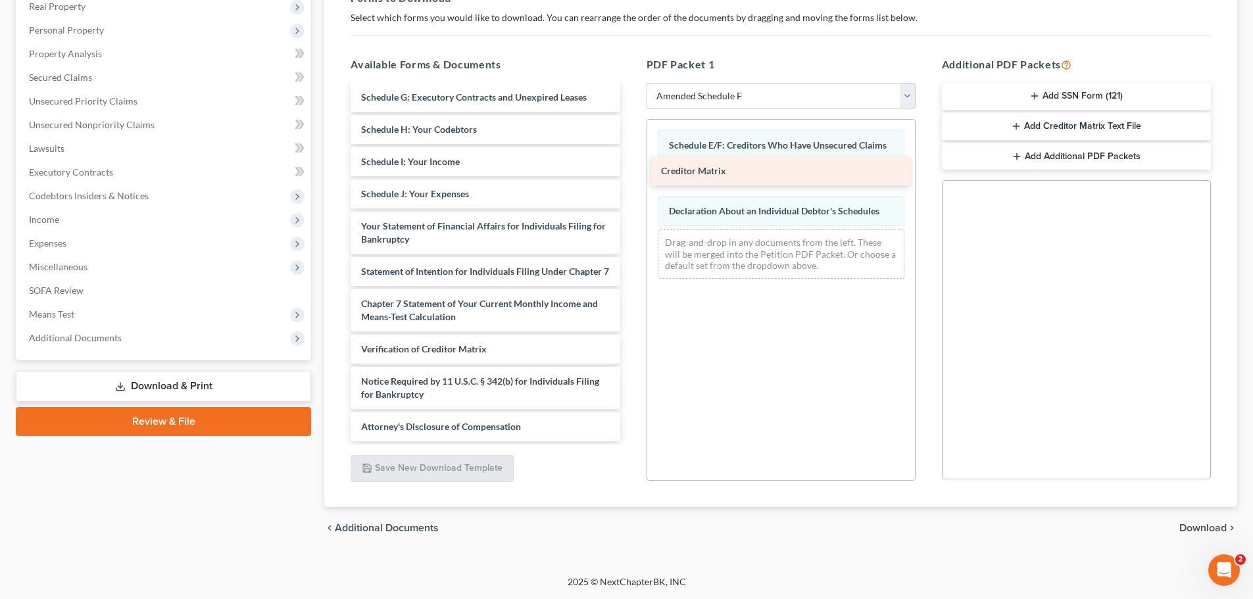
drag, startPoint x: 424, startPoint y: 315, endPoint x: 723, endPoint y: 169, distance: 333.0
click at [630, 169] on div "Creditor Matrix CCC-pdf Statement of Related Cases ([DATE]) Voluntary Petition …" at bounding box center [485, 142] width 290 height 597
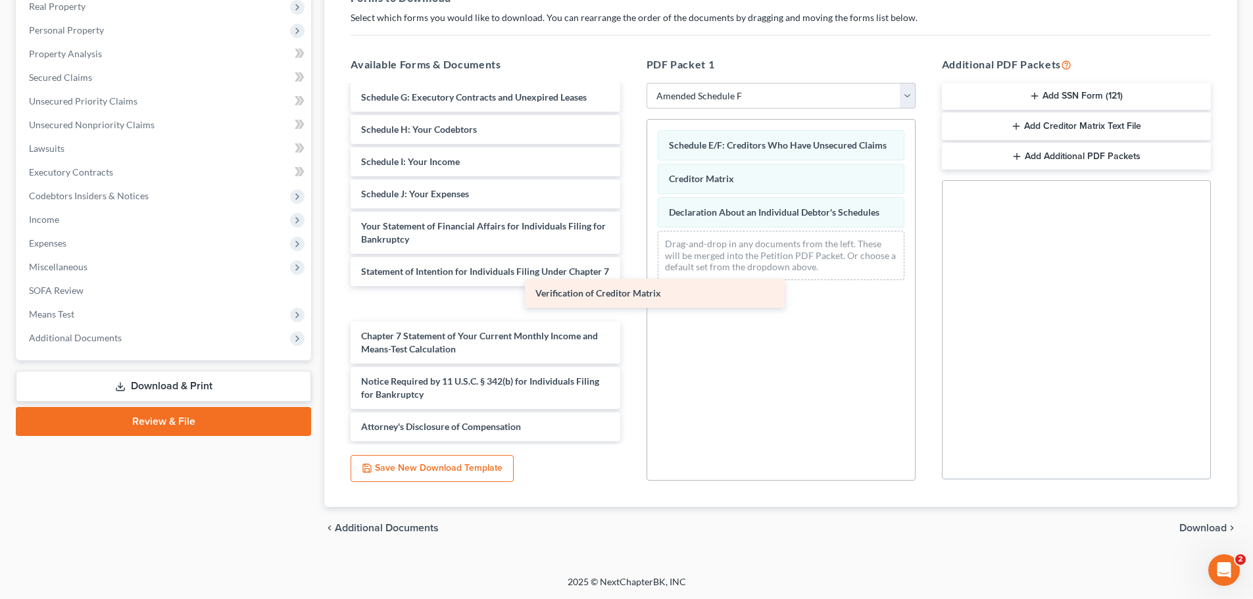
scroll to position [223, 0]
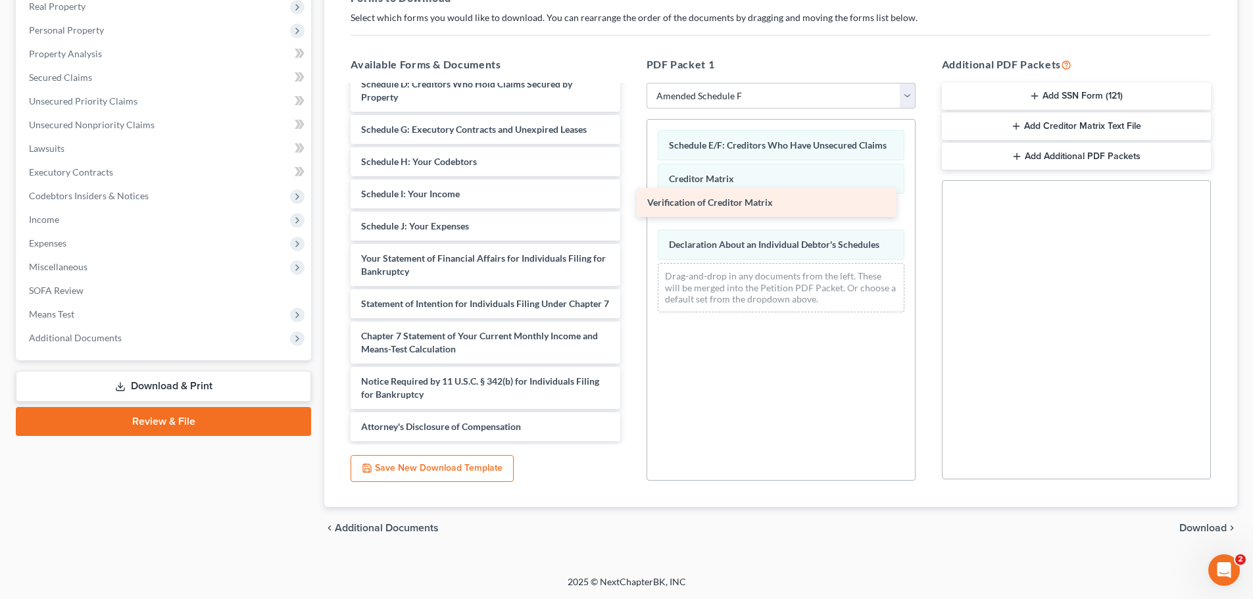
drag, startPoint x: 442, startPoint y: 346, endPoint x: 715, endPoint y: 201, distance: 309.2
click at [630, 201] on div "Verification of Creditor Matrix CCC-pdf Statement of Related Cases ([DATE]) Vol…" at bounding box center [485, 158] width 290 height 565
click at [1194, 527] on span "Download" at bounding box center [1202, 528] width 47 height 11
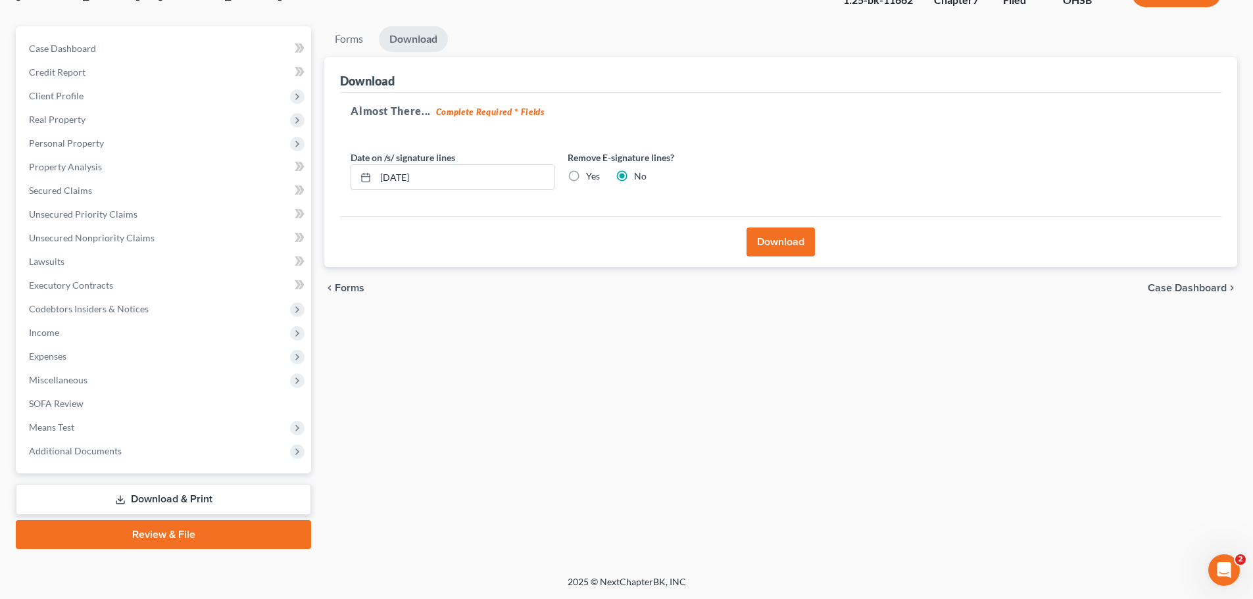
click at [773, 243] on button "Download" at bounding box center [780, 242] width 68 height 29
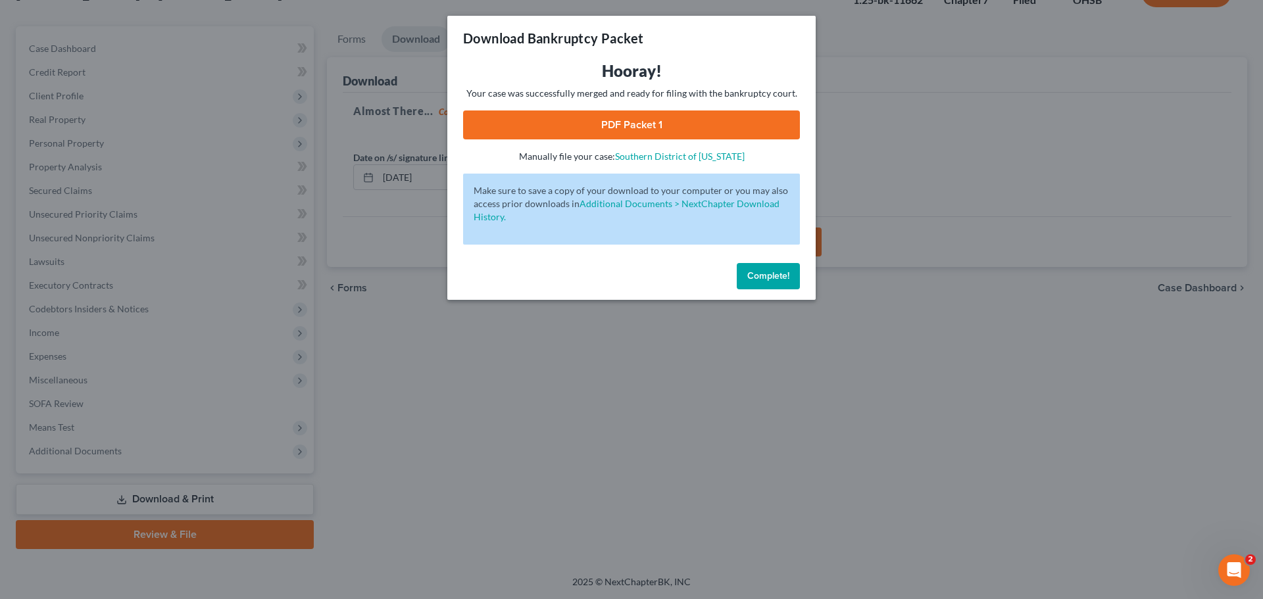
click at [679, 120] on link "PDF Packet 1" at bounding box center [631, 124] width 337 height 29
click at [761, 282] on button "Complete!" at bounding box center [768, 276] width 63 height 26
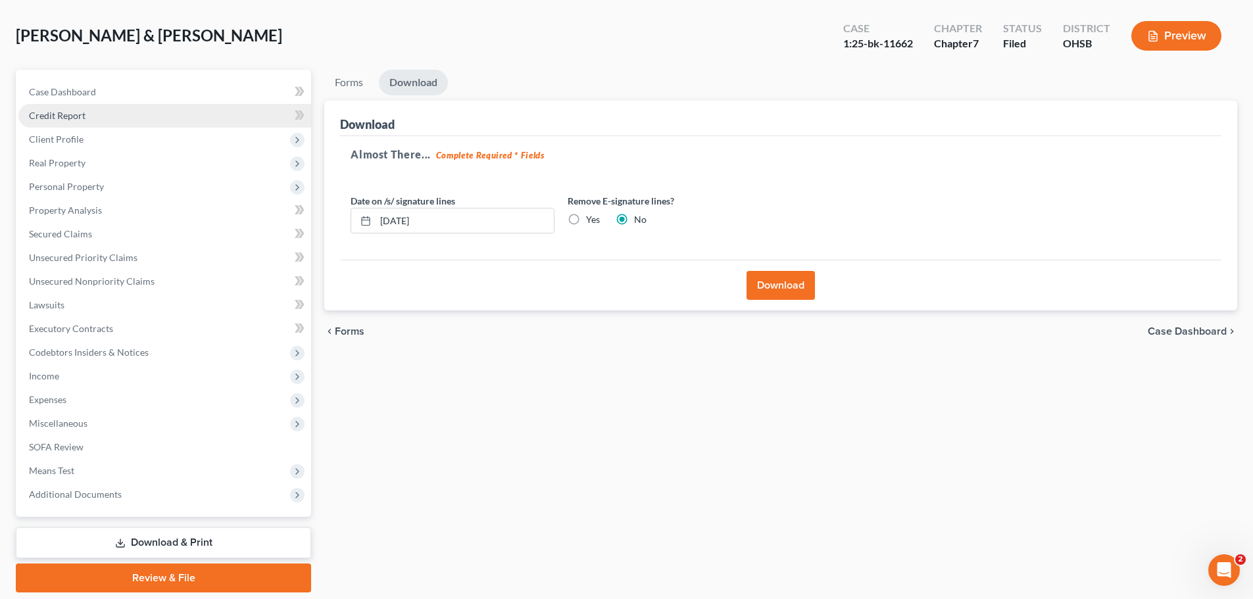
scroll to position [0, 0]
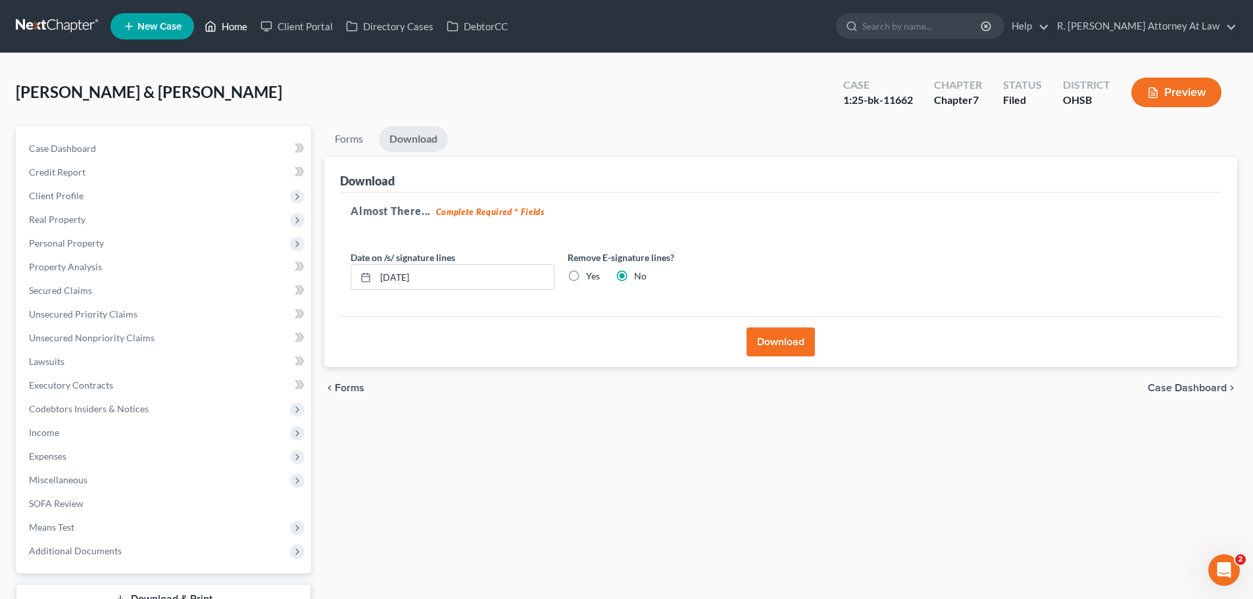
click at [222, 20] on link "Home" at bounding box center [226, 26] width 56 height 24
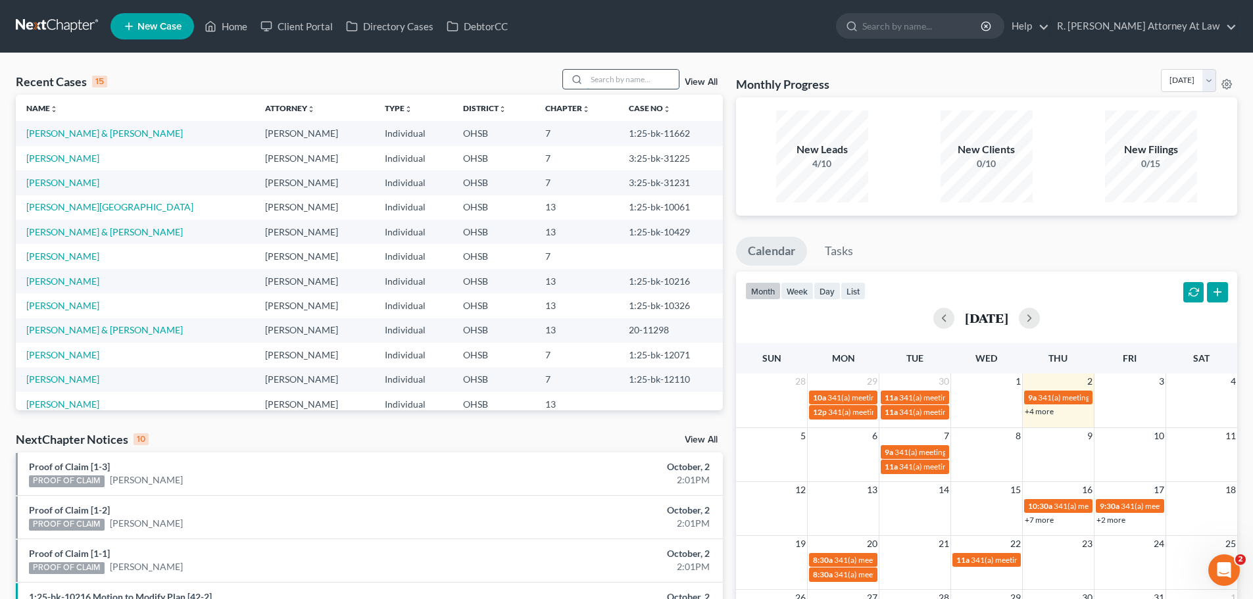
click at [621, 80] on input "search" at bounding box center [633, 79] width 92 height 19
type input "[PERSON_NAME]"
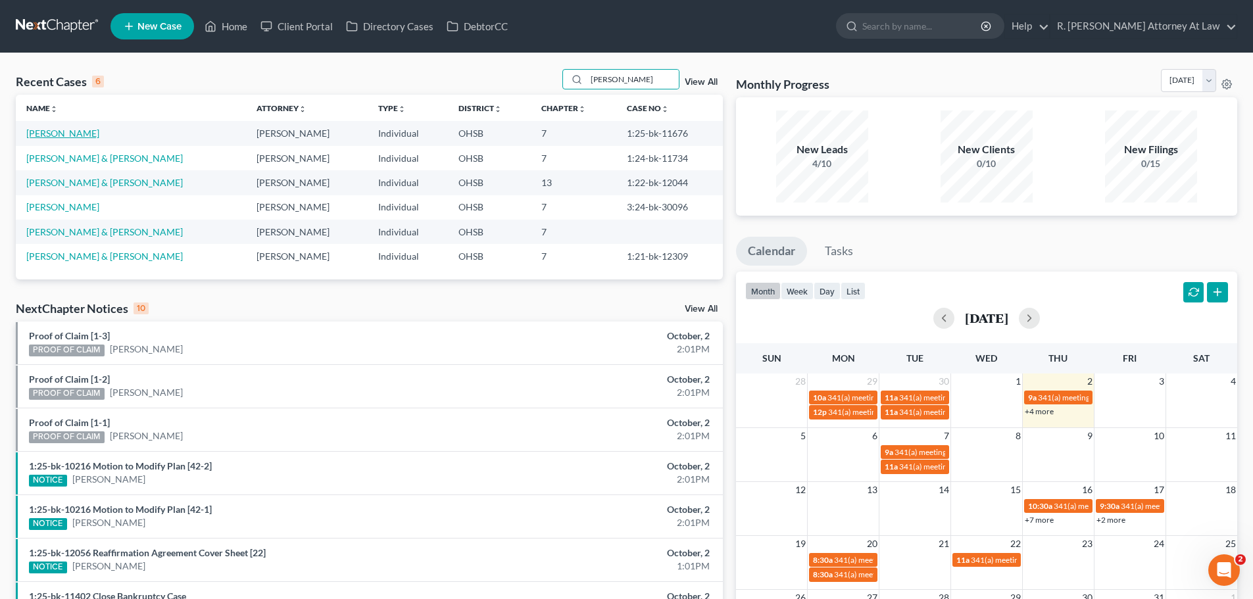
click at [69, 135] on link "[PERSON_NAME]" at bounding box center [62, 133] width 73 height 11
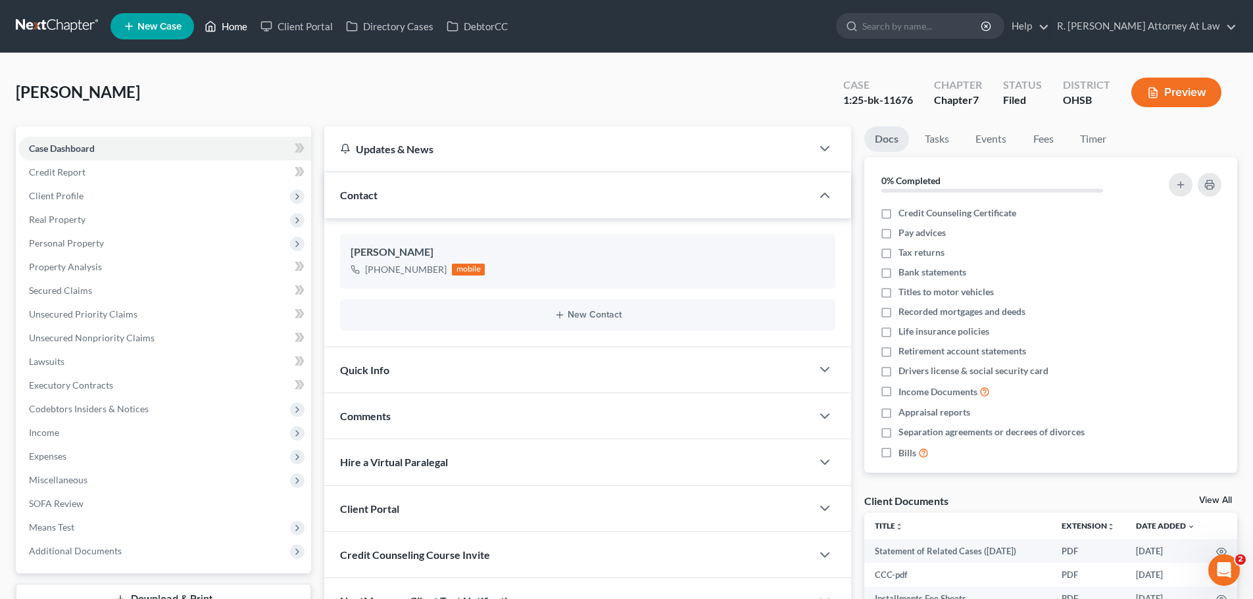
click at [229, 34] on link "Home" at bounding box center [226, 26] width 56 height 24
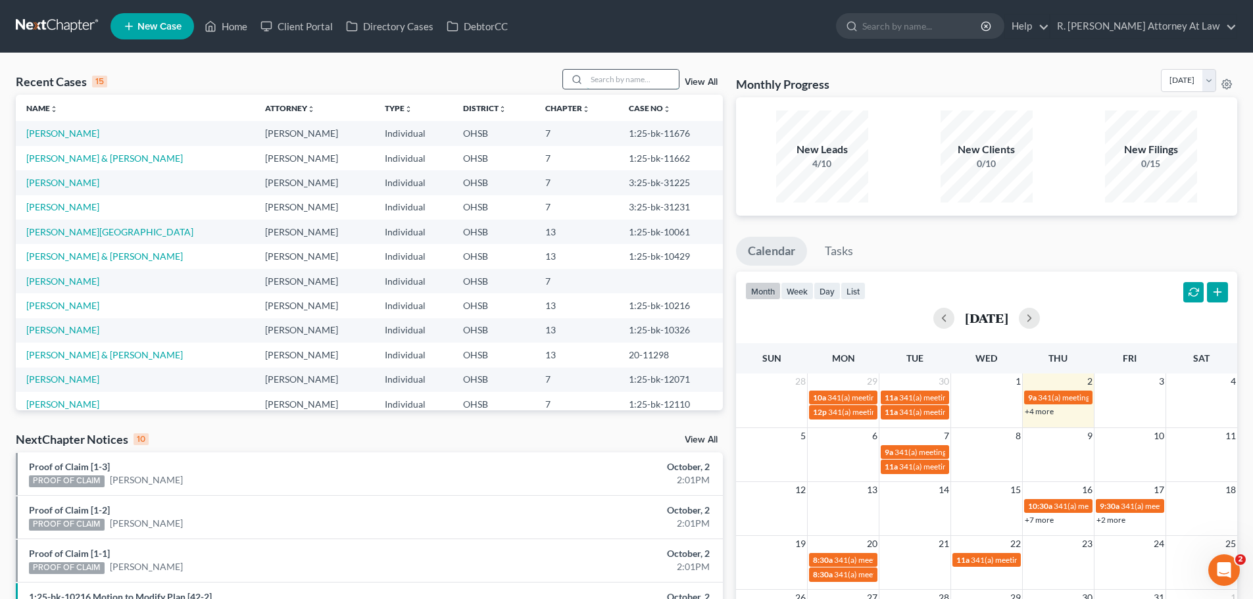
click at [610, 74] on input "search" at bounding box center [633, 79] width 92 height 19
type input "[PERSON_NAME]"
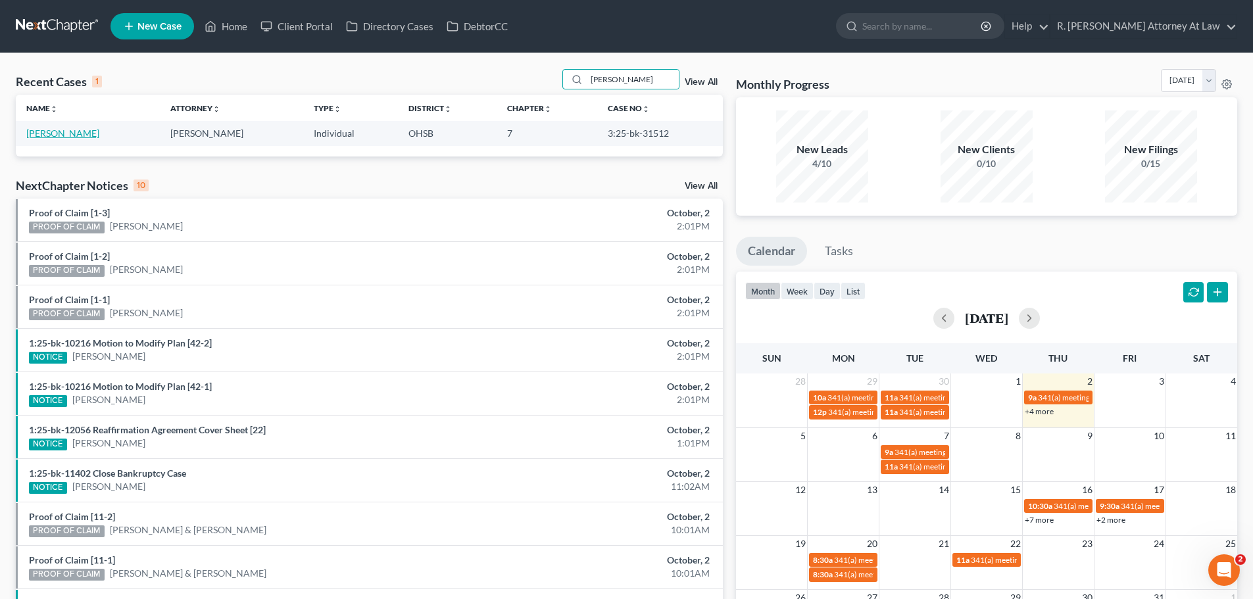
click at [49, 132] on link "[PERSON_NAME]" at bounding box center [62, 133] width 73 height 11
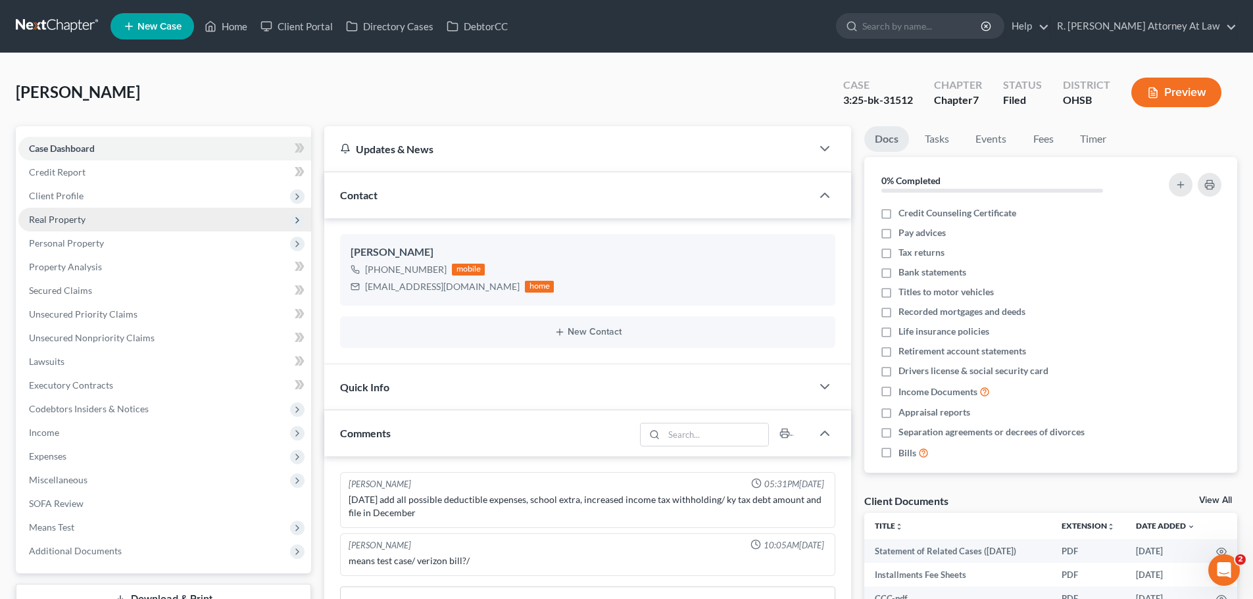
click at [521, 74] on div "[PERSON_NAME] Upgraded Case 3:25-bk-31512 Chapter Chapter 7 Status Filed Distri…" at bounding box center [626, 97] width 1221 height 57
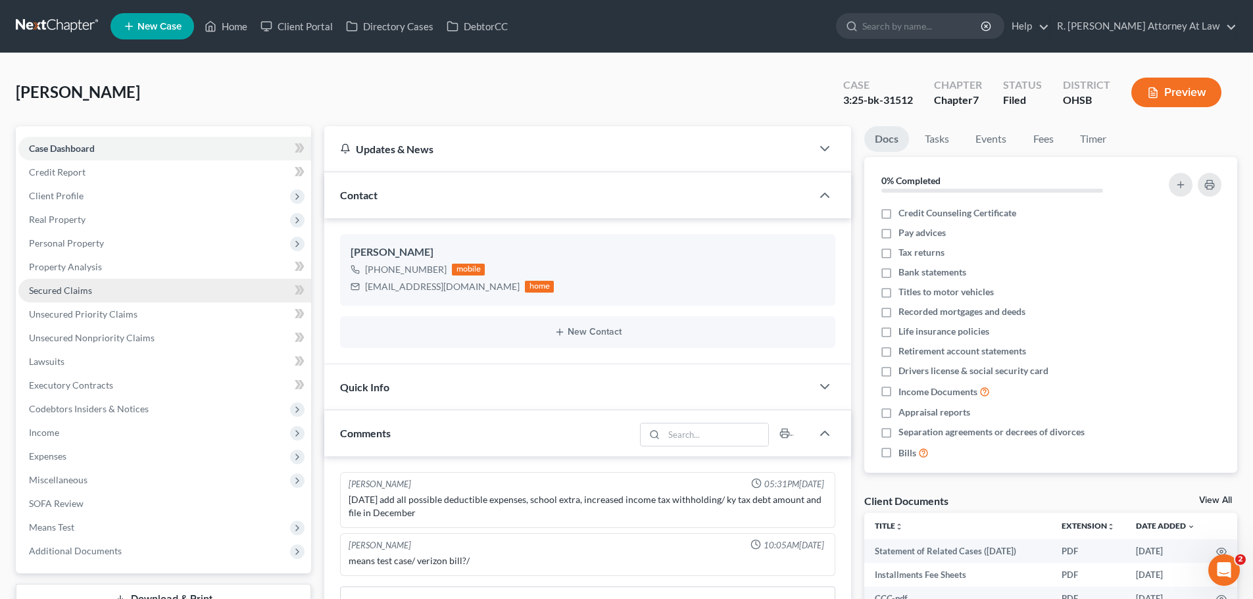
click at [61, 291] on span "Secured Claims" at bounding box center [60, 290] width 63 height 11
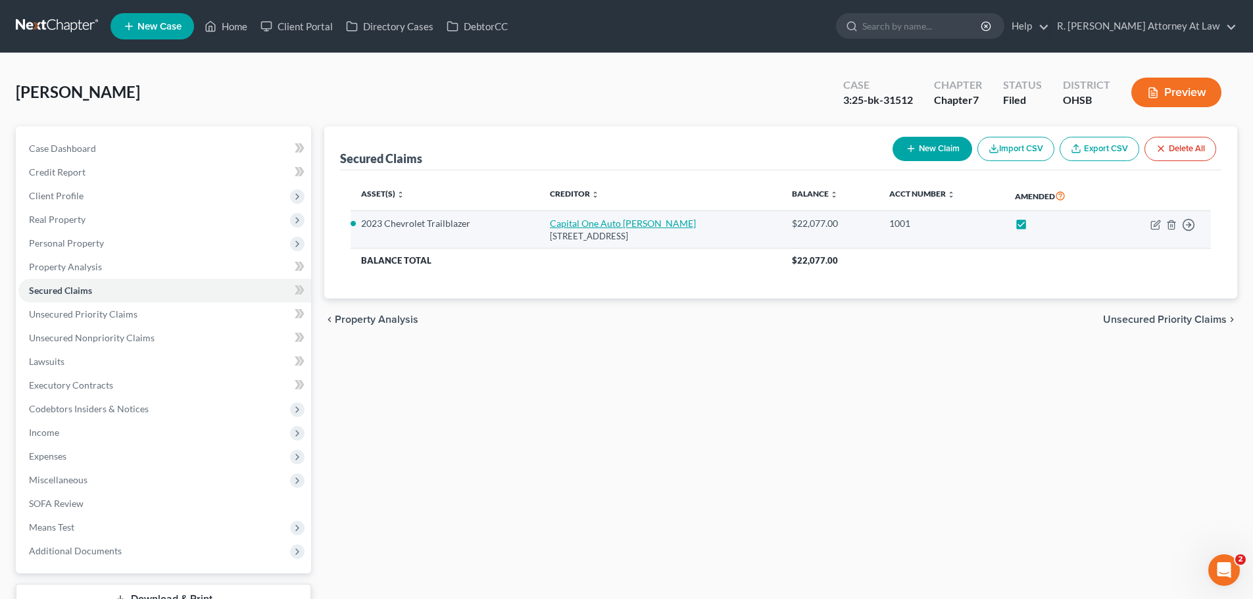
click at [593, 216] on td "Capital One Auto [PERSON_NAME] [STREET_ADDRESS]" at bounding box center [660, 229] width 242 height 37
click at [591, 221] on link "Capital One Auto [PERSON_NAME]" at bounding box center [623, 223] width 146 height 11
select select "45"
select select "0"
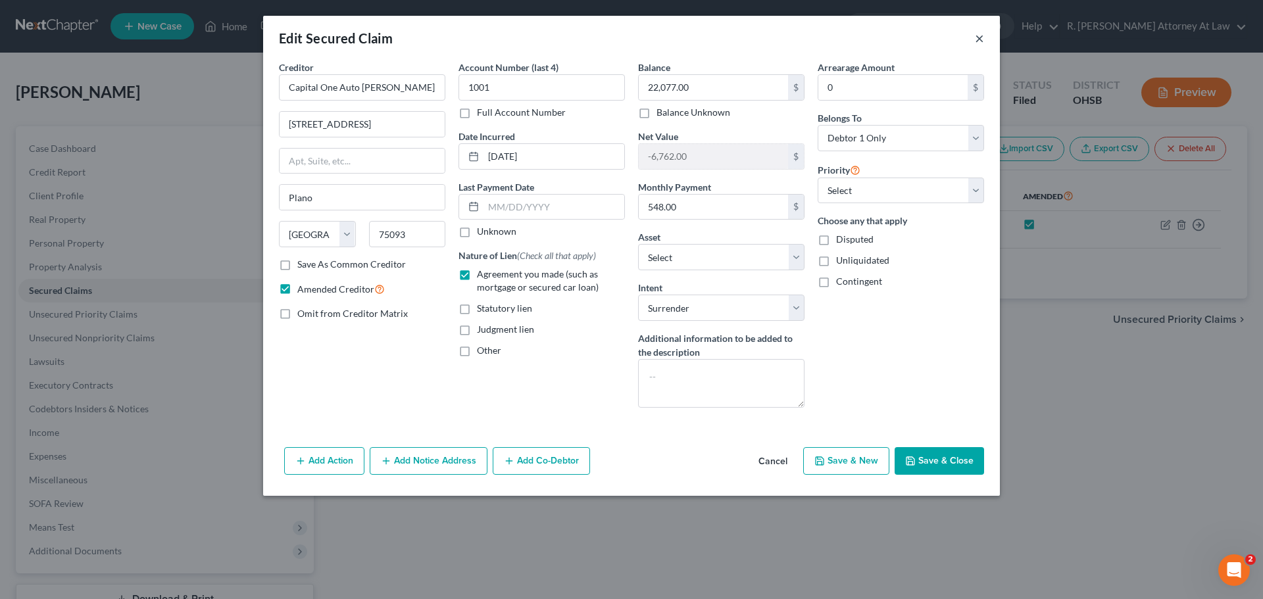
click at [975, 40] on div "Edit Secured Claim ×" at bounding box center [631, 38] width 737 height 45
drag, startPoint x: 977, startPoint y: 39, endPoint x: 987, endPoint y: 35, distance: 10.9
click at [980, 39] on button "×" at bounding box center [979, 38] width 9 height 16
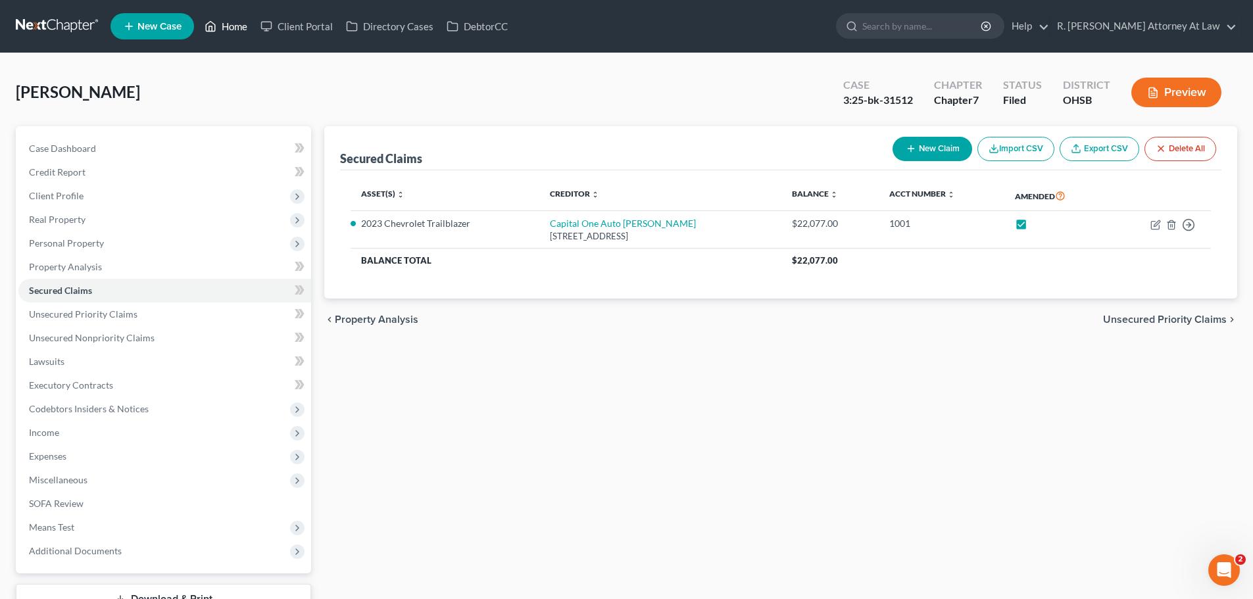
click at [227, 32] on link "Home" at bounding box center [226, 26] width 56 height 24
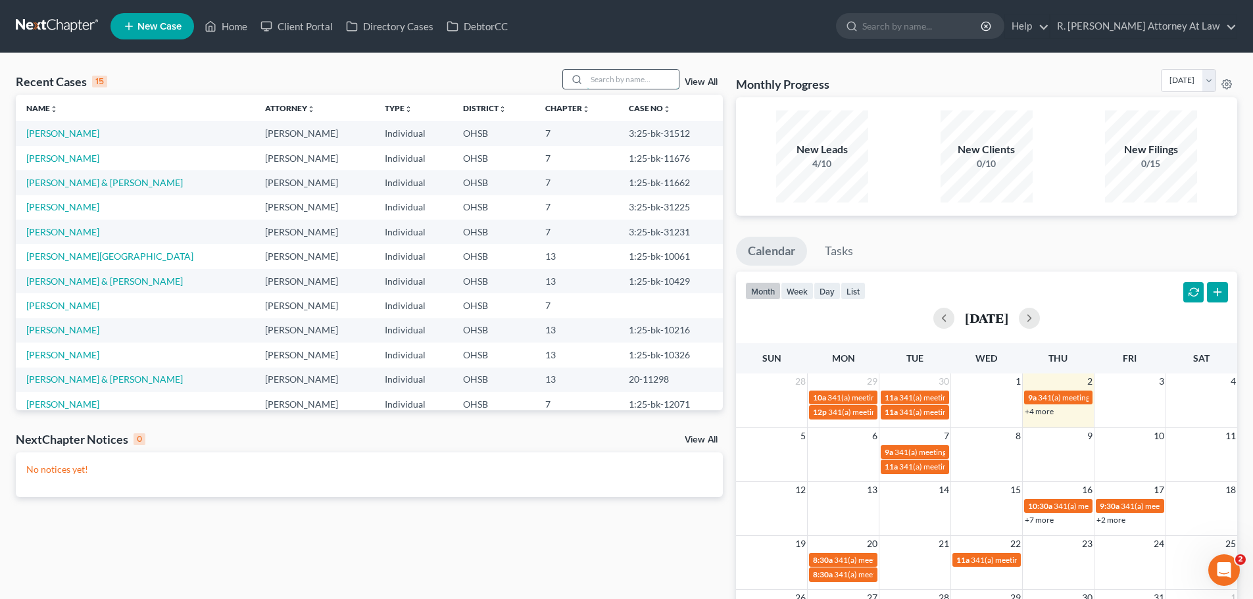
drag, startPoint x: 627, startPoint y: 84, endPoint x: 647, endPoint y: 83, distance: 19.7
click at [628, 84] on input "search" at bounding box center [633, 79] width 92 height 19
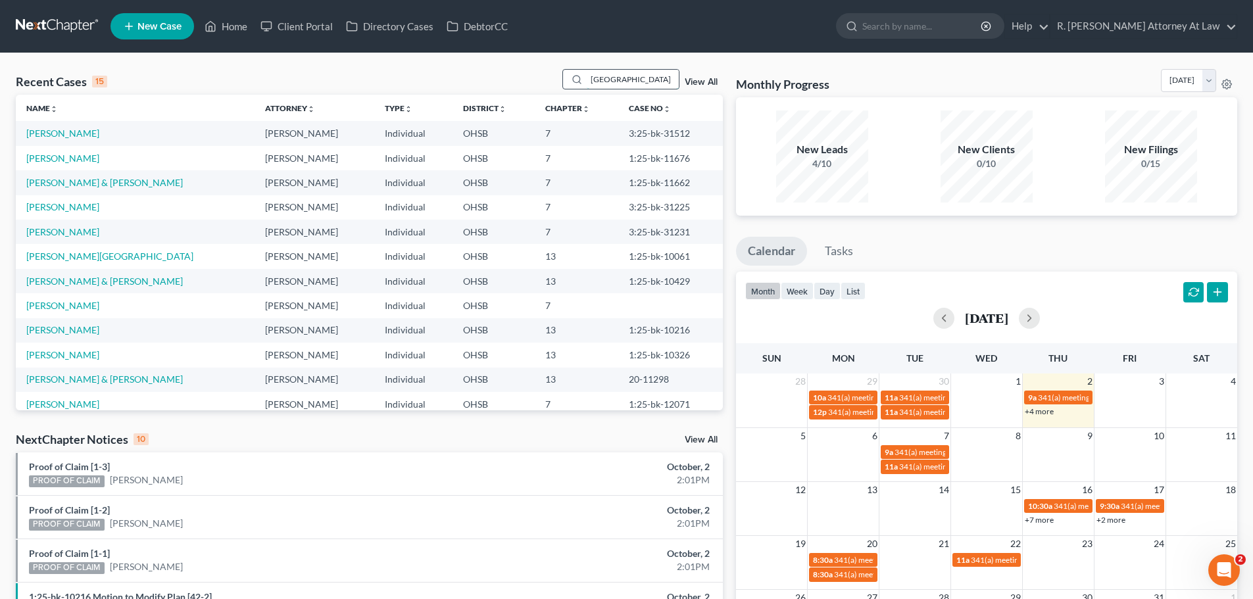
type input "[GEOGRAPHIC_DATA]"
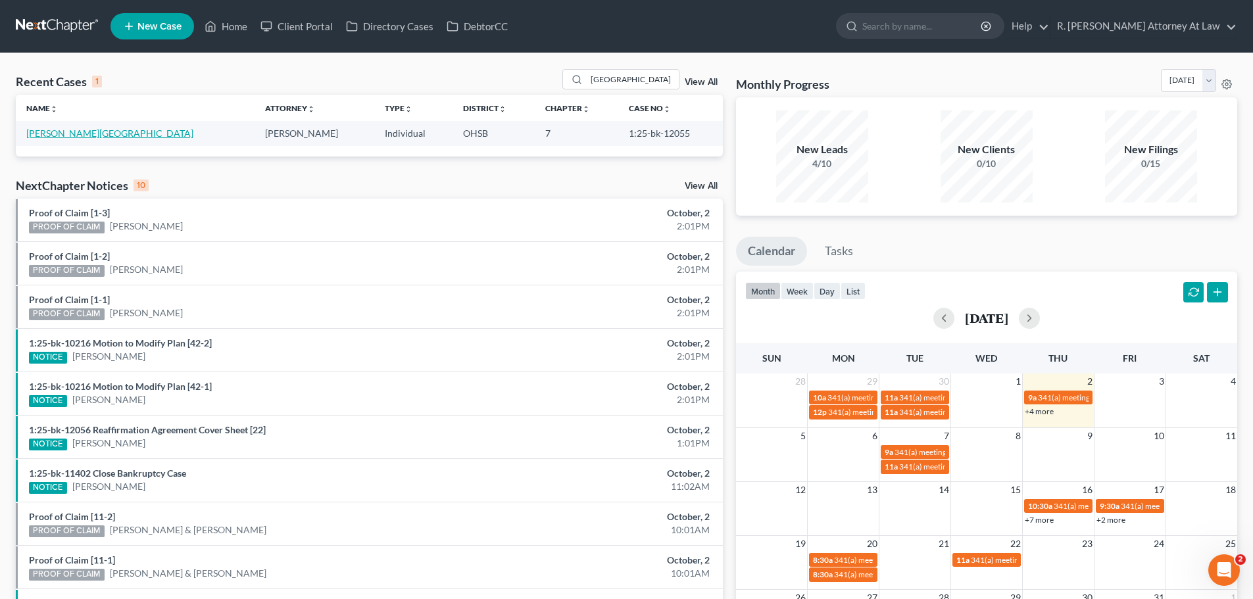
click at [59, 135] on link "[PERSON_NAME][GEOGRAPHIC_DATA]" at bounding box center [109, 133] width 167 height 11
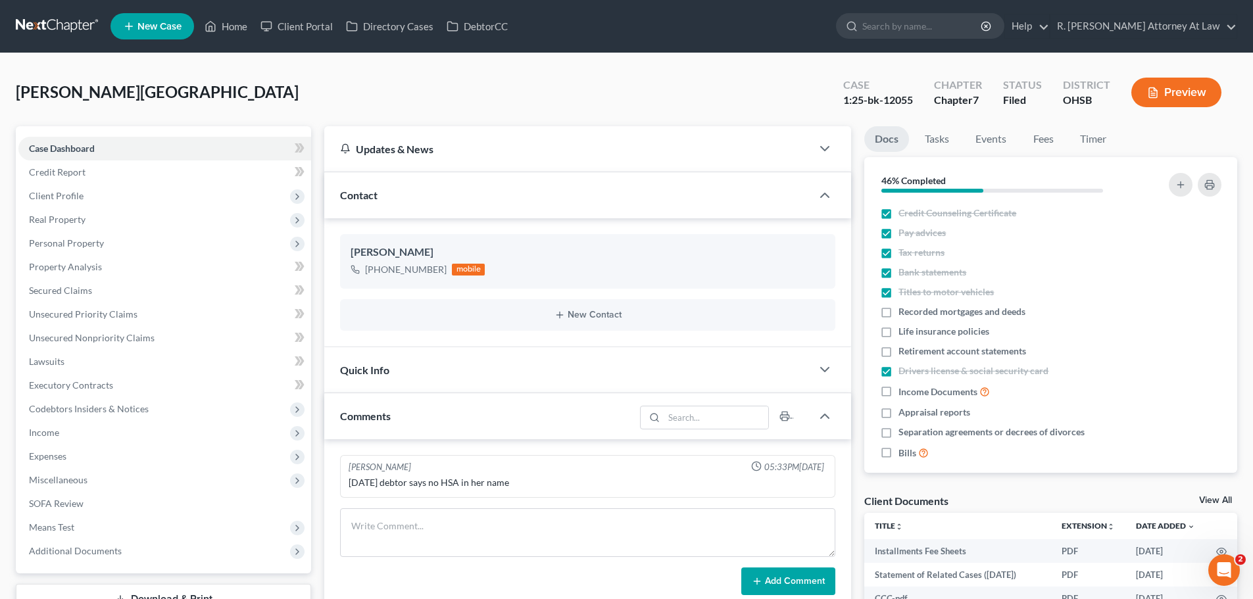
click at [580, 95] on div "[PERSON_NAME][GEOGRAPHIC_DATA] Upgraded Case 1:25-bk-12055 Chapter Chapter 7 St…" at bounding box center [626, 97] width 1221 height 57
click at [54, 295] on span "Secured Claims" at bounding box center [60, 290] width 63 height 11
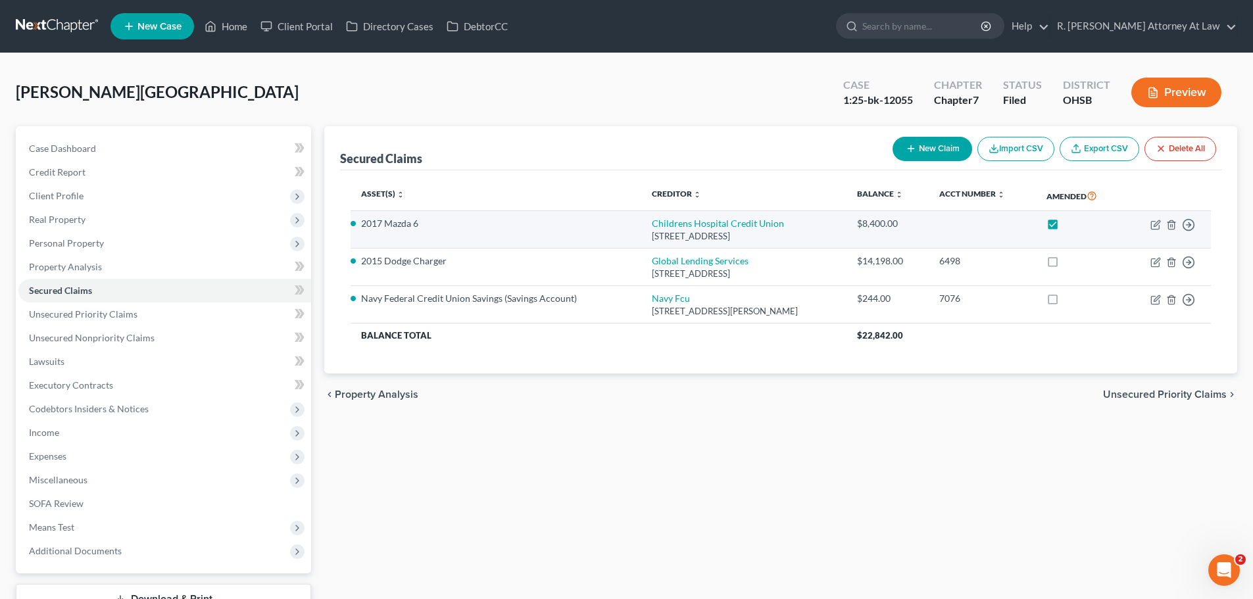
click at [657, 230] on td "Childrens Hospital Credit Union [STREET_ADDRESS]" at bounding box center [743, 229] width 205 height 37
click at [677, 225] on link "Childrens Hospital Credit Union" at bounding box center [718, 223] width 132 height 11
select select "36"
select select "0"
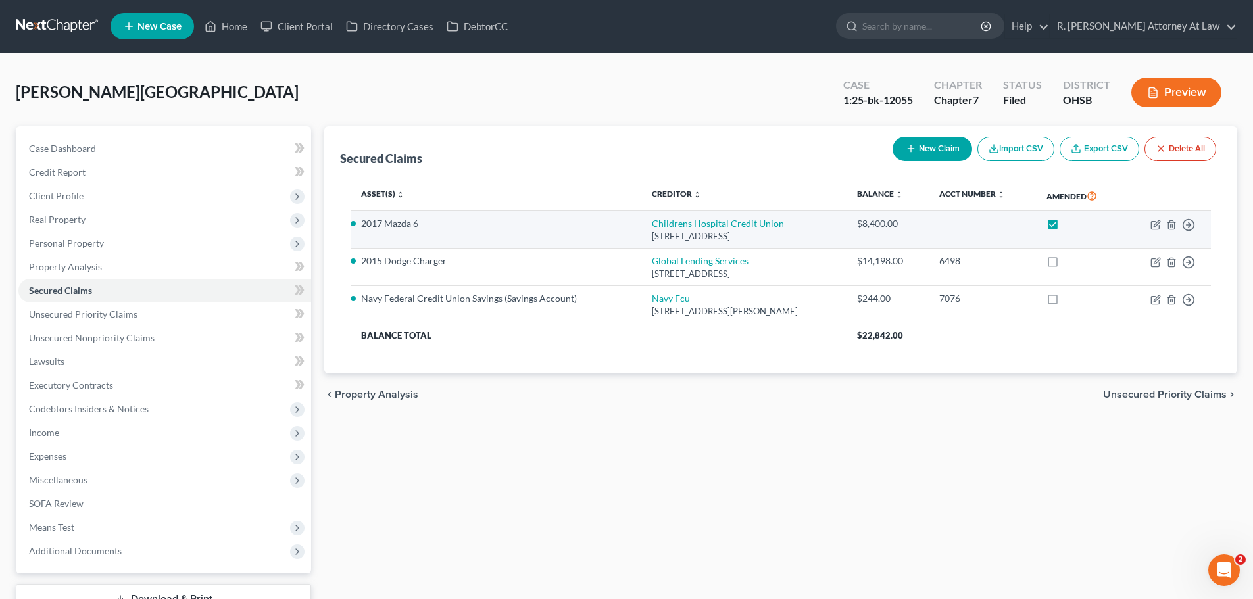
select select "0"
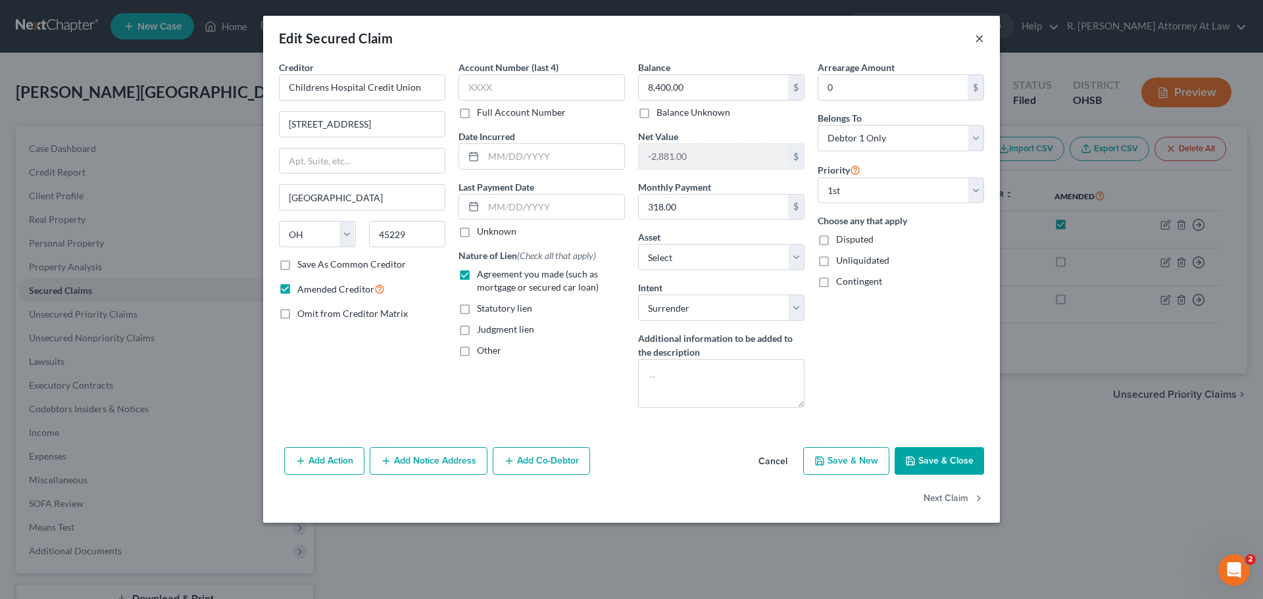
click at [977, 43] on button "×" at bounding box center [979, 38] width 9 height 16
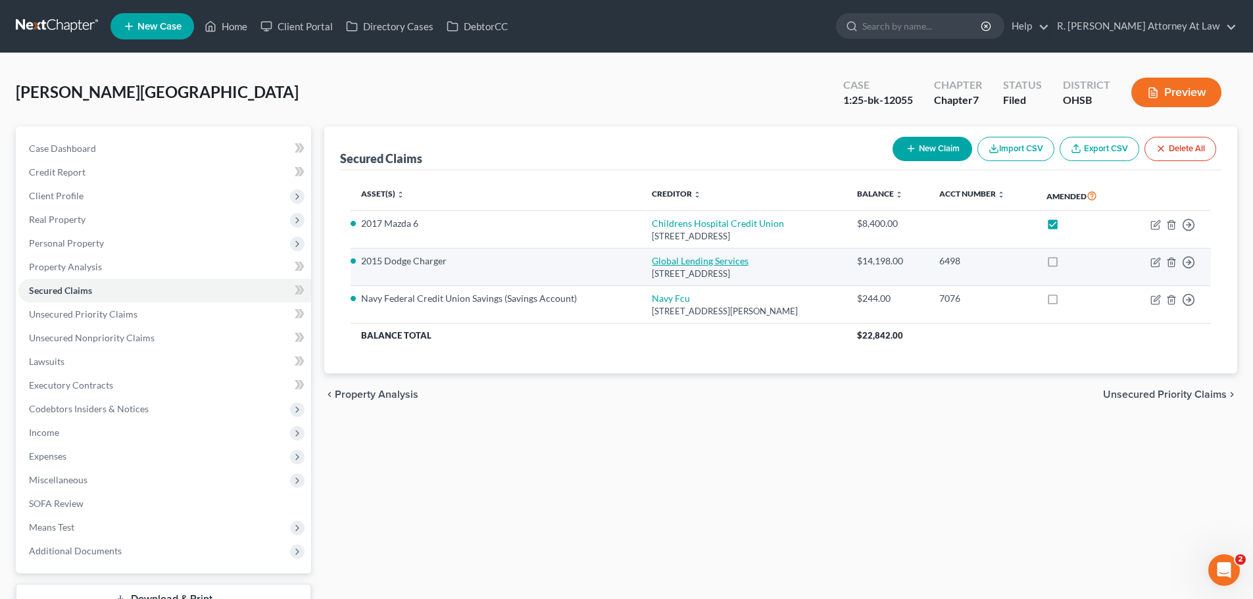
click at [700, 264] on link "Global Lending Services" at bounding box center [700, 260] width 97 height 11
select select "42"
select select "12"
select select "0"
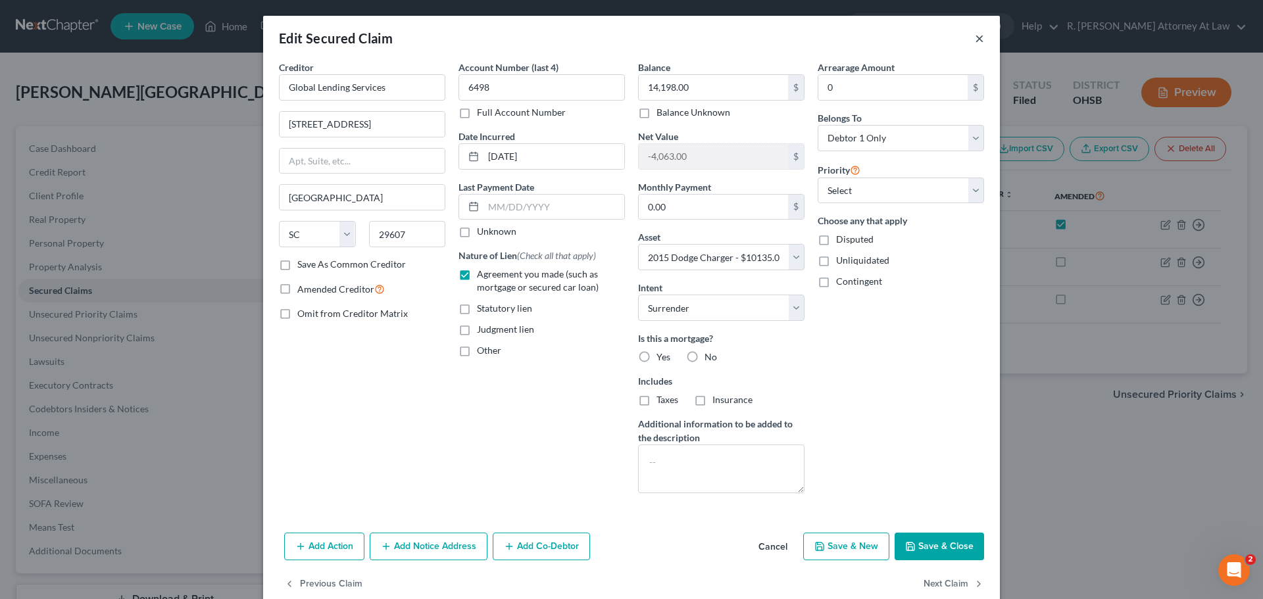
drag, startPoint x: 970, startPoint y: 38, endPoint x: 963, endPoint y: 38, distance: 7.2
click at [968, 38] on div "Edit Secured Claim ×" at bounding box center [631, 38] width 737 height 45
click at [978, 38] on button "×" at bounding box center [979, 38] width 9 height 16
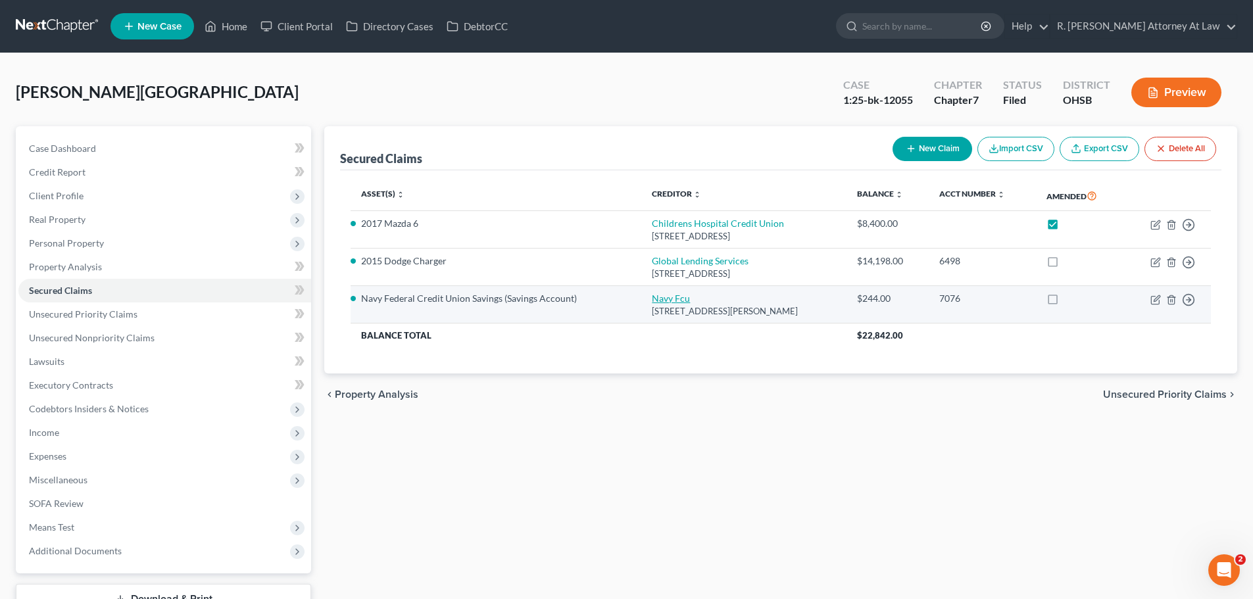
click at [656, 295] on link "Navy Fcu" at bounding box center [671, 298] width 38 height 11
select select "48"
select select "6"
select select "0"
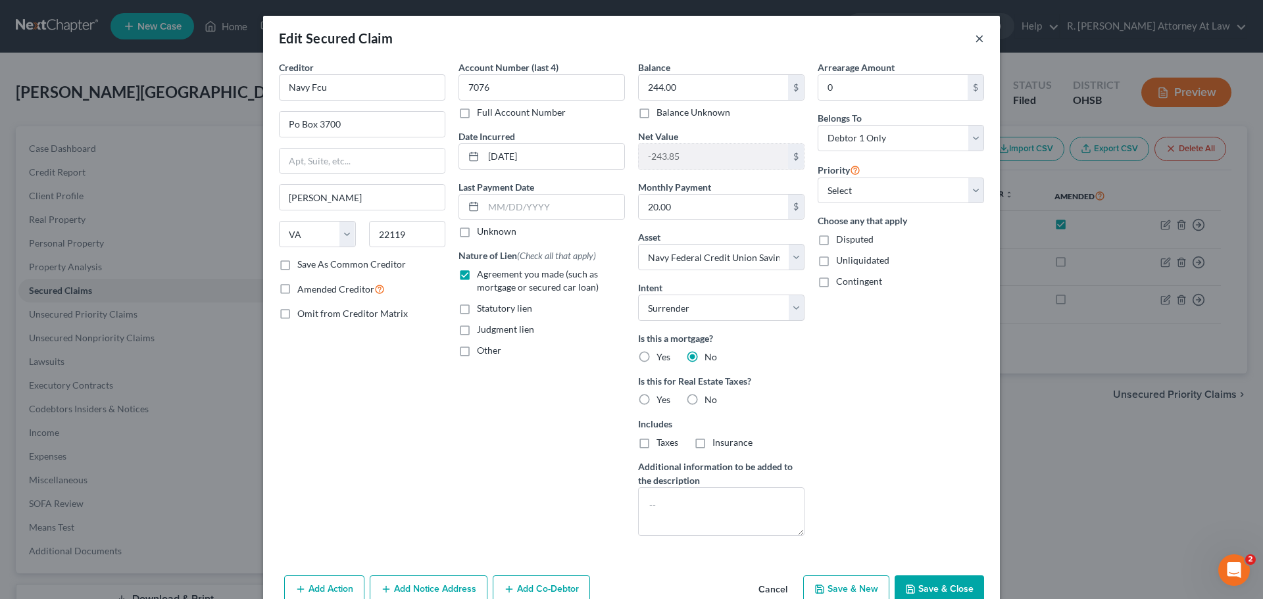
click at [975, 44] on button "×" at bounding box center [979, 38] width 9 height 16
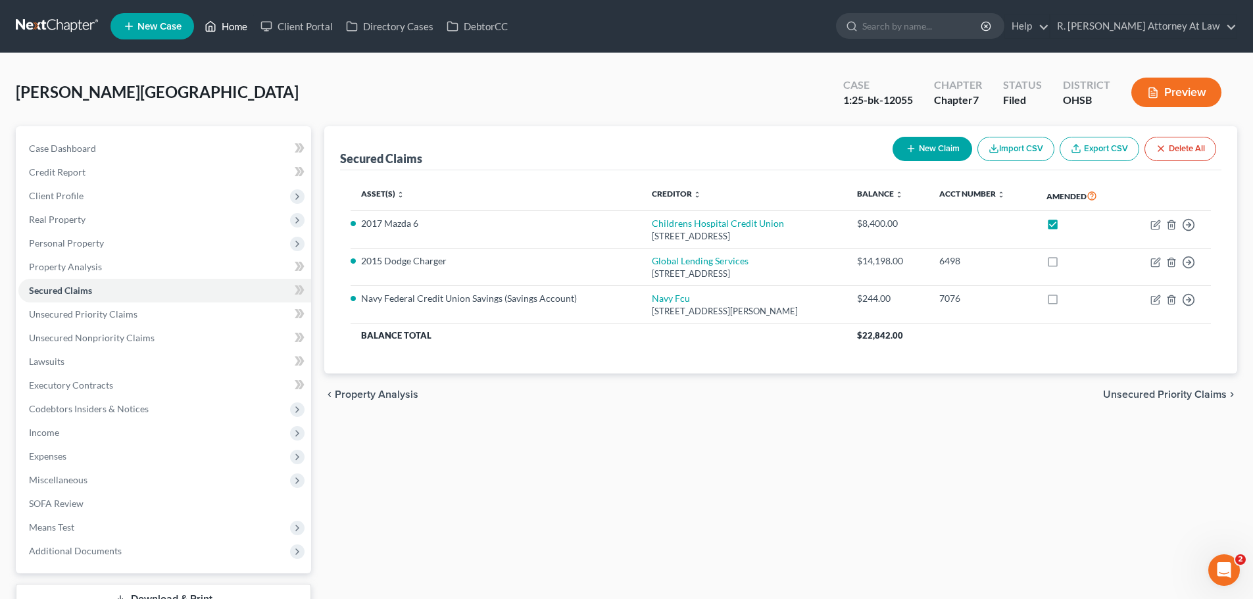
click at [235, 24] on link "Home" at bounding box center [226, 26] width 56 height 24
